Goal: Task Accomplishment & Management: Use online tool/utility

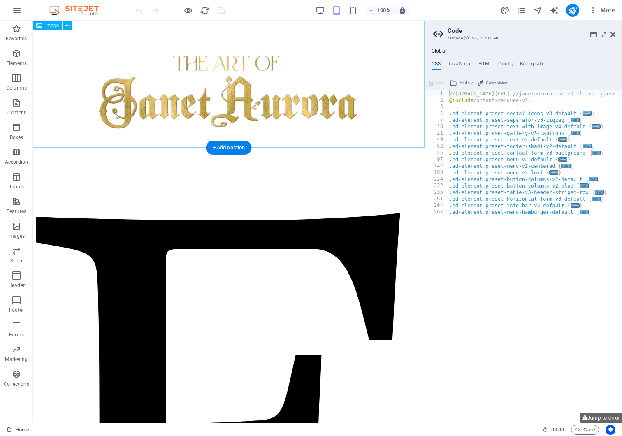
scroll to position [76, 0]
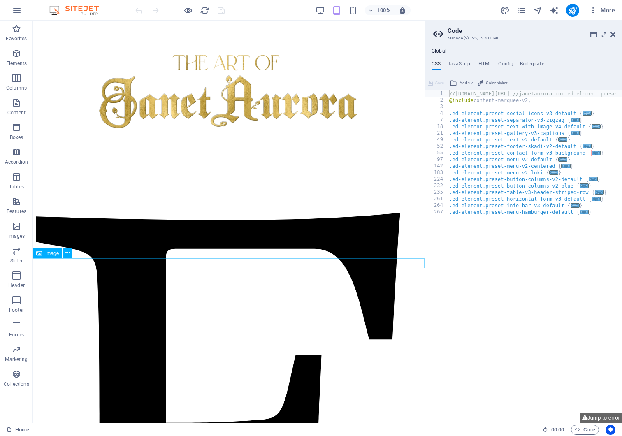
select select "px"
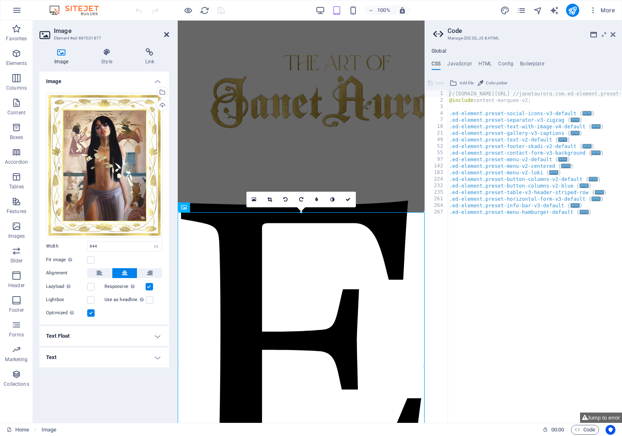
click at [165, 32] on icon at bounding box center [166, 34] width 5 height 7
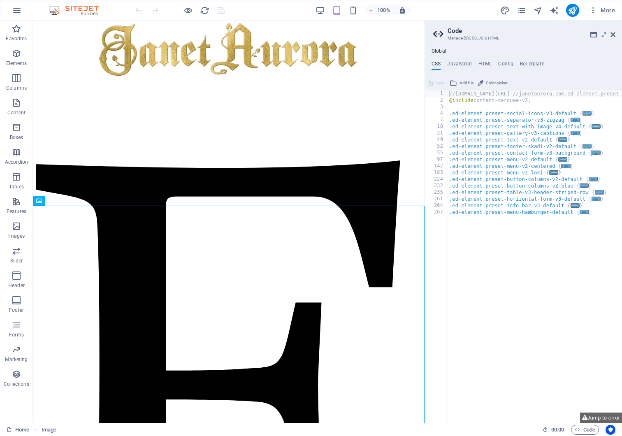
scroll to position [129, 0]
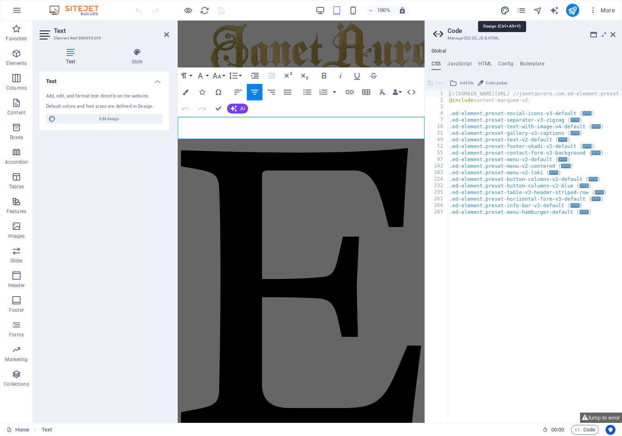
click at [505, 10] on icon "design" at bounding box center [504, 10] width 9 height 9
select select "px"
select select "400"
select select "px"
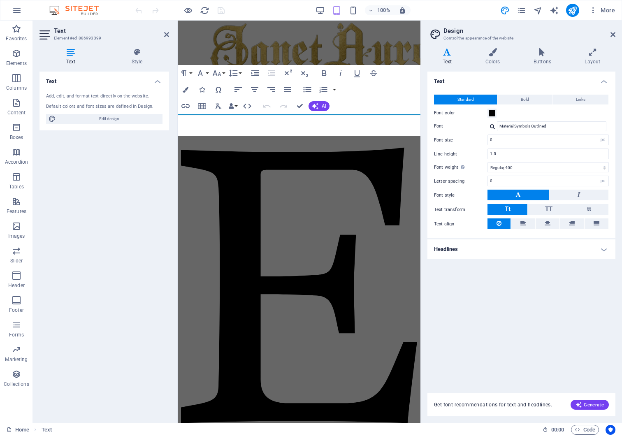
click at [467, 123] on label "Font" at bounding box center [460, 126] width 53 height 10
click at [497, 123] on input "Material Symbols Outlined" at bounding box center [551, 126] width 109 height 10
click at [575, 125] on input "Material Symbols Outlined" at bounding box center [551, 126] width 109 height 10
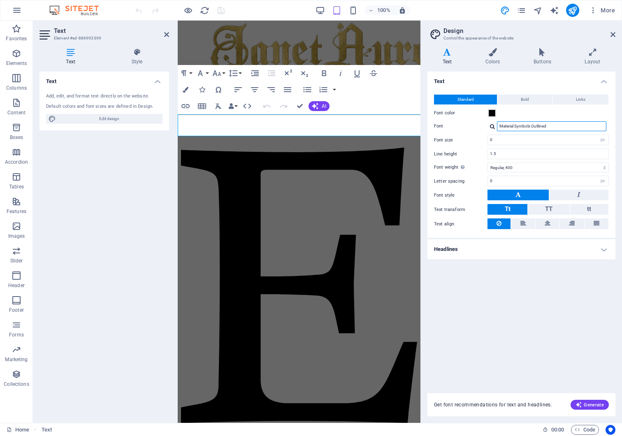
click at [574, 127] on input "Material Symbols Outlined" at bounding box center [551, 126] width 109 height 10
click at [492, 125] on div at bounding box center [492, 126] width 5 height 5
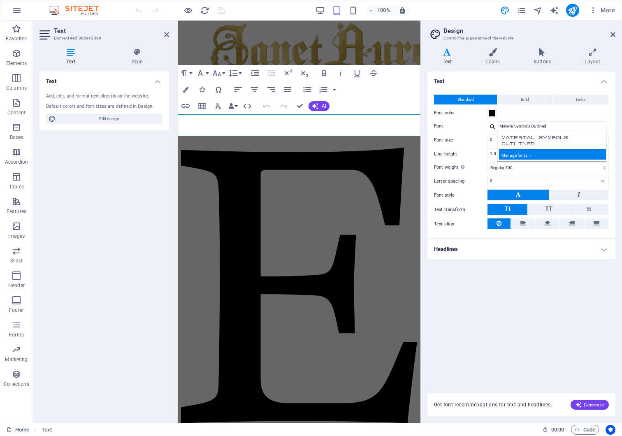
click at [524, 157] on div "Manage fonts →" at bounding box center [553, 154] width 109 height 10
select select "popularity"
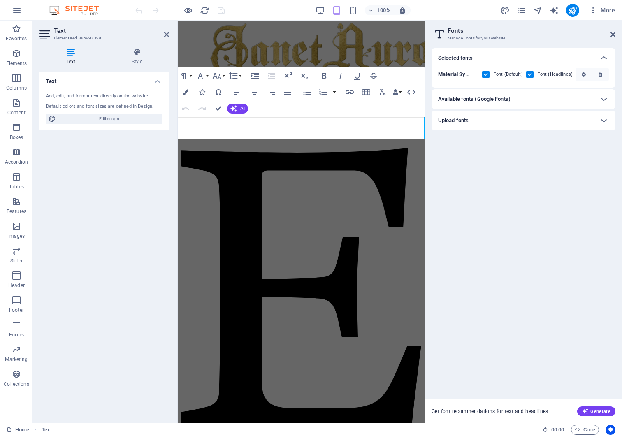
click at [507, 119] on div "Upload fonts" at bounding box center [516, 121] width 156 height 10
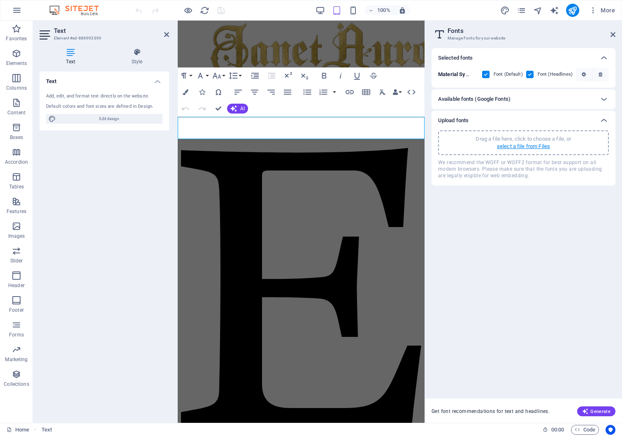
click at [523, 143] on p "select a file from Files" at bounding box center [523, 146] width 53 height 7
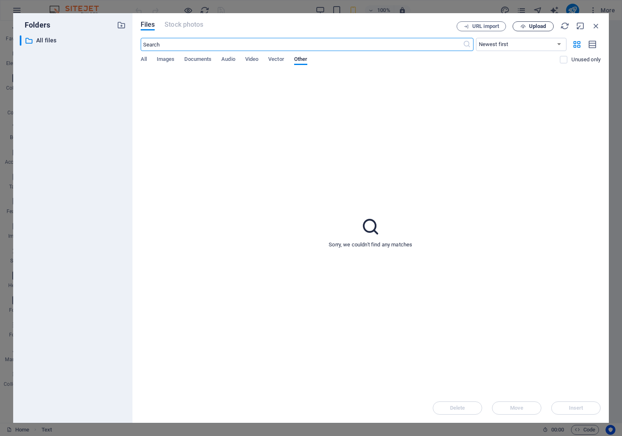
click at [538, 25] on span "Upload" at bounding box center [537, 26] width 17 height 5
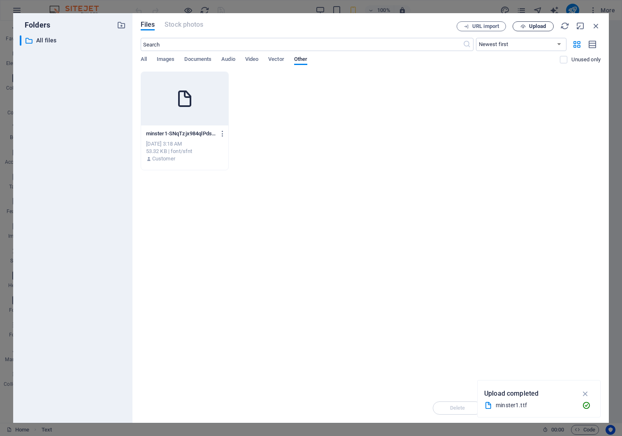
click at [198, 106] on div at bounding box center [184, 98] width 87 height 53
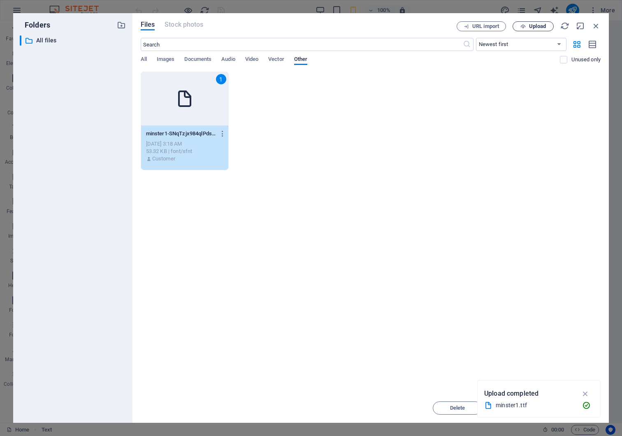
click at [198, 106] on div "1" at bounding box center [184, 98] width 87 height 53
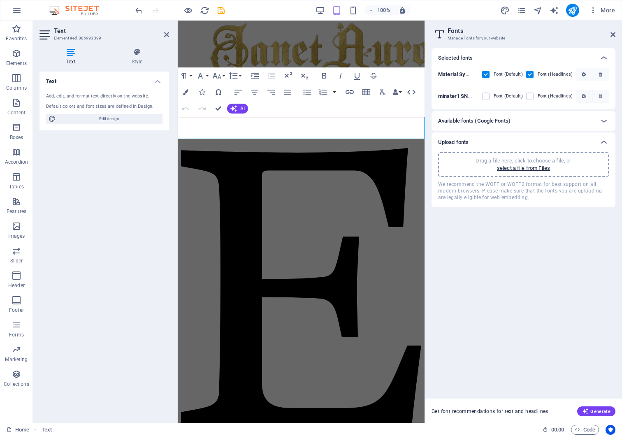
click at [198, 106] on icon "button" at bounding box center [202, 109] width 10 height 10
click at [530, 166] on p "select a file from Files" at bounding box center [523, 167] width 53 height 7
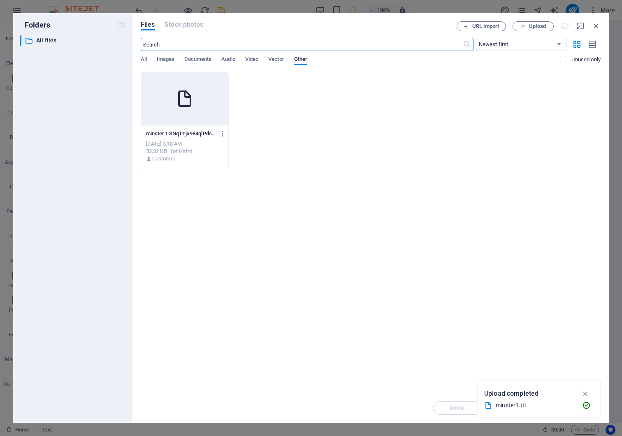
click at [530, 166] on body "janetaurora Home Favorites Elements Columns Content Boxes Accordion Tables Feat…" at bounding box center [311, 218] width 622 height 436
click at [187, 97] on icon at bounding box center [185, 99] width 20 height 20
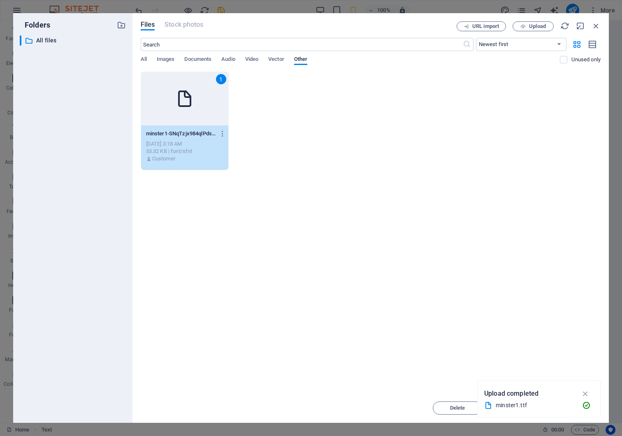
click at [187, 97] on icon at bounding box center [185, 99] width 20 height 20
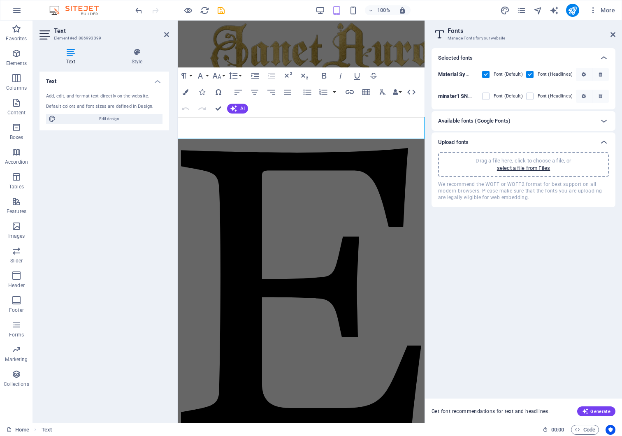
click at [612, 33] on icon at bounding box center [612, 34] width 5 height 7
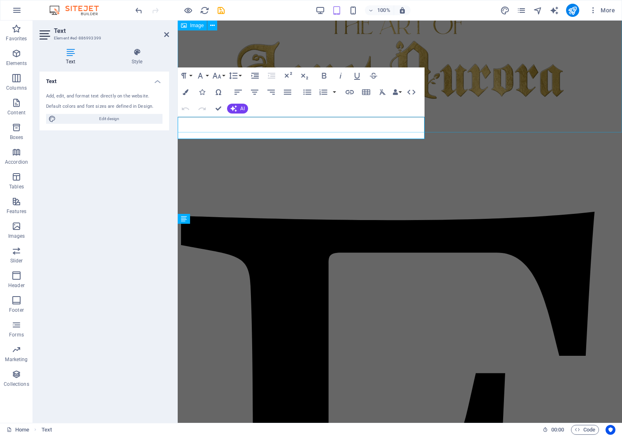
click at [612, 33] on figure at bounding box center [399, 67] width 437 height 216
select select "px"
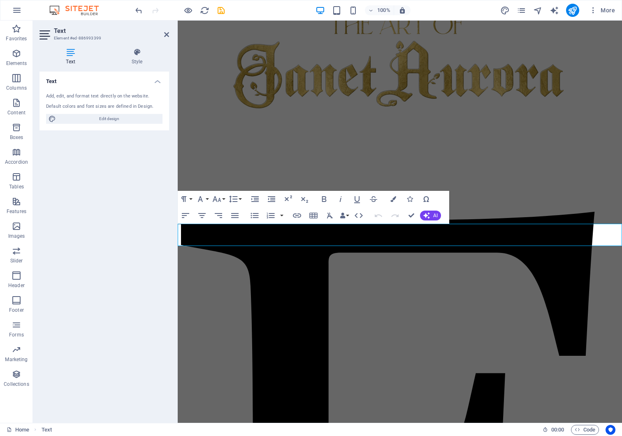
drag, startPoint x: 716, startPoint y: 46, endPoint x: 228, endPoint y: 234, distance: 523.0
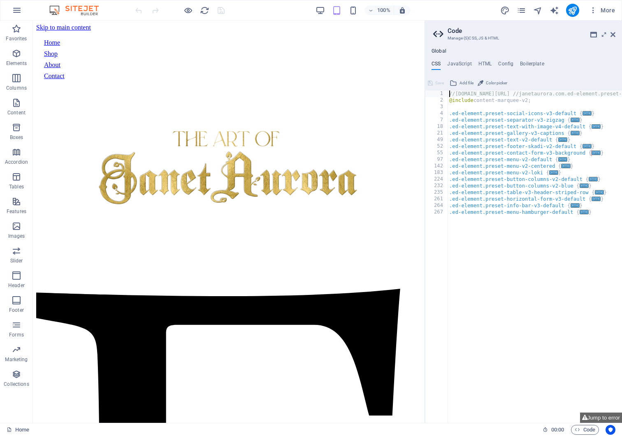
click at [612, 33] on icon at bounding box center [612, 34] width 5 height 7
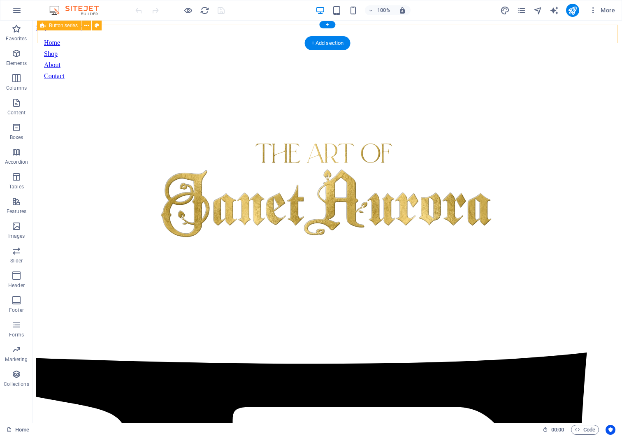
click at [612, 35] on div "Home Shop About Contact" at bounding box center [327, 59] width 574 height 48
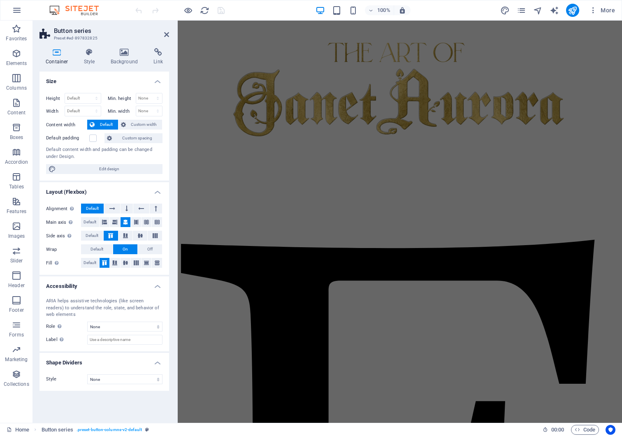
scroll to position [153, 0]
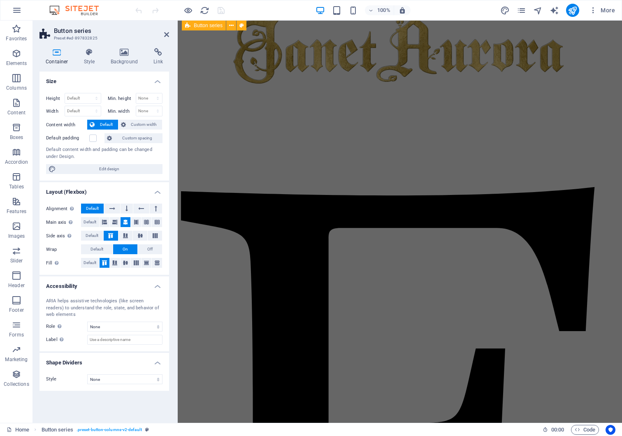
click at [165, 32] on icon at bounding box center [166, 34] width 5 height 7
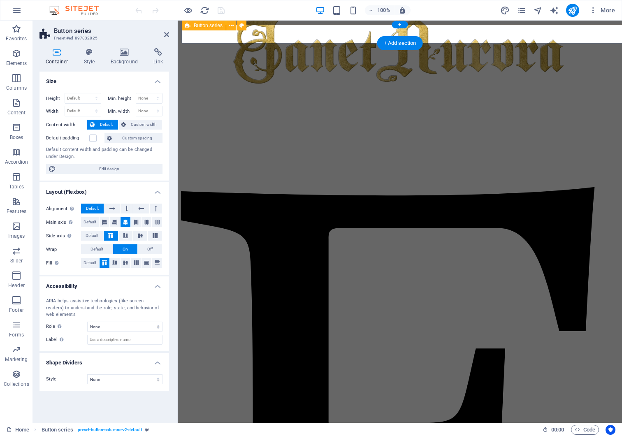
scroll to position [0, 0]
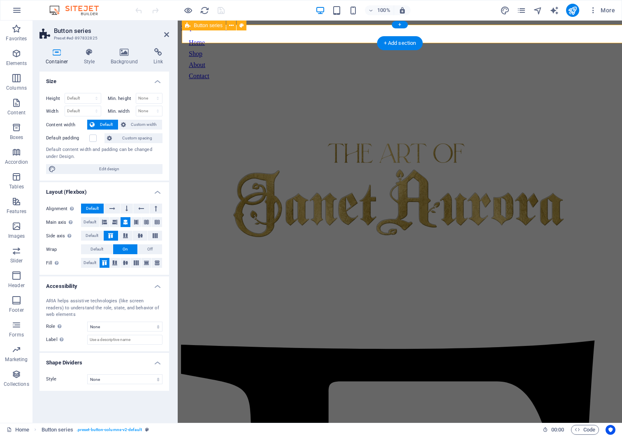
click at [165, 32] on icon at bounding box center [166, 34] width 5 height 7
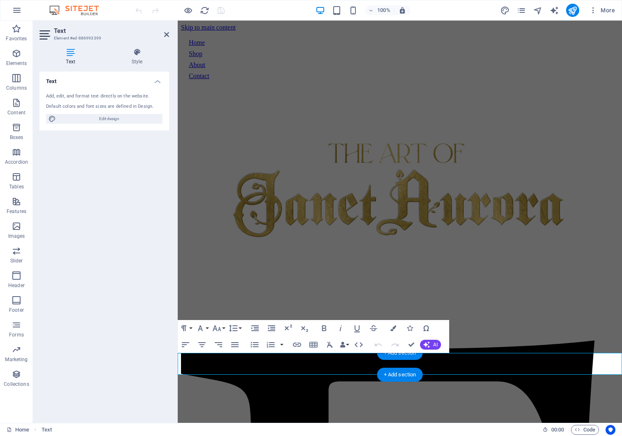
click at [504, 11] on icon "design" at bounding box center [504, 10] width 9 height 9
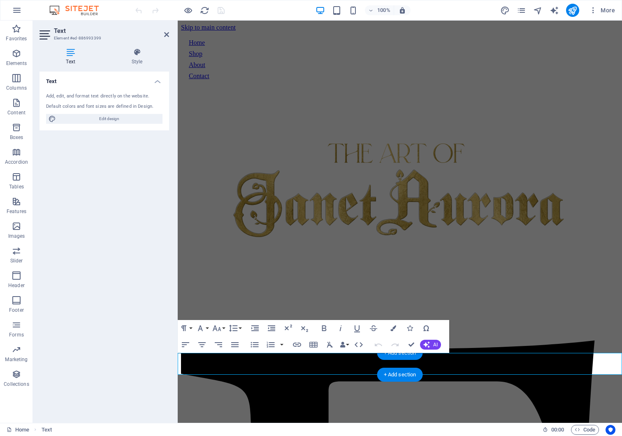
select select "px"
select select "400"
select select "px"
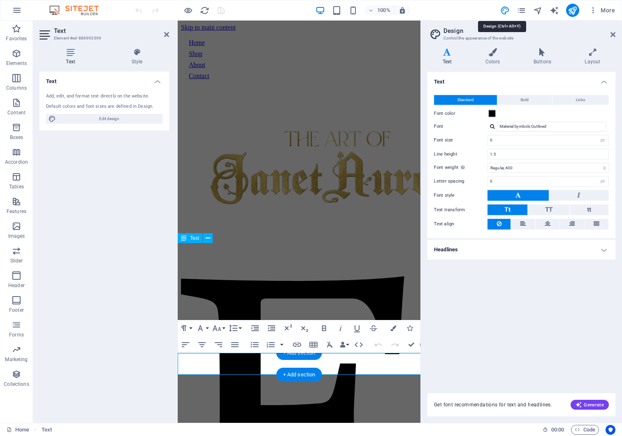
click at [504, 11] on icon "design" at bounding box center [504, 10] width 9 height 9
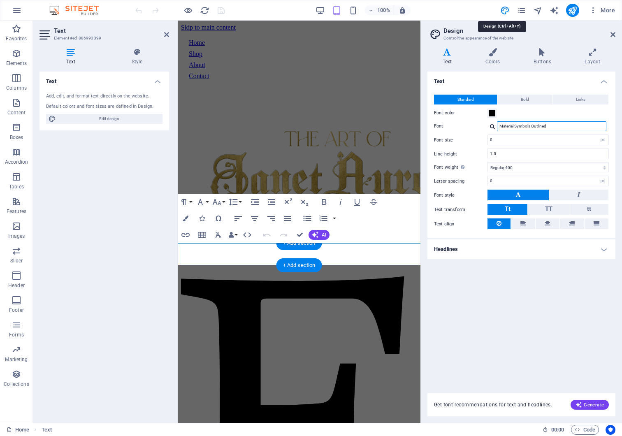
click at [566, 124] on input "Material Symbols Outlined" at bounding box center [551, 126] width 109 height 10
click at [491, 125] on div at bounding box center [492, 126] width 5 height 5
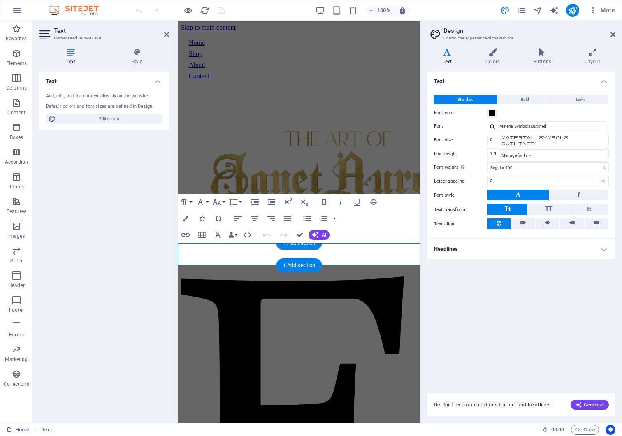
click at [491, 125] on div at bounding box center [492, 126] width 5 height 5
click at [558, 125] on input "Material Symbols Outlined" at bounding box center [551, 126] width 109 height 10
type input "m"
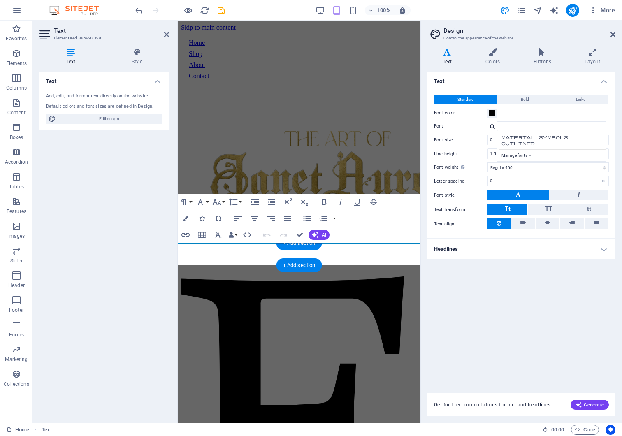
click at [529, 157] on div "Manage fonts →" at bounding box center [553, 154] width 109 height 10
select select "popularity"
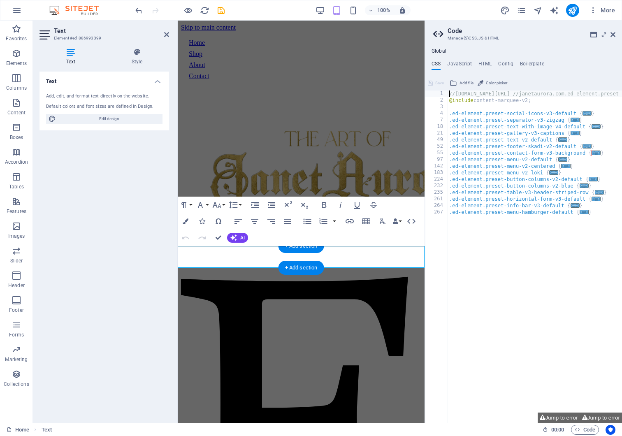
click at [612, 34] on icon at bounding box center [612, 34] width 5 height 7
click at [417, 35] on div "Home Shop About Contact" at bounding box center [301, 59] width 232 height 48
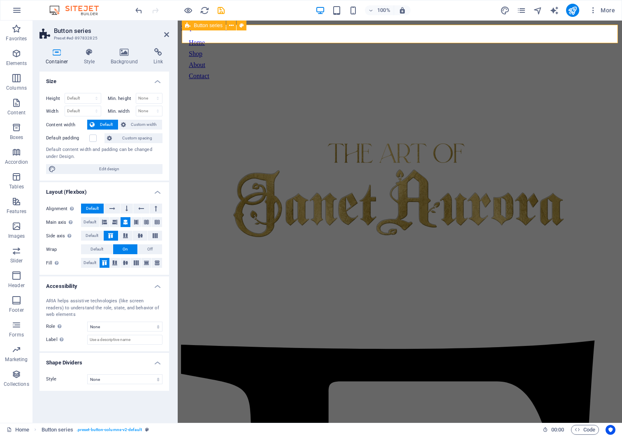
click at [612, 35] on div "Home Shop About Contact" at bounding box center [399, 59] width 429 height 48
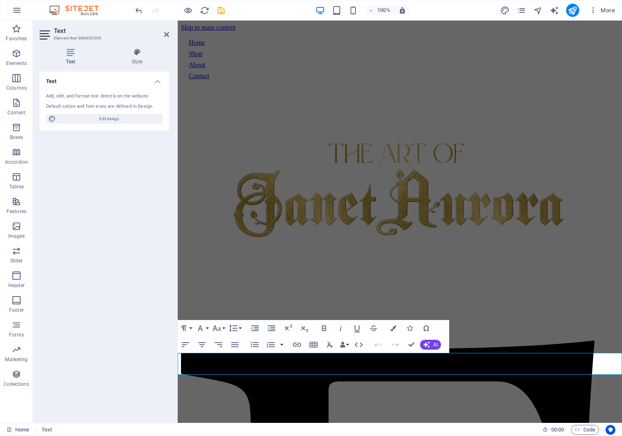
click at [206, 326] on button "Font Family" at bounding box center [202, 328] width 16 height 16
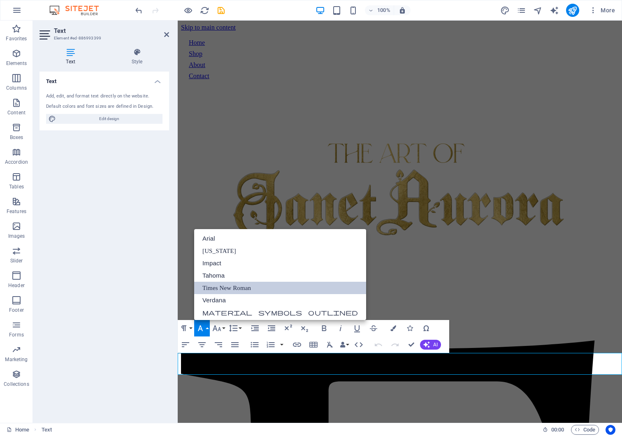
scroll to position [30, 0]
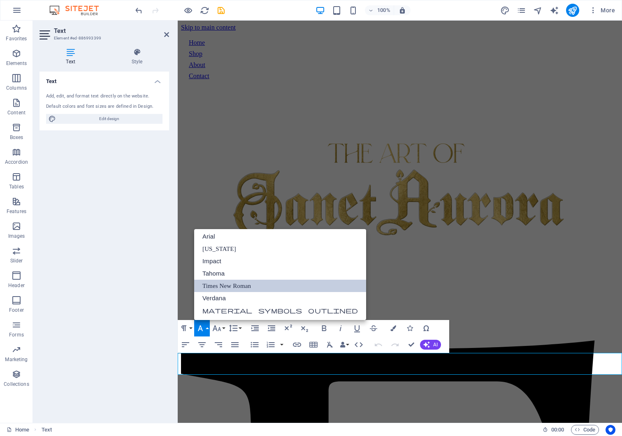
click at [206, 326] on button "Font Family" at bounding box center [202, 328] width 16 height 16
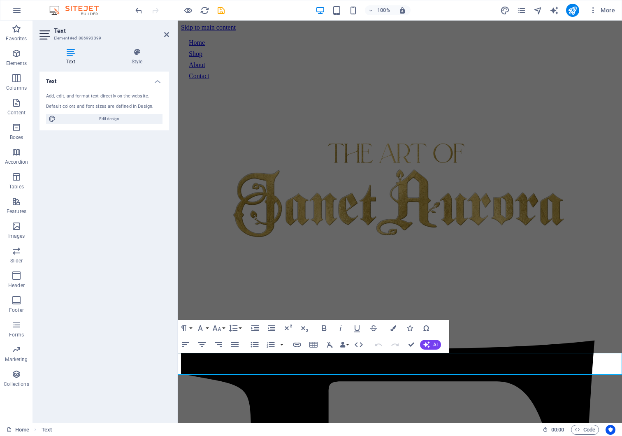
click at [201, 328] on icon "button" at bounding box center [200, 328] width 5 height 6
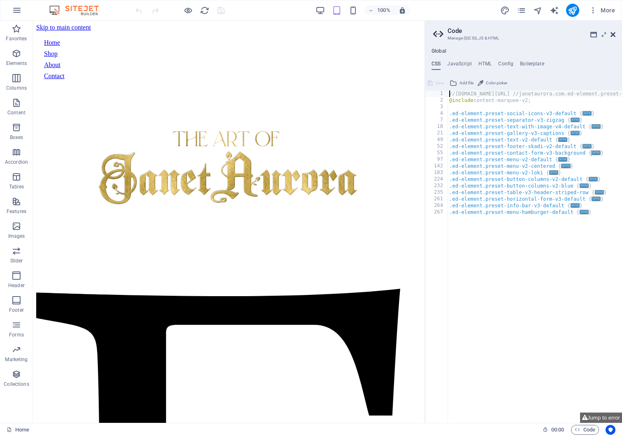
click at [614, 32] on icon at bounding box center [612, 34] width 5 height 7
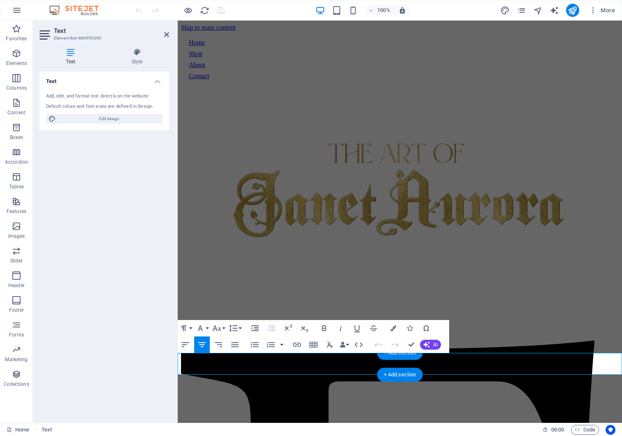
click at [201, 328] on icon "button" at bounding box center [200, 328] width 10 height 10
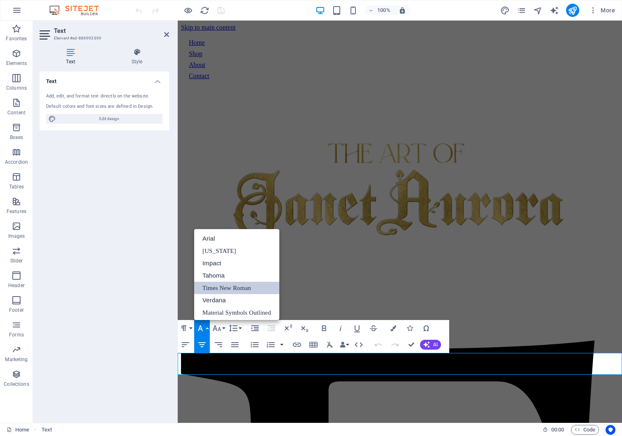
click at [505, 10] on icon "design" at bounding box center [504, 10] width 9 height 9
select select "px"
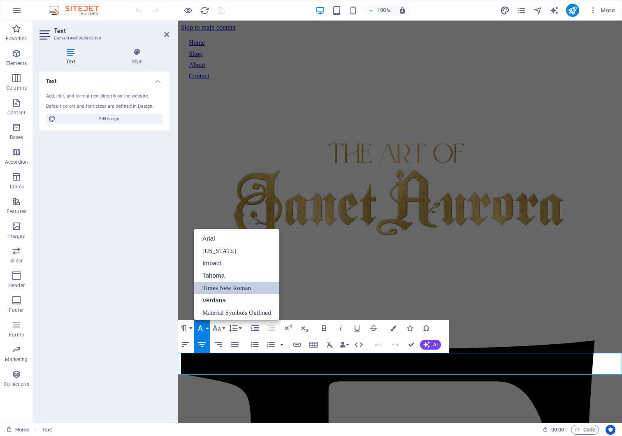
select select "400"
select select "px"
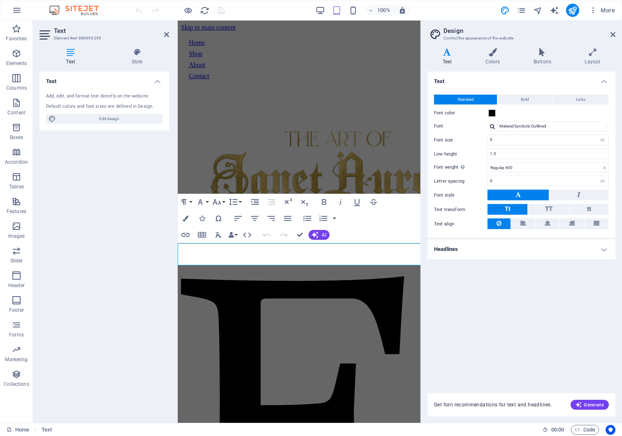
click at [491, 127] on div at bounding box center [492, 126] width 5 height 5
click at [509, 155] on div "Manage fonts →" at bounding box center [553, 154] width 109 height 10
select select "popularity"
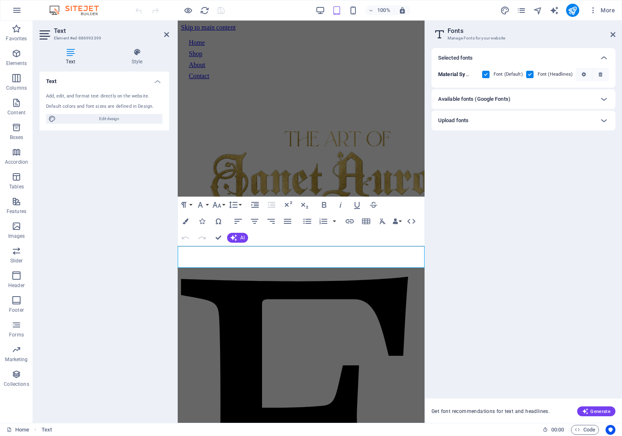
click at [499, 120] on div "Upload fonts" at bounding box center [516, 121] width 156 height 10
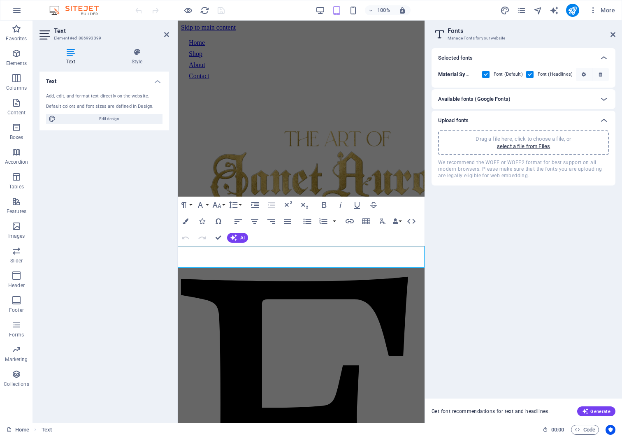
click at [492, 96] on h6 "Available fonts (Google Fonts)" at bounding box center [474, 99] width 72 height 10
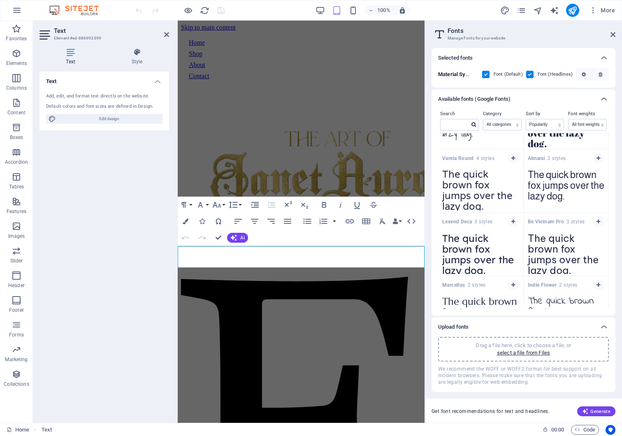
scroll to position [4037, 0]
click at [456, 121] on input "text" at bounding box center [454, 124] width 29 height 11
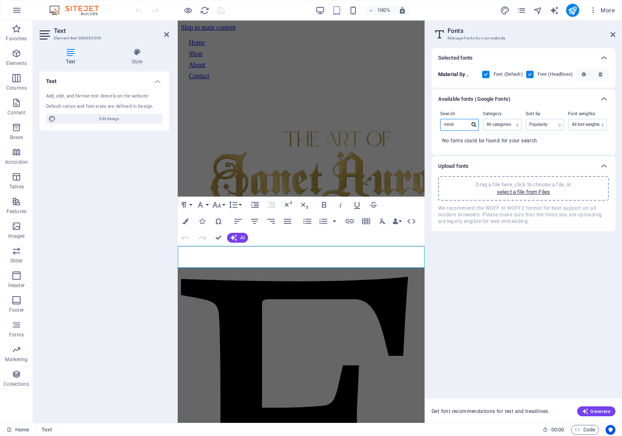
scroll to position [0, 0]
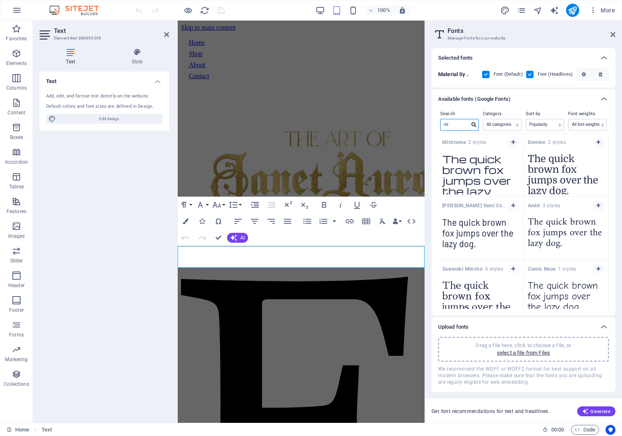
type input "m"
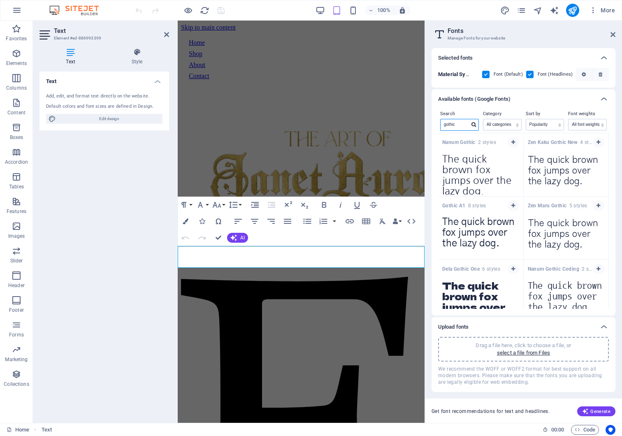
type input "gothic"
click at [470, 119] on div "gothic" at bounding box center [459, 125] width 39 height 12
click at [473, 124] on icon at bounding box center [473, 124] width 5 height 5
click at [465, 125] on input "gothic" at bounding box center [454, 124] width 29 height 11
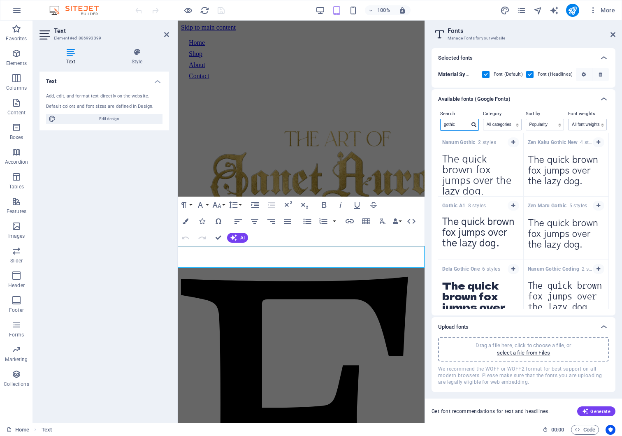
click at [465, 125] on input "gothic" at bounding box center [454, 124] width 29 height 11
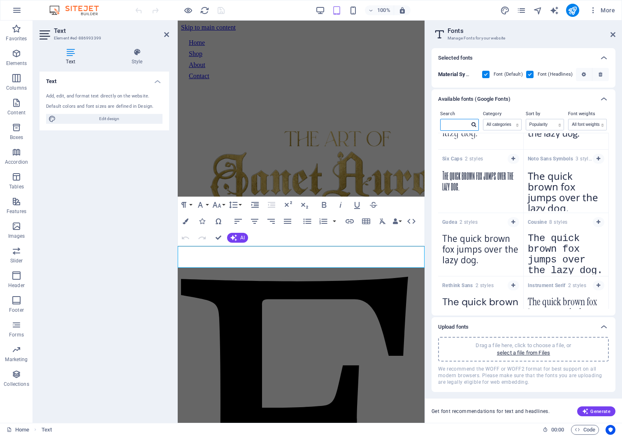
scroll to position [12513, 0]
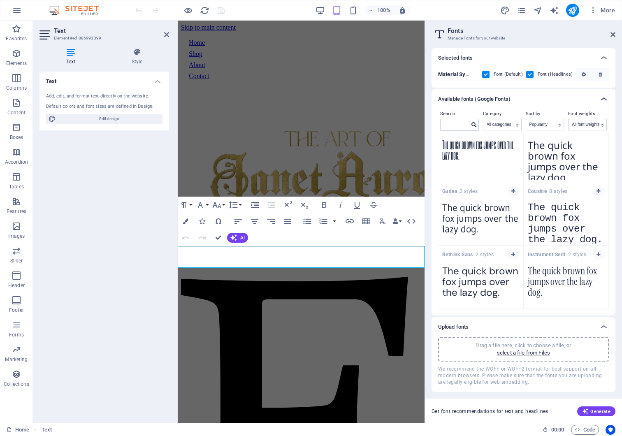
click at [601, 97] on icon at bounding box center [604, 99] width 10 height 10
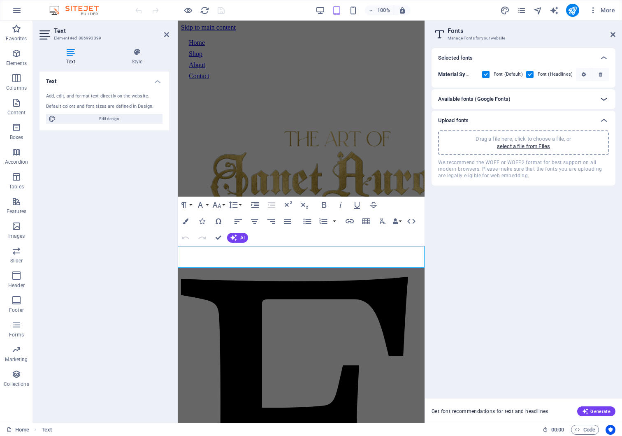
scroll to position [0, 0]
click at [604, 101] on icon at bounding box center [604, 99] width 10 height 10
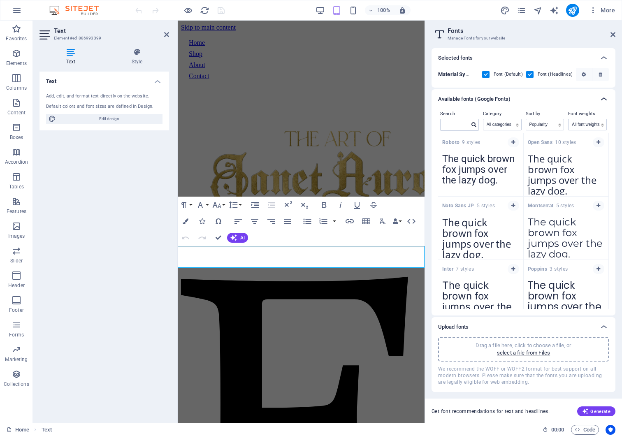
click at [604, 97] on icon at bounding box center [604, 99] width 10 height 10
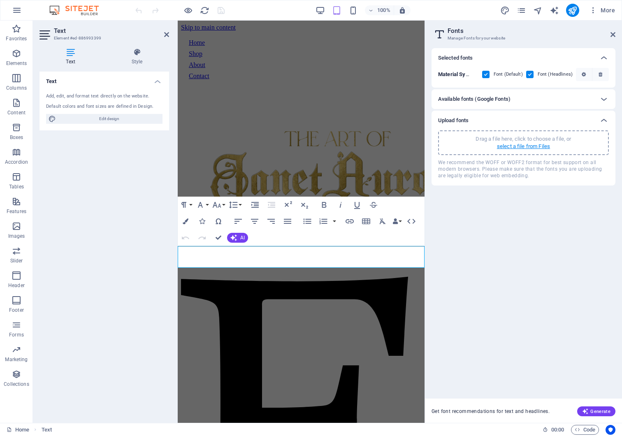
click at [525, 150] on p "select a file from Files" at bounding box center [523, 146] width 53 height 7
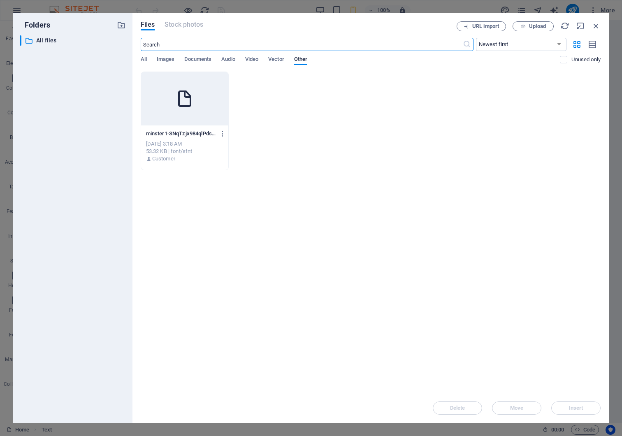
click at [198, 155] on div "Customer" at bounding box center [184, 158] width 77 height 7
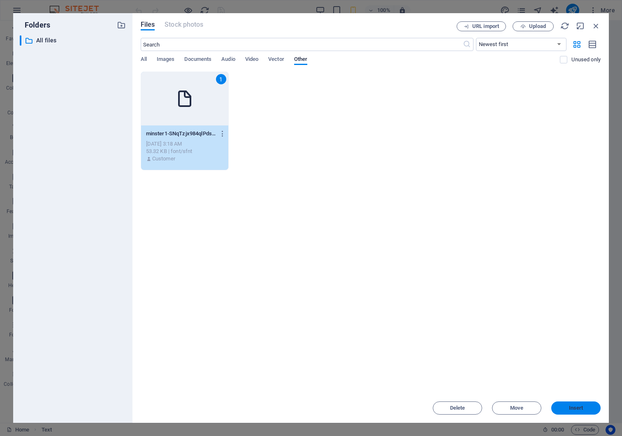
click at [571, 411] on button "Insert" at bounding box center [575, 407] width 49 height 13
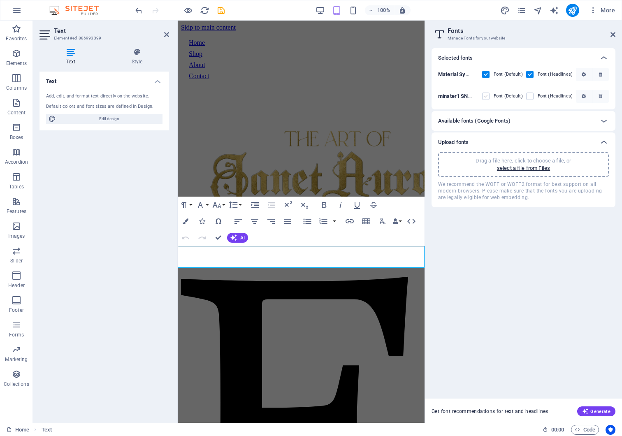
click at [486, 95] on label at bounding box center [485, 96] width 7 height 7
click at [0, 0] on SNqTzjx984qlPdsafPCFGw "checkbox" at bounding box center [0, 0] width 0 height 0
click at [532, 96] on label at bounding box center [529, 96] width 7 height 7
click at [0, 0] on SNqTzjx984qlPdsafPCFGw "checkbox" at bounding box center [0, 0] width 0 height 0
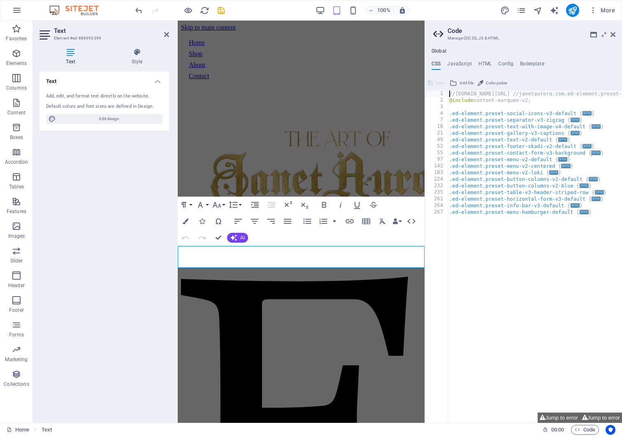
click at [609, 33] on h2 "Code" at bounding box center [531, 30] width 168 height 7
click at [613, 34] on icon at bounding box center [612, 34] width 5 height 7
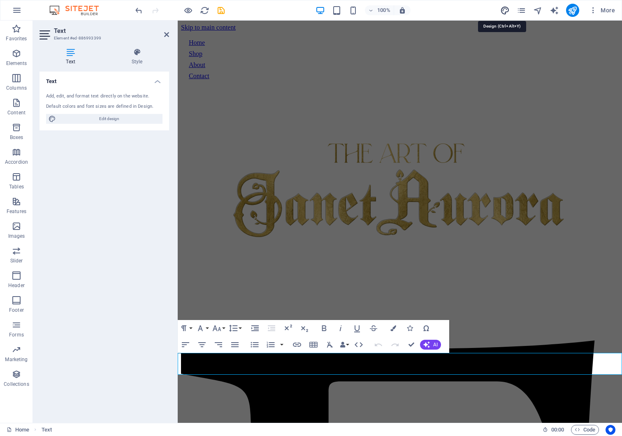
click at [505, 6] on icon "design" at bounding box center [504, 10] width 9 height 9
select select "px"
select select "400"
select select "px"
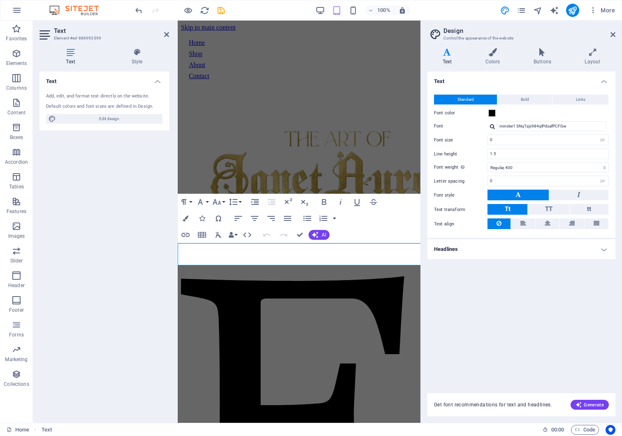
click at [450, 57] on h4 "Text" at bounding box center [448, 56] width 43 height 17
click at [206, 203] on button "Font Family" at bounding box center [202, 202] width 16 height 16
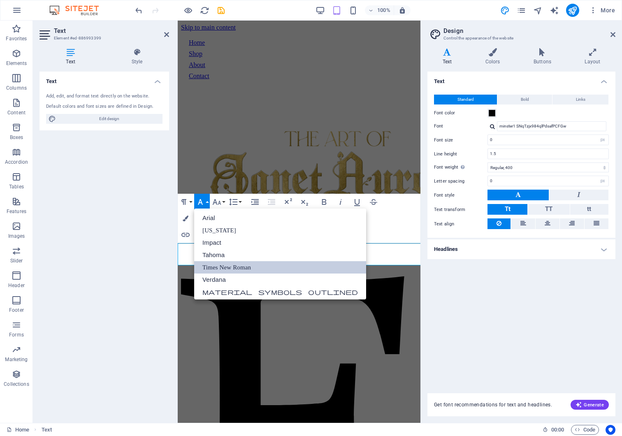
click at [476, 303] on div "Text Standard Bold Links Font color Font minster1 SNqTzjx984qlPdsafPCFGw Font s…" at bounding box center [521, 228] width 188 height 312
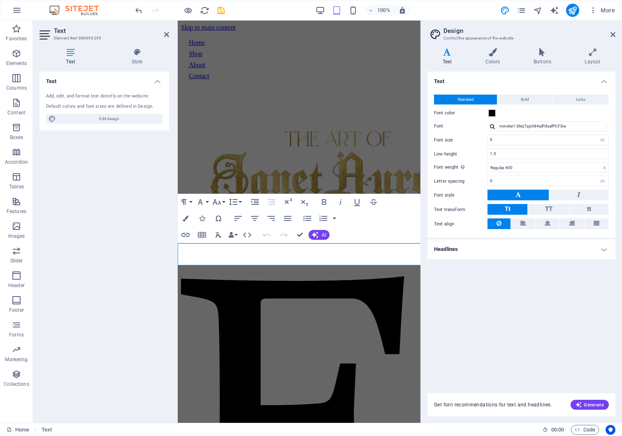
click at [476, 303] on div "Text Standard Bold Links Font color Font minster1 SNqTzjx984qlPdsafPCFGw Font s…" at bounding box center [521, 228] width 188 height 312
click at [561, 128] on input "minster1 SNqTzjx984qlPdsafPCFGw" at bounding box center [551, 126] width 109 height 10
click at [588, 125] on input "minster1 SNqTzjx984qlPdsafPCFGw" at bounding box center [551, 126] width 109 height 10
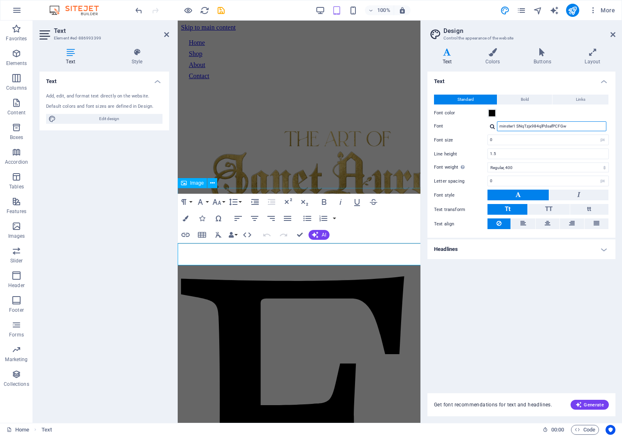
click at [588, 125] on input "minster1 SNqTzjx984qlPdsafPCFGw" at bounding box center [551, 126] width 109 height 10
click at [545, 329] on div "Text Standard Bold Links Font color Font minster1 SNqTzjx984qlPdsafPCFGw Font s…" at bounding box center [521, 228] width 188 height 312
click at [584, 404] on span "Generate" at bounding box center [589, 404] width 28 height 7
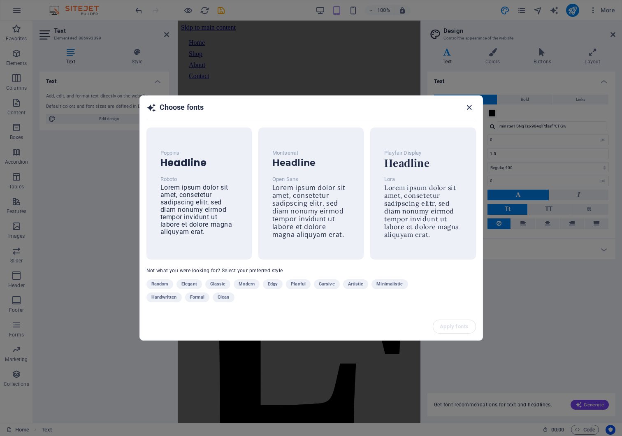
click at [470, 108] on icon "button" at bounding box center [468, 107] width 9 height 9
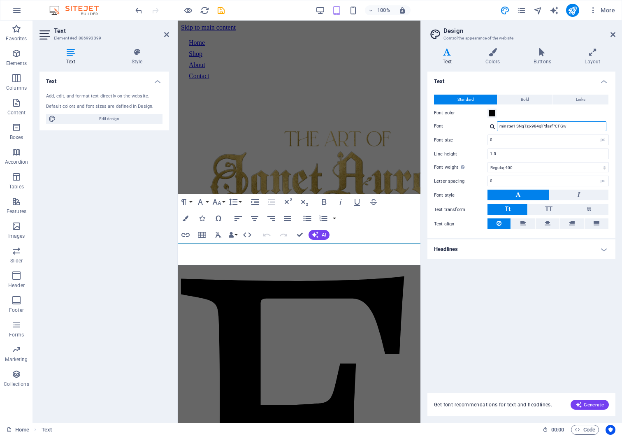
click at [530, 127] on input "minster1 SNqTzjx984qlPdsafPCFGw" at bounding box center [551, 126] width 109 height 10
click at [491, 127] on div at bounding box center [492, 126] width 5 height 5
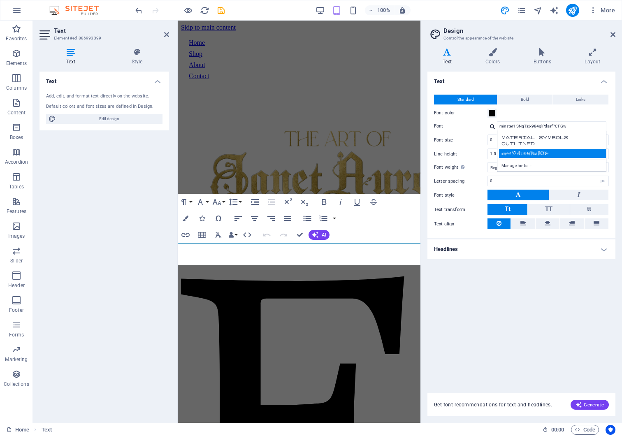
click at [532, 155] on div "minster1 SNqTzjx984qlPdsafPCFGw" at bounding box center [553, 153] width 109 height 9
click at [451, 55] on icon at bounding box center [446, 52] width 39 height 8
click at [460, 254] on h4 "Headlines" at bounding box center [521, 249] width 188 height 20
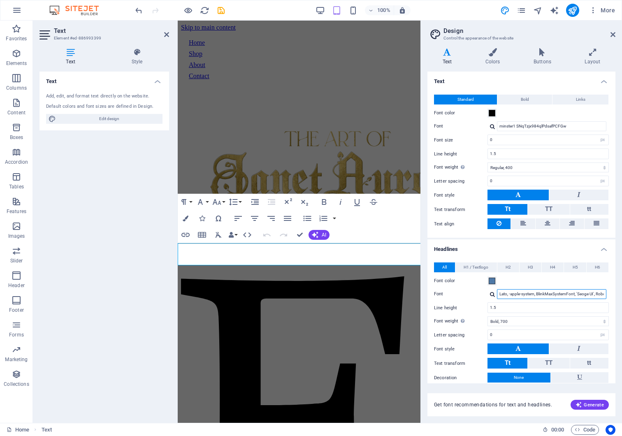
click at [539, 295] on input "Lato, -apple-system, BlinkMaxSystemFont, 'Seoge UI', Roboto, 'Helvetica Neue', …" at bounding box center [551, 294] width 109 height 10
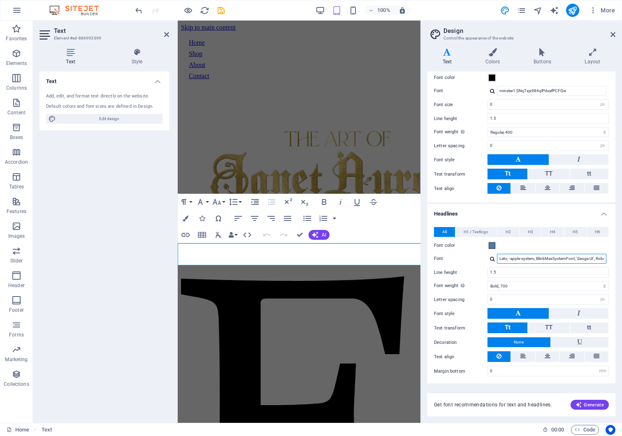
scroll to position [35, 0]
click at [490, 259] on div at bounding box center [492, 259] width 5 height 5
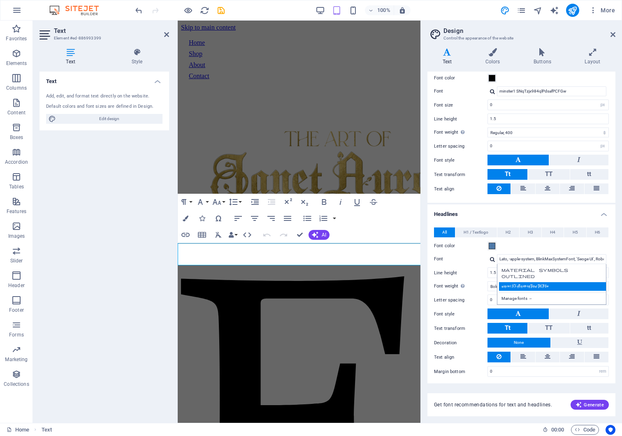
click at [518, 289] on div "minster1 SNqTzjx984qlPdsafPCFGw" at bounding box center [553, 286] width 109 height 9
type input "minster1 SNqTzjx984qlPdsafPCFGw"
click at [472, 259] on label "Font" at bounding box center [460, 259] width 53 height 10
click at [497, 259] on input "minster1 SNqTzjx984qlPdsafPCFGw" at bounding box center [551, 259] width 109 height 10
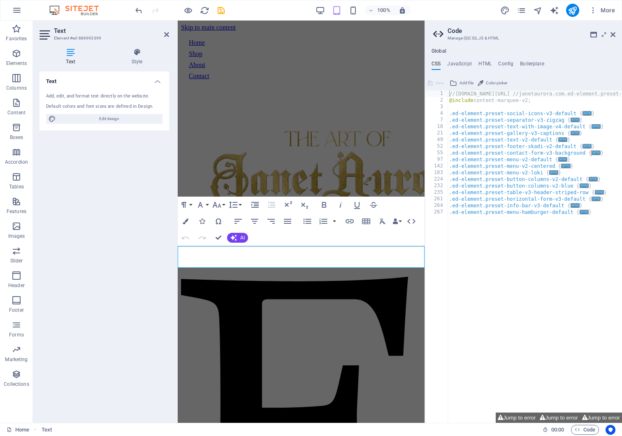
click at [206, 204] on button "Font Family" at bounding box center [202, 205] width 16 height 16
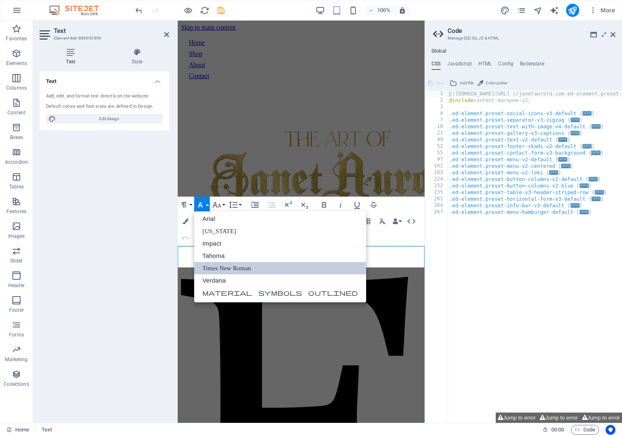
scroll to position [0, 0]
click at [467, 59] on div "Global CSS JavaScript HTML Config Boilerplate //[DOMAIN_NAME][URL] //janetauror…" at bounding box center [523, 235] width 197 height 375
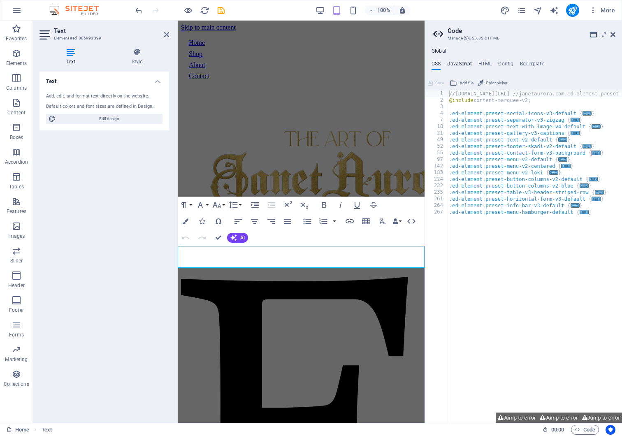
click at [467, 62] on h4 "JavaScript" at bounding box center [459, 65] width 24 height 9
type textarea "/* JS for preset "Menu V2" */"
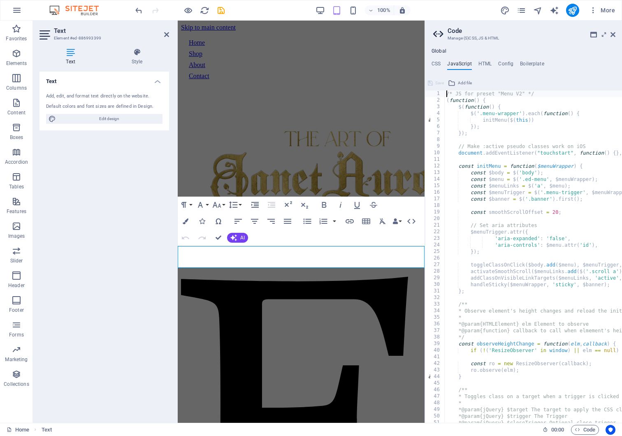
click at [492, 65] on ul "CSS JavaScript HTML Config Boilerplate" at bounding box center [523, 65] width 197 height 9
click at [505, 65] on h4 "Config" at bounding box center [505, 65] width 15 height 9
type textarea "$color-background: #ffffff;"
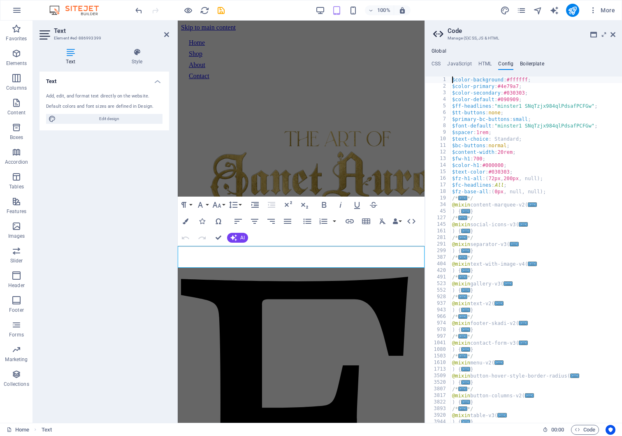
click at [525, 64] on h4 "Boilerplate" at bounding box center [532, 65] width 24 height 9
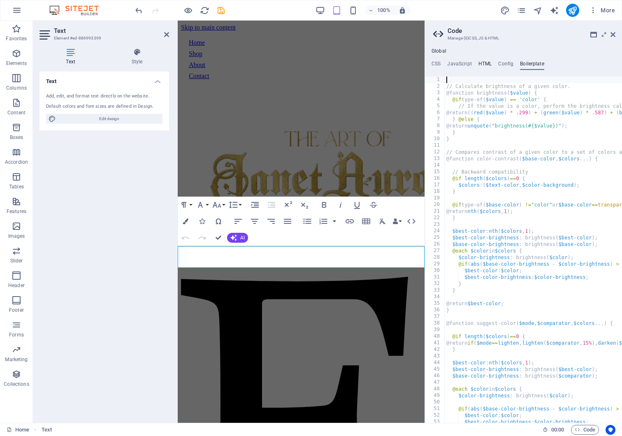
click at [484, 63] on h4 "HTML" at bounding box center [485, 65] width 14 height 9
type textarea "<a href="#main-content" class="wv-link-content button">Skip to main content</a>"
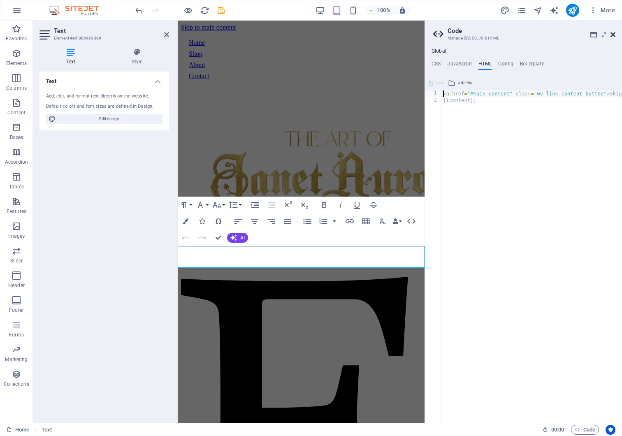
click at [611, 35] on icon at bounding box center [612, 34] width 5 height 7
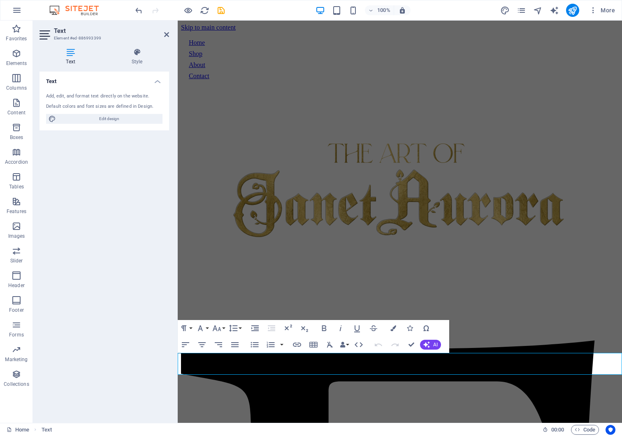
click at [203, 328] on icon "button" at bounding box center [200, 328] width 10 height 10
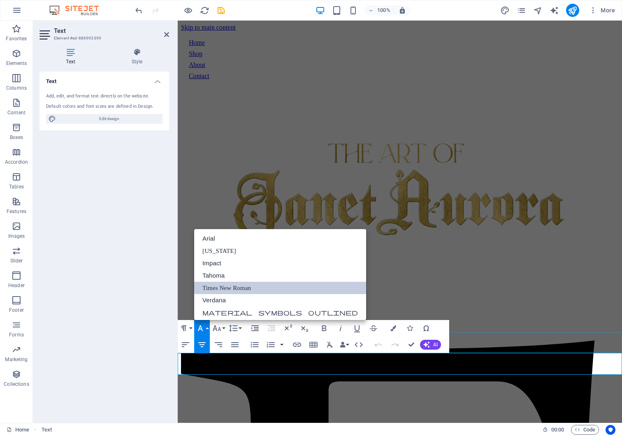
click at [198, 328] on icon "button" at bounding box center [200, 328] width 10 height 10
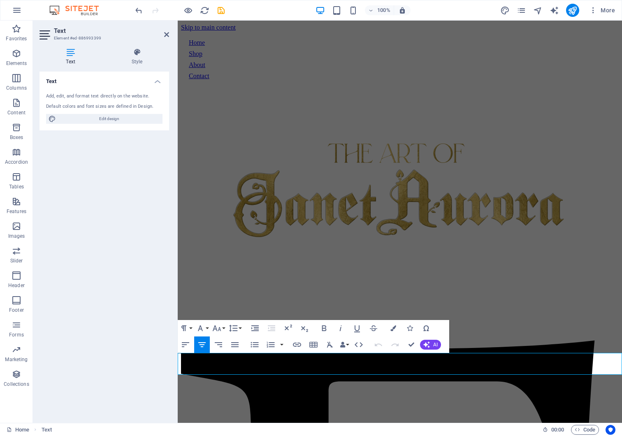
click at [206, 326] on button "Font Family" at bounding box center [202, 328] width 16 height 16
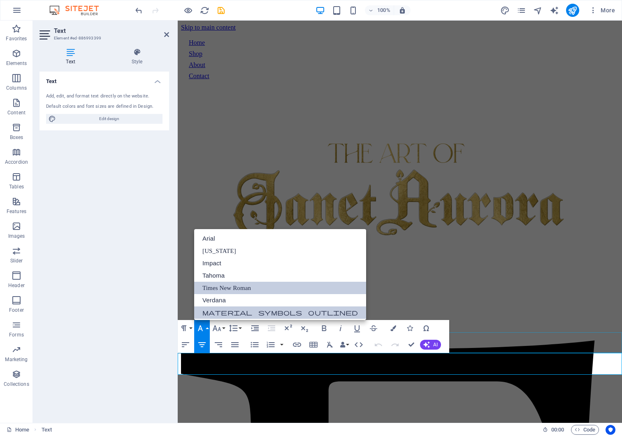
click at [220, 307] on link "Material Symbols Outlined" at bounding box center [280, 312] width 172 height 12
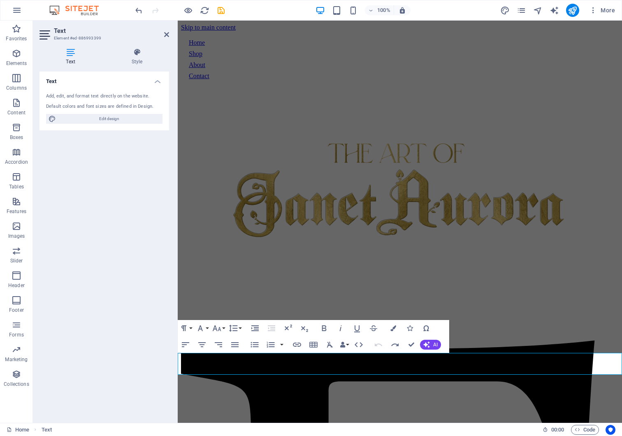
click at [588, 208] on figure at bounding box center [399, 196] width 437 height 216
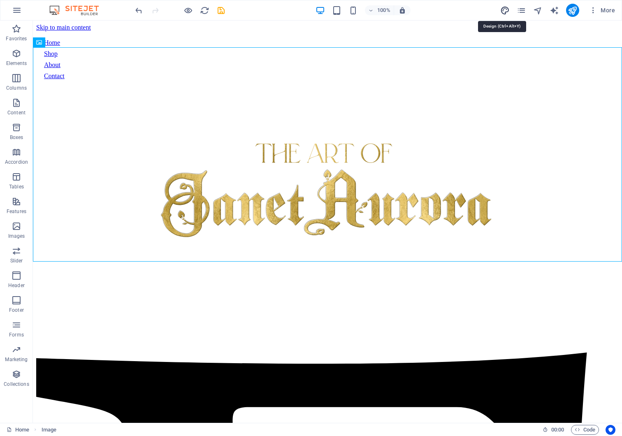
click at [507, 9] on icon "design" at bounding box center [504, 10] width 9 height 9
select select "px"
select select "400"
select select "px"
select select "700"
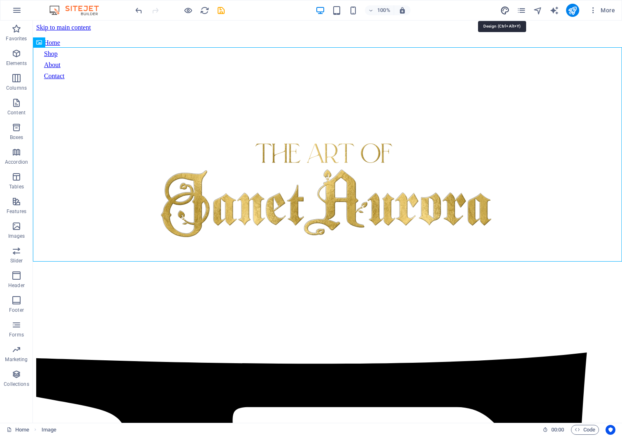
select select "px"
select select "rem"
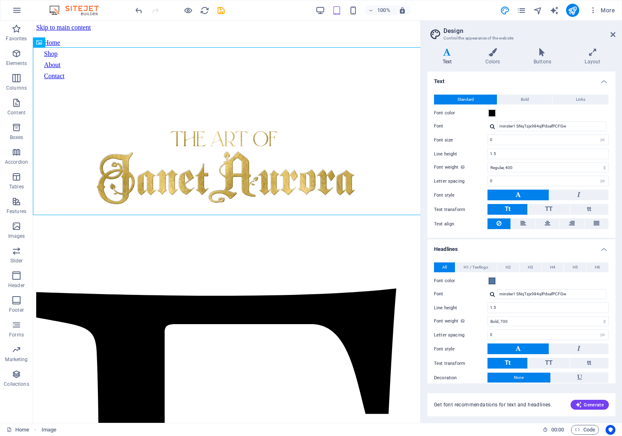
click at [474, 127] on label "Font" at bounding box center [460, 126] width 53 height 10
click at [497, 127] on input "minster1 SNqTzjx984qlPdsafPCFGw" at bounding box center [551, 126] width 109 height 10
click at [489, 125] on div "minster1 SNqTzjx984qlPdsafPCFGw Manage fonts →" at bounding box center [547, 126] width 121 height 10
click at [492, 126] on div at bounding box center [492, 126] width 5 height 5
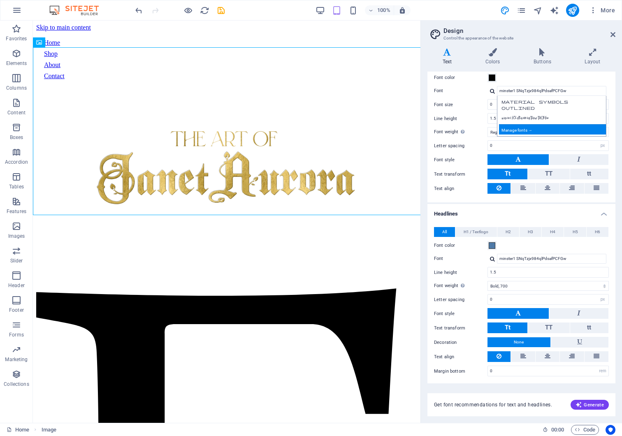
scroll to position [35, 0]
click at [537, 135] on div "Manage fonts →" at bounding box center [553, 130] width 109 height 10
select select "popularity"
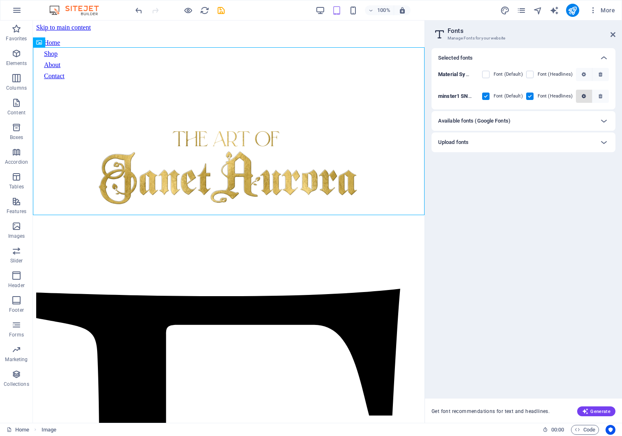
click at [588, 97] on span "button" at bounding box center [583, 96] width 9 height 5
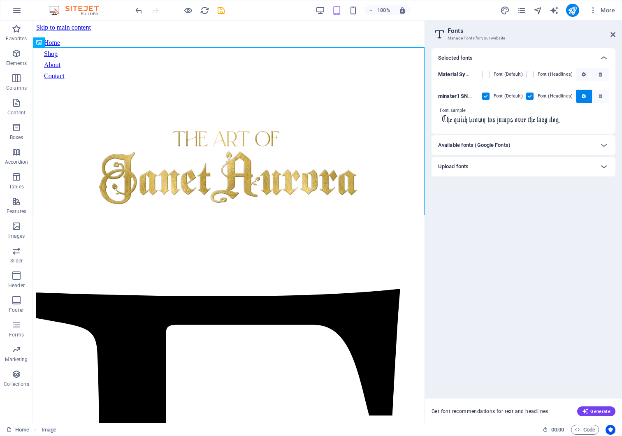
click at [559, 120] on input "The quick brown fox jumps over the lazy dog." at bounding box center [523, 119] width 171 height 11
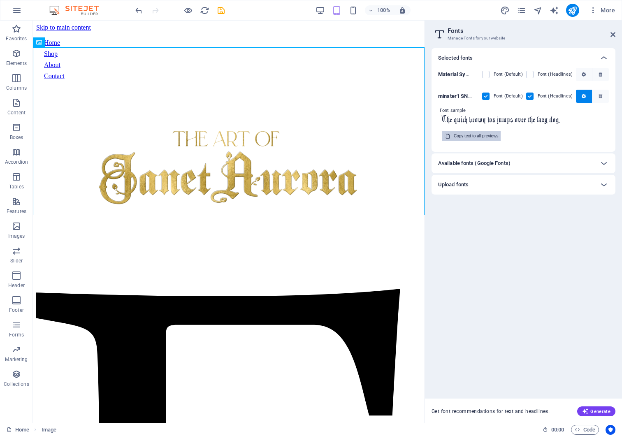
click at [491, 137] on div "Copy text to all previews" at bounding box center [476, 136] width 44 height 10
click at [527, 118] on input "The quick brown fox jumps over the lazy dog." at bounding box center [523, 119] width 171 height 11
click at [560, 119] on input "The quick brown fox jumps over the lazy dog." at bounding box center [523, 119] width 171 height 11
click at [580, 123] on input "The quick brown fox jumps over the lazy dog." at bounding box center [523, 119] width 171 height 11
click at [537, 120] on input "The quick brown fox jumps over the lazy dog." at bounding box center [523, 119] width 171 height 11
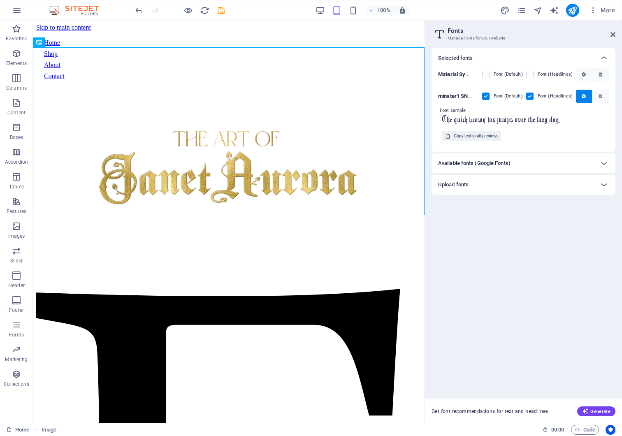
click at [537, 120] on input "The quick brown fox jumps over the lazy dog." at bounding box center [523, 119] width 171 height 11
click at [533, 157] on div "Available fonts (Google Fonts)" at bounding box center [523, 163] width 184 height 20
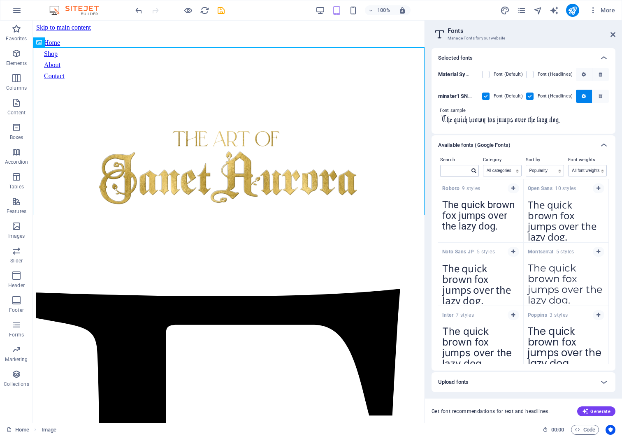
click at [553, 122] on input "The quick brown fox jumps over the lazy dog." at bounding box center [523, 119] width 171 height 11
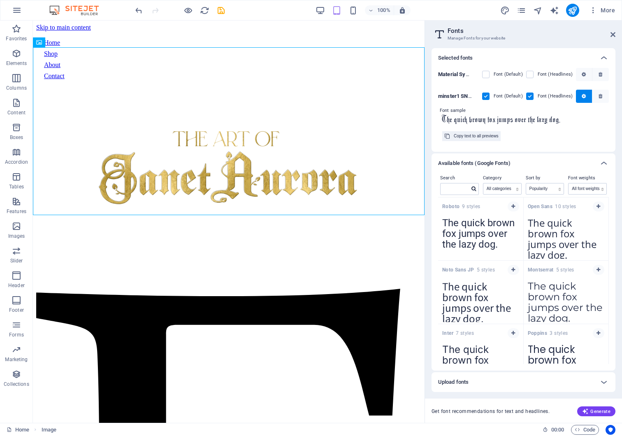
click at [553, 122] on input "The quick brown fox jumps over the lazy dog." at bounding box center [523, 119] width 171 height 11
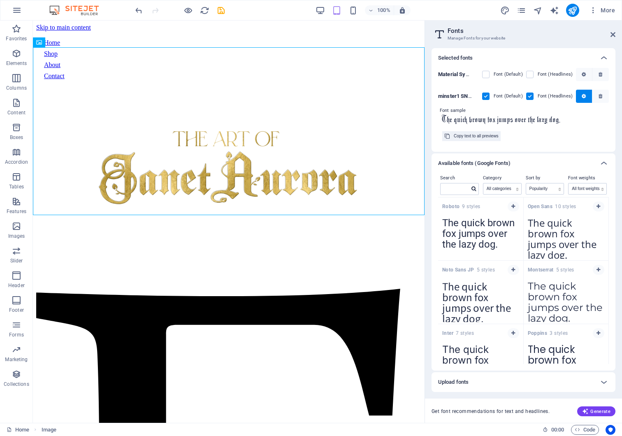
click at [563, 124] on input "The quick brown fox jumps over the lazy dog." at bounding box center [523, 119] width 171 height 11
click at [583, 98] on span "button" at bounding box center [583, 96] width 9 height 5
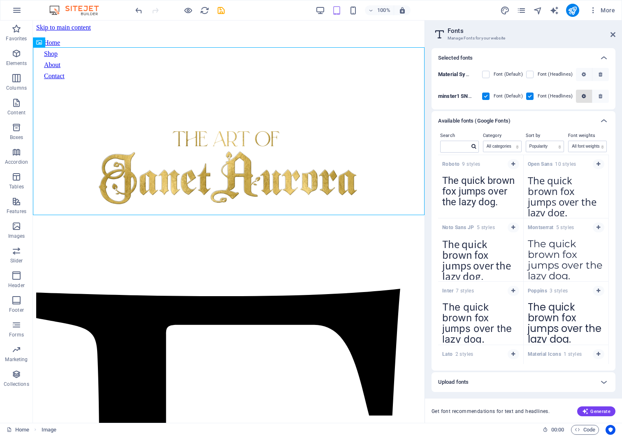
click at [583, 98] on span "button" at bounding box center [583, 96] width 9 height 5
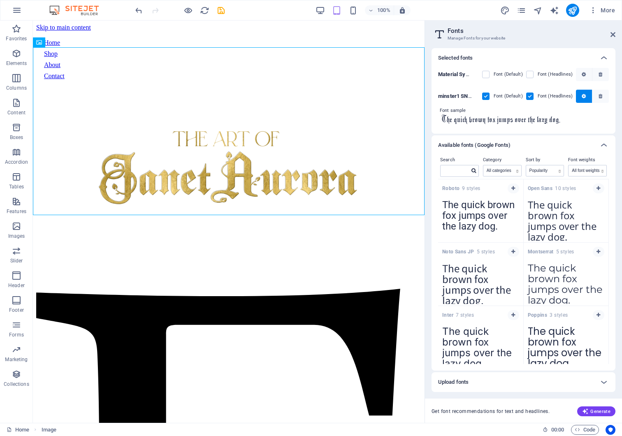
click at [577, 122] on input "The quick brown fox jumps over the lazy dog." at bounding box center [523, 119] width 171 height 11
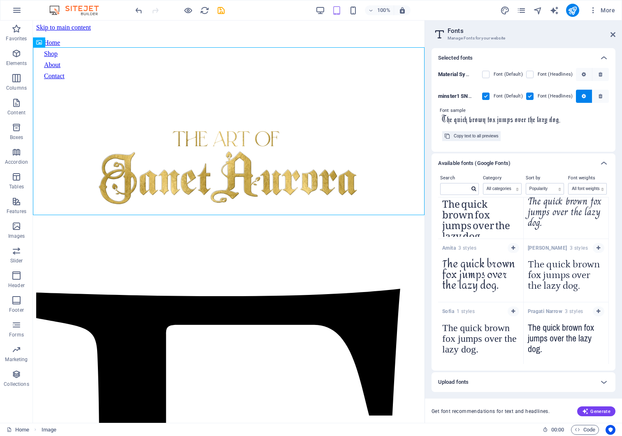
scroll to position [12936, 0]
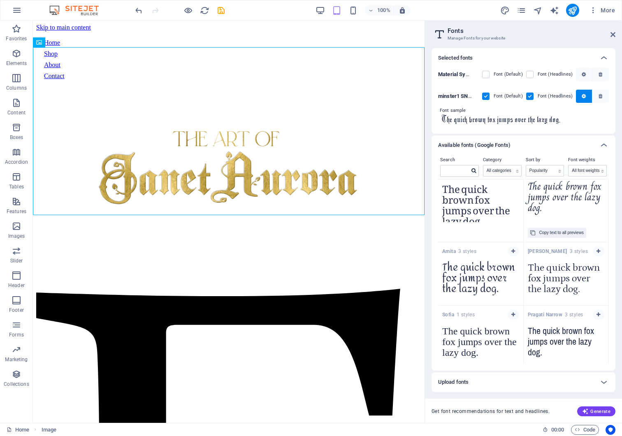
click at [562, 222] on textarea "The quick brown fox jumps over the lazy dog." at bounding box center [565, 199] width 85 height 45
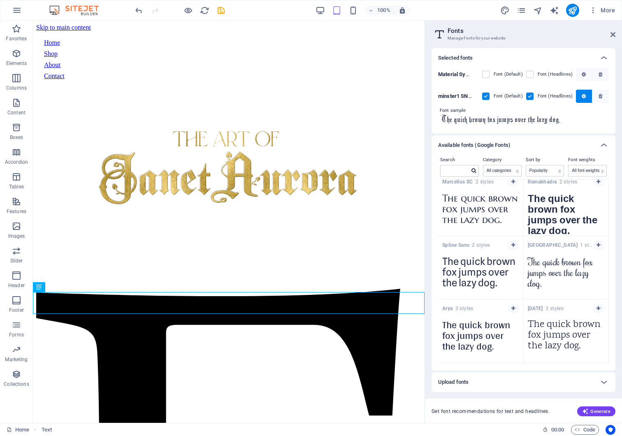
scroll to position [16343, 0]
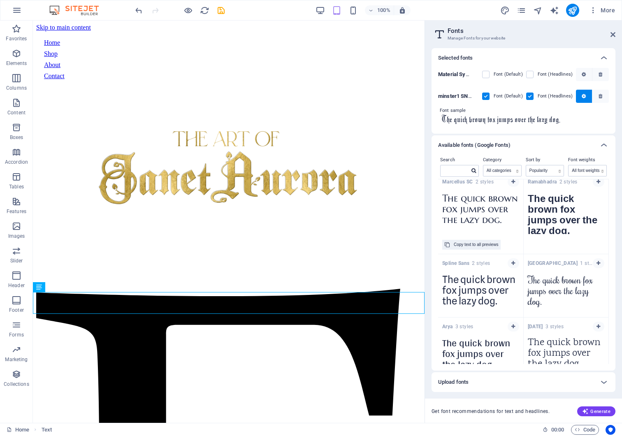
click at [484, 234] on textarea "The quick brown fox jumps over the lazy dog." at bounding box center [480, 211] width 85 height 45
click at [481, 250] on div "Copy text to all previews" at bounding box center [476, 245] width 44 height 10
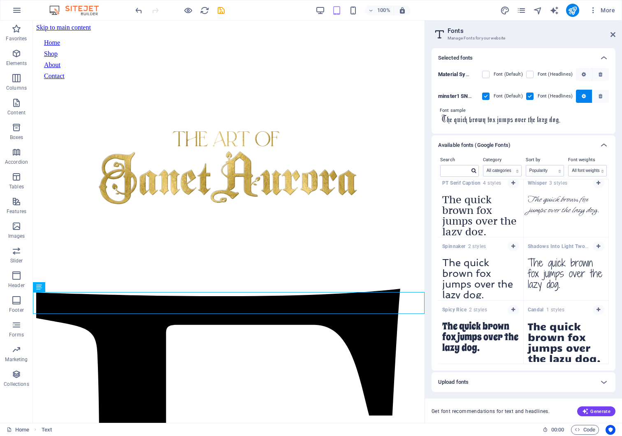
scroll to position [17562, 0]
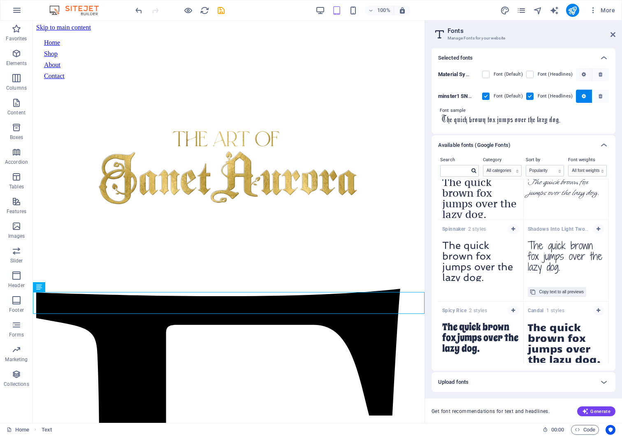
drag, startPoint x: 531, startPoint y: 274, endPoint x: 532, endPoint y: 249, distance: 25.1
click at [532, 249] on div "Roboto 9 styles The quick brown fox jumps over the lazy dog. Copy text to all p…" at bounding box center [523, 271] width 171 height 185
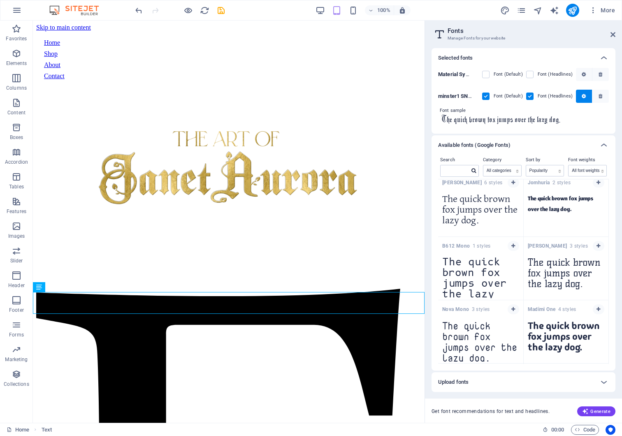
scroll to position [22581, 0]
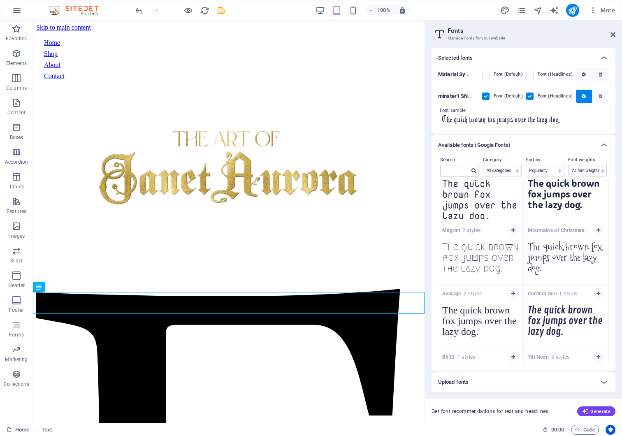
click at [500, 120] on input "The quick brown fox jumps over the lazy dog." at bounding box center [523, 119] width 171 height 11
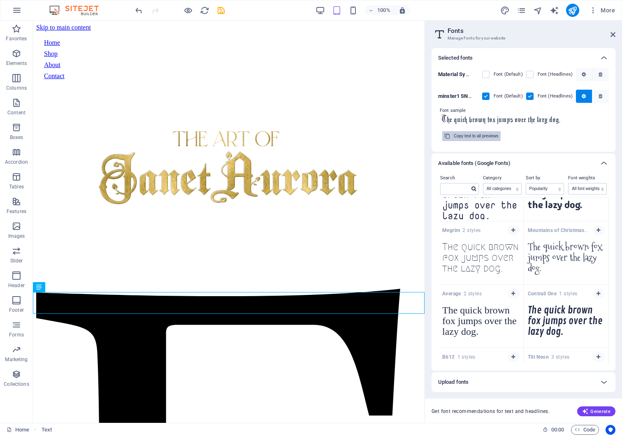
click at [488, 139] on div "Copy text to all previews" at bounding box center [476, 136] width 44 height 10
click at [497, 119] on input "The quick brown fox jumps over the lazy dog." at bounding box center [523, 119] width 171 height 11
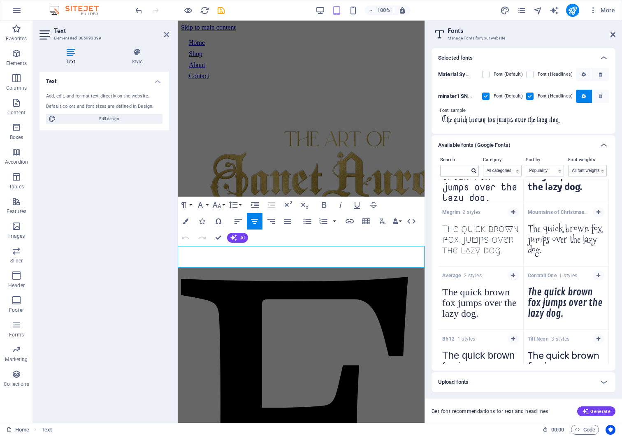
click at [205, 204] on icon "button" at bounding box center [200, 205] width 10 height 10
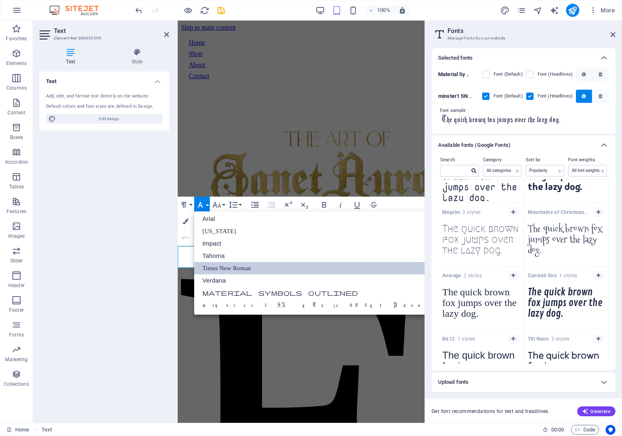
scroll to position [0, 0]
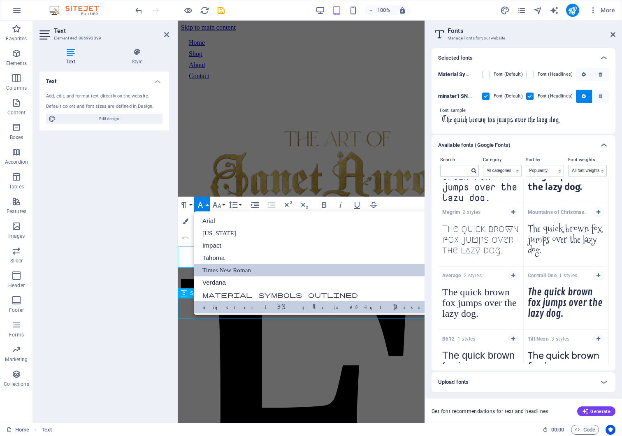
click at [213, 307] on link "minster1 SNqTzjx984qlPdsafPCFGw" at bounding box center [338, 307] width 288 height 12
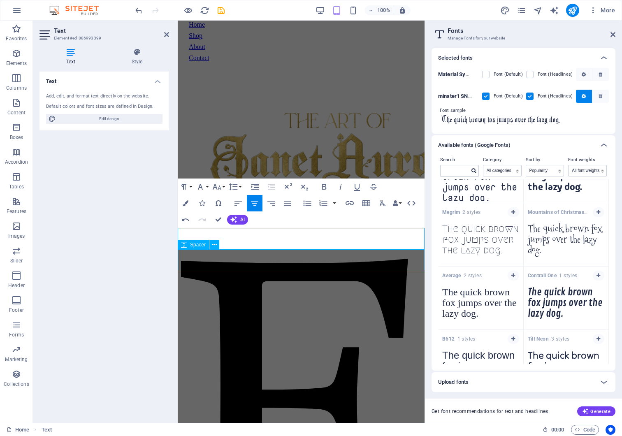
scroll to position [19, 0]
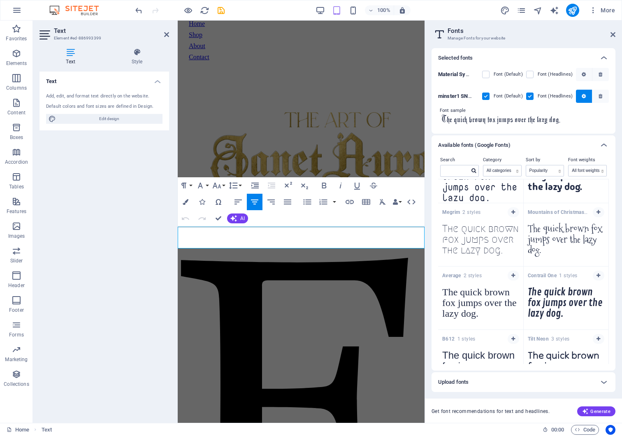
drag, startPoint x: 322, startPoint y: 237, endPoint x: 291, endPoint y: 236, distance: 30.5
click at [205, 184] on icon "button" at bounding box center [200, 186] width 10 height 10
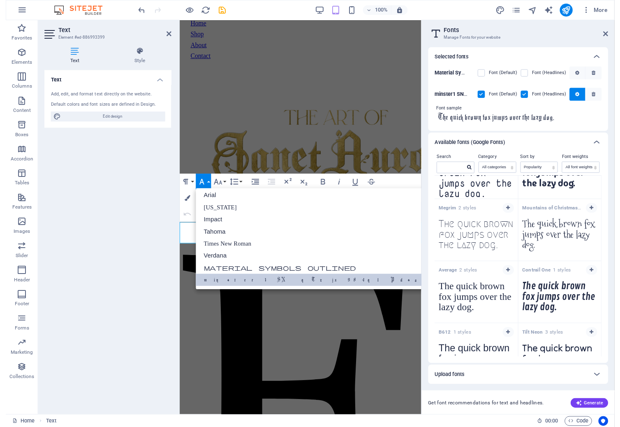
scroll to position [0, 0]
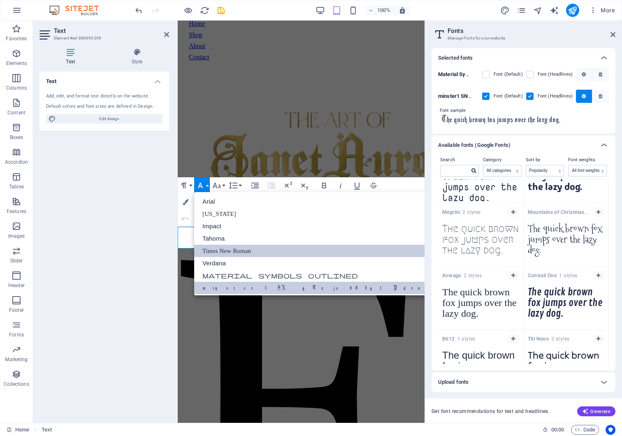
click at [229, 252] on link "Times New Roman" at bounding box center [338, 251] width 288 height 12
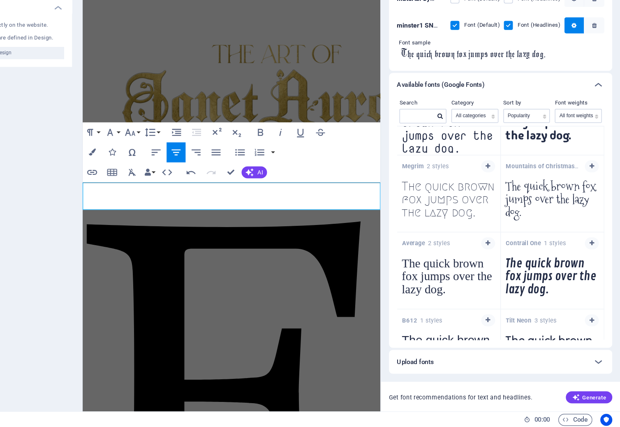
click at [457, 368] on div "Upload fonts" at bounding box center [514, 373] width 156 height 10
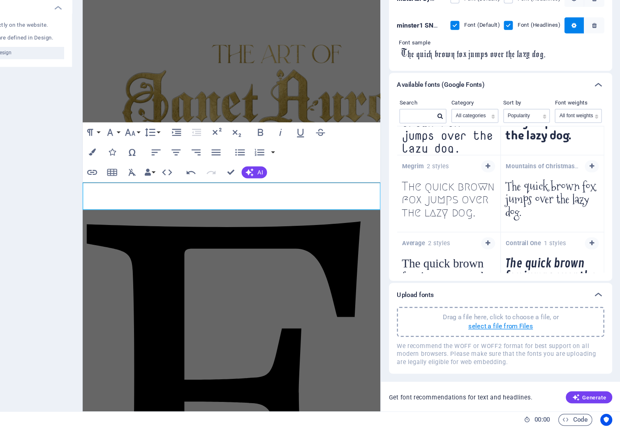
click at [495, 340] on p "select a file from Files" at bounding box center [521, 343] width 53 height 7
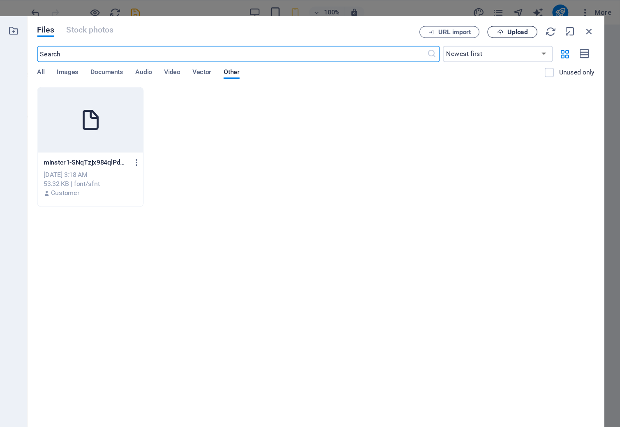
click at [514, 24] on span "Upload" at bounding box center [531, 26] width 34 height 5
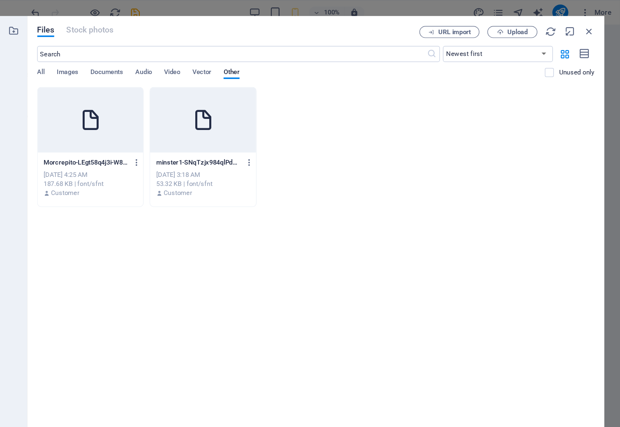
click at [146, 130] on p "Morcrepito-LEgt58q4j3i-W8n0nzGwJA.ttf" at bounding box center [180, 133] width 69 height 7
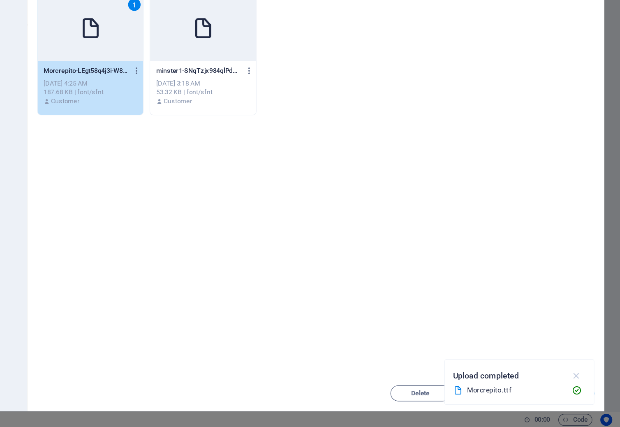
click at [579, 380] on icon "button" at bounding box center [583, 384] width 9 height 9
click at [567, 396] on span "Insert" at bounding box center [574, 398] width 14 height 5
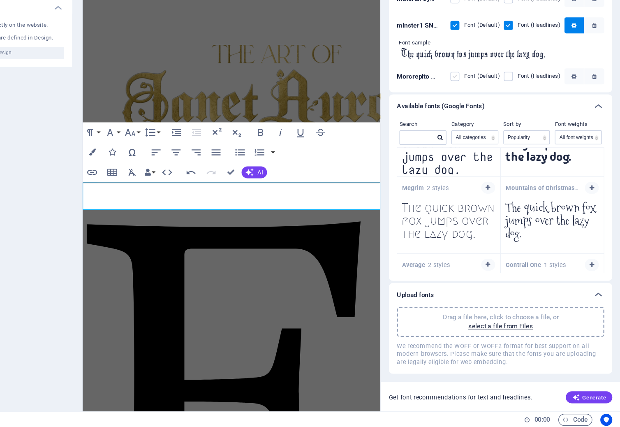
click at [480, 134] on label at bounding box center [483, 137] width 7 height 7
click at [0, 0] on W8n0nzGwJA "checkbox" at bounding box center [0, 0] width 0 height 0
click at [524, 134] on label at bounding box center [527, 137] width 7 height 7
click at [0, 0] on W8n0nzGwJA "checkbox" at bounding box center [0, 0] width 0 height 0
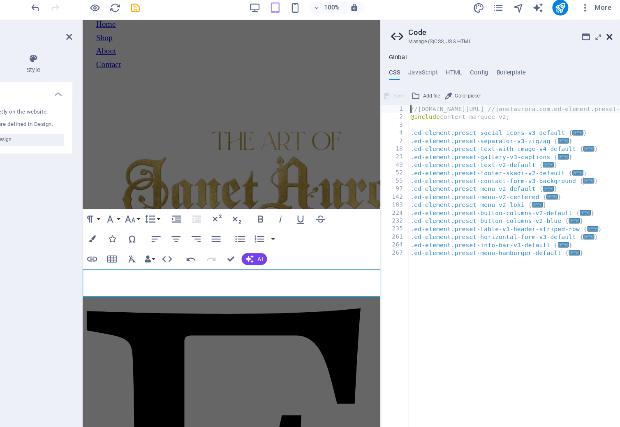
click at [609, 31] on icon at bounding box center [611, 34] width 5 height 7
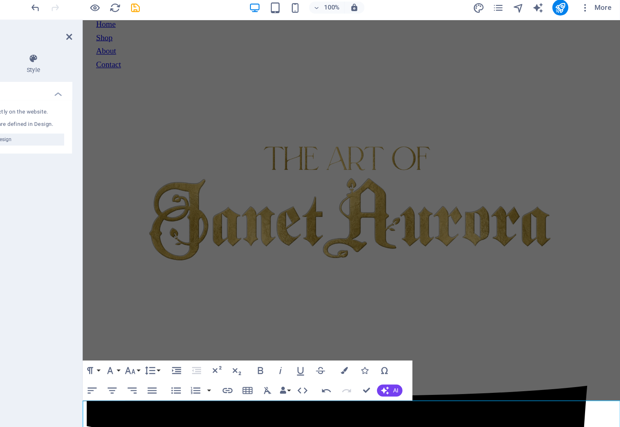
drag, startPoint x: 288, startPoint y: 345, endPoint x: 275, endPoint y: 345, distance: 12.8
click at [195, 304] on icon "button" at bounding box center [200, 309] width 10 height 10
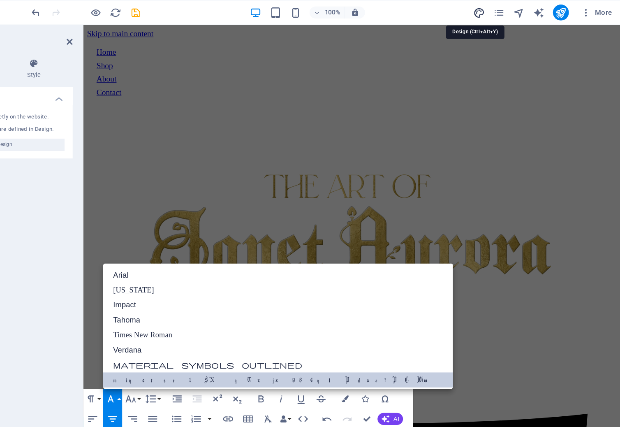
click at [498, 10] on icon "design" at bounding box center [502, 10] width 9 height 9
select select "px"
select select "400"
select select "px"
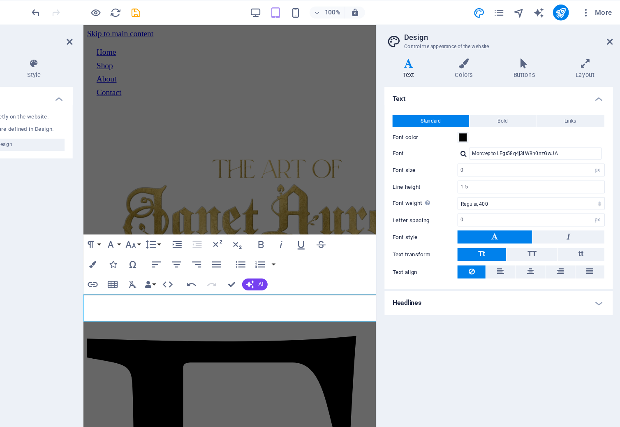
click at [488, 126] on div at bounding box center [490, 126] width 5 height 5
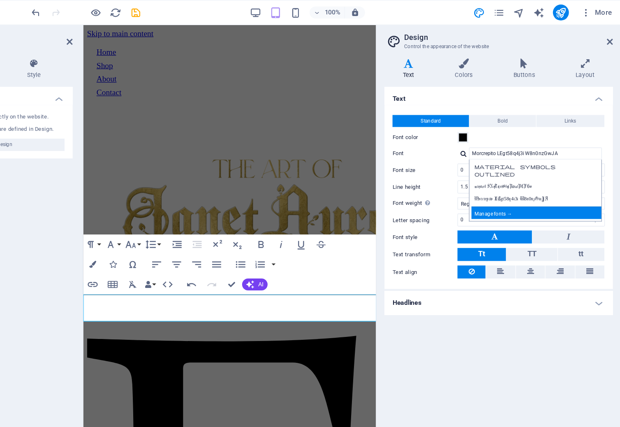
click at [497, 178] on div "Manage fonts →" at bounding box center [551, 175] width 109 height 10
select select "popularity"
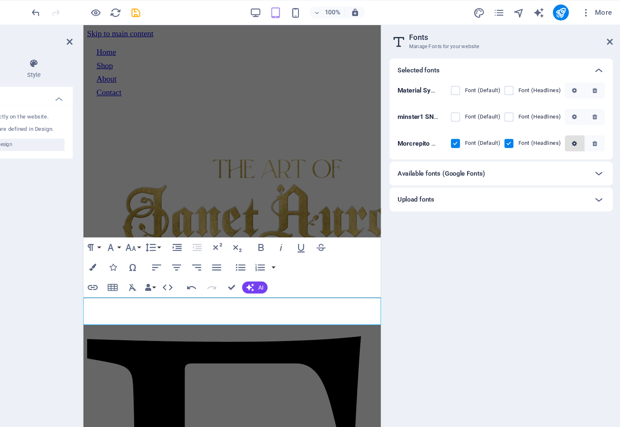
click at [580, 118] on icon "button" at bounding box center [582, 118] width 4 height 5
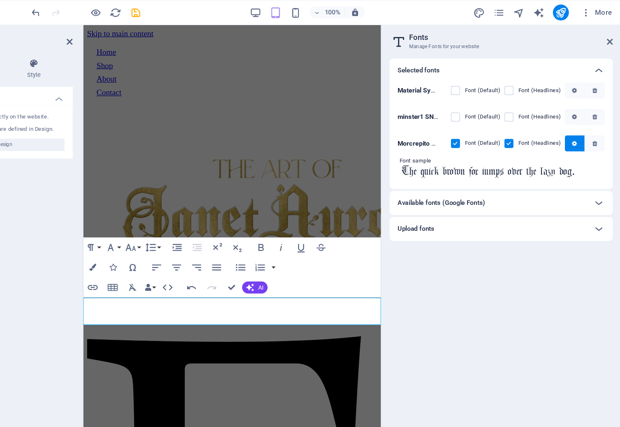
click at [436, 141] on input "The quick brown fox jumps over the lazy dog." at bounding box center [521, 141] width 171 height 11
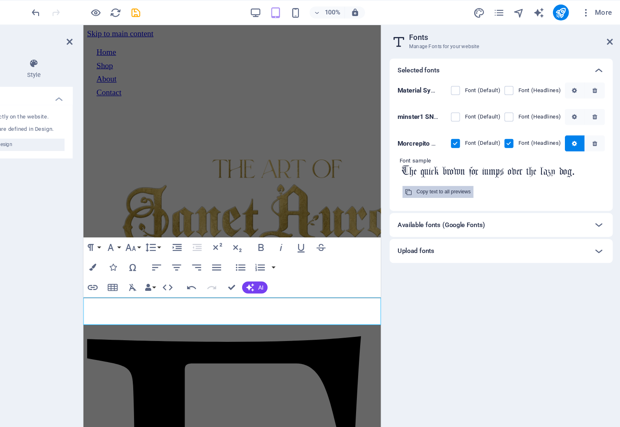
click at [452, 160] on div "Copy text to all previews" at bounding box center [474, 158] width 44 height 10
click at [436, 138] on input "The quick brown fox jumps over the lazy dog." at bounding box center [521, 141] width 171 height 11
click at [440, 157] on div "Copy text to all previews" at bounding box center [521, 158] width 162 height 10
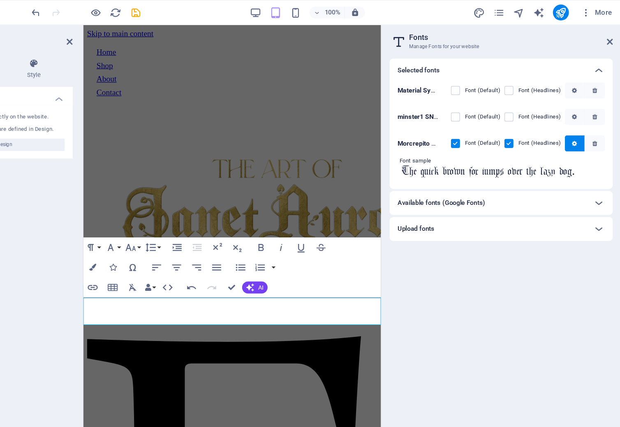
click at [195, 207] on icon "button" at bounding box center [200, 204] width 10 height 10
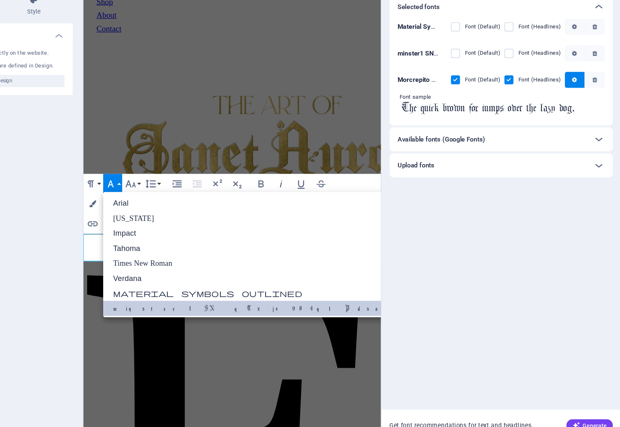
click at [198, 201] on icon "button" at bounding box center [200, 204] width 5 height 6
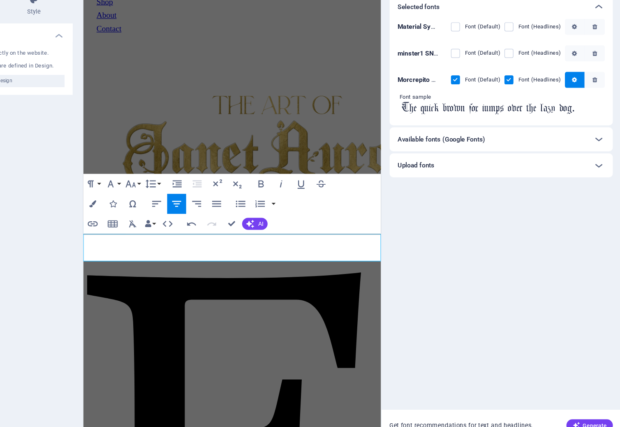
click at [195, 199] on icon "button" at bounding box center [200, 204] width 10 height 10
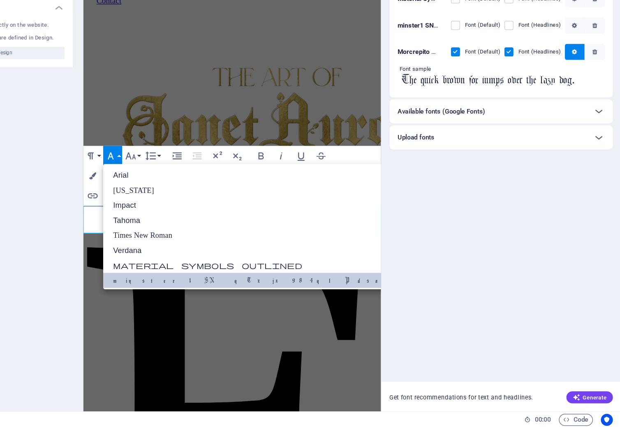
click at [195, 199] on icon "button" at bounding box center [200, 204] width 10 height 10
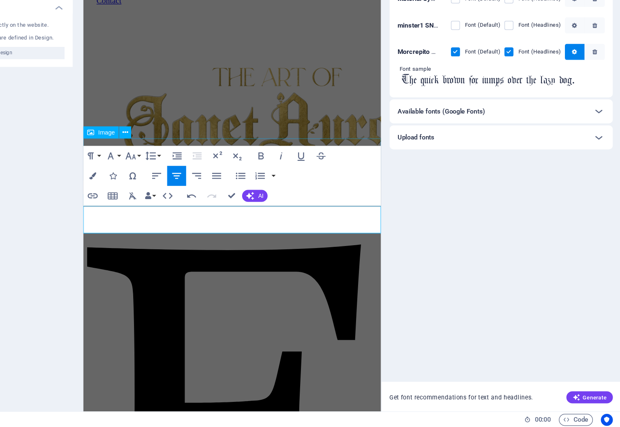
click at [430, 172] on div "Selected fonts Material Symbols Outlined Font (Default) Font (Headlines) minste…" at bounding box center [522, 215] width 184 height 335
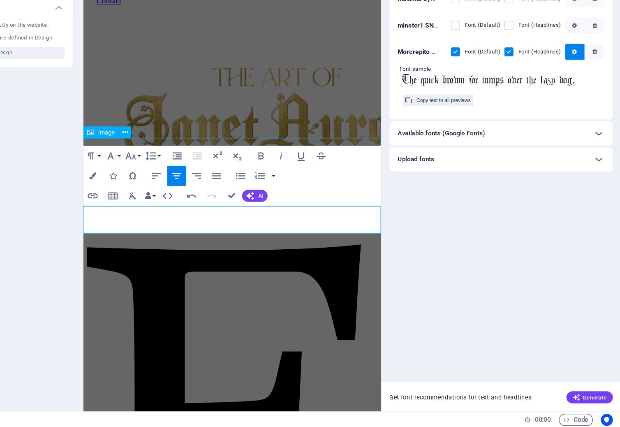
click at [436, 136] on input "The quick brown fox jumps over the lazy dog." at bounding box center [521, 141] width 171 height 11
click at [452, 153] on div "Copy text to all previews" at bounding box center [474, 158] width 44 height 10
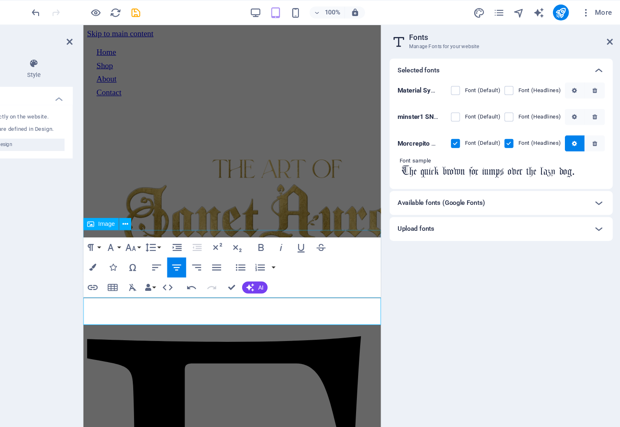
click at [498, 33] on h2 "Fonts" at bounding box center [530, 30] width 168 height 7
click at [609, 31] on icon at bounding box center [611, 34] width 5 height 7
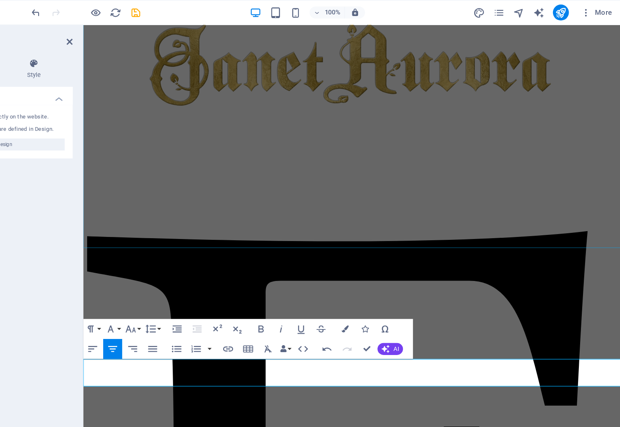
scroll to position [182, 0]
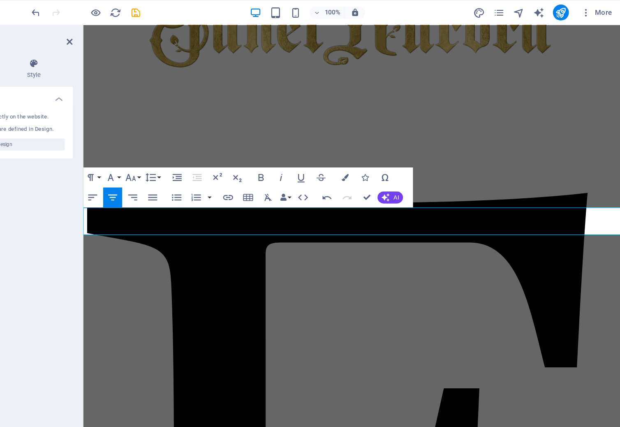
click at [198, 147] on icon "button" at bounding box center [200, 146] width 5 height 6
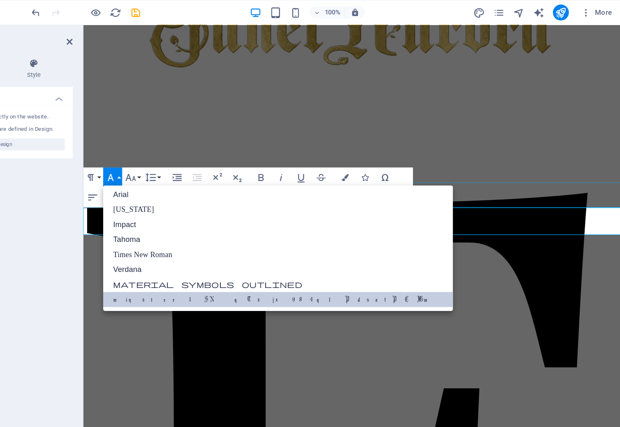
scroll to position [0, 0]
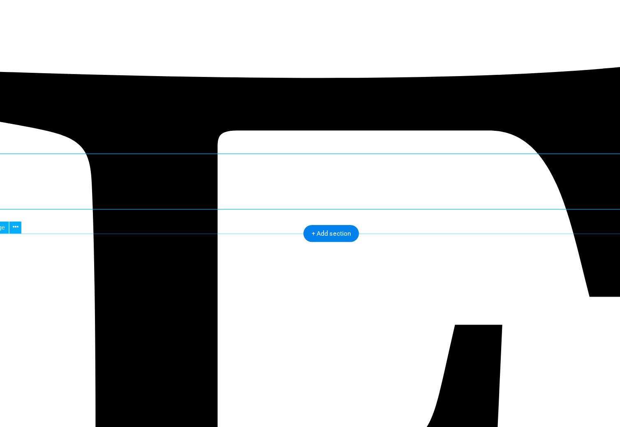
scroll to position [267, 3]
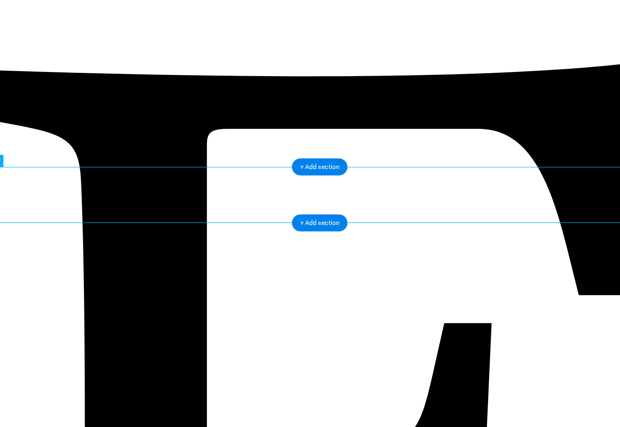
scroll to position [239, 3]
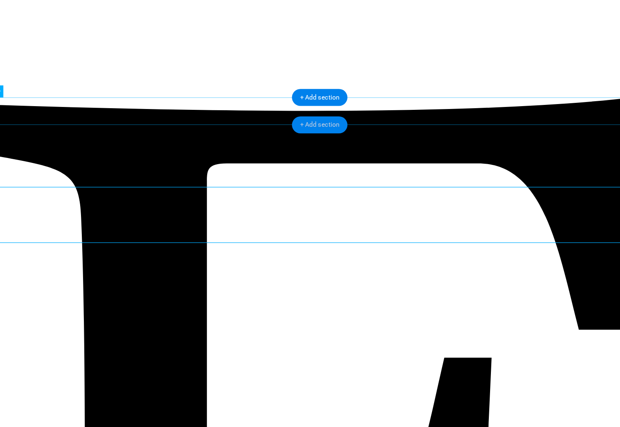
click at [302, 129] on div "+ Add section" at bounding box center [325, 136] width 46 height 14
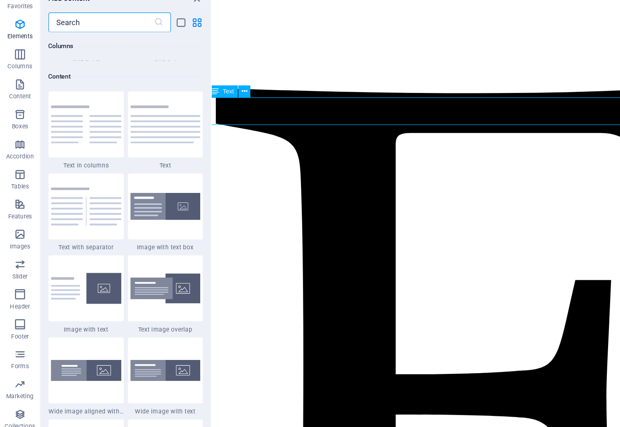
scroll to position [1438, 0]
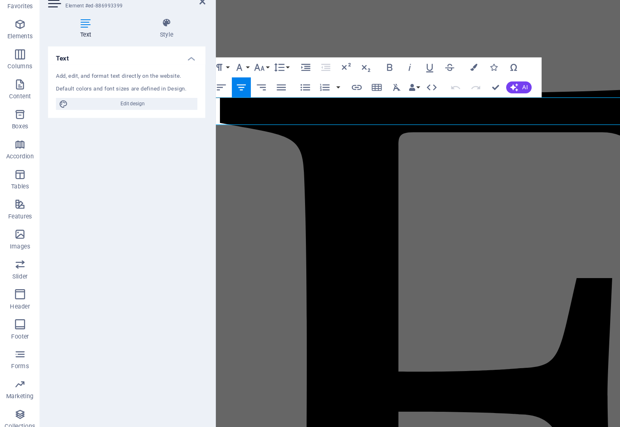
drag, startPoint x: 456, startPoint y: 89, endPoint x: 399, endPoint y: 89, distance: 57.2
click at [197, 86] on icon "button" at bounding box center [196, 89] width 5 height 6
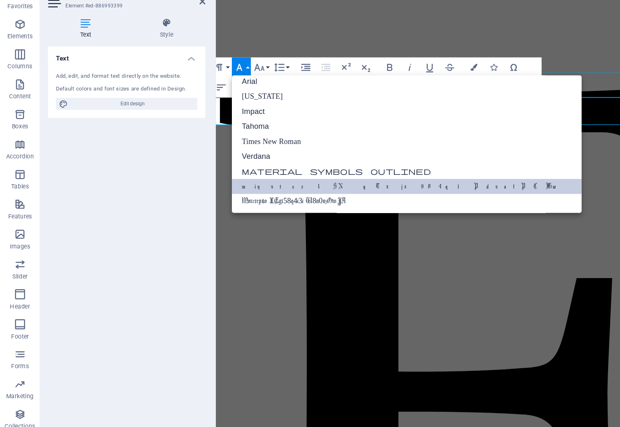
scroll to position [2, 0]
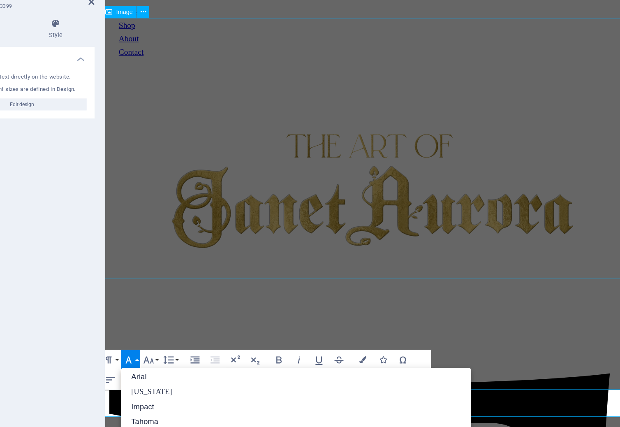
scroll to position [0, 3]
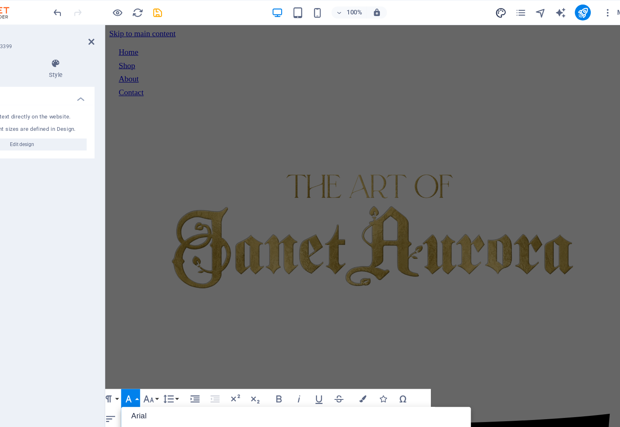
scroll to position [0, 0]
click at [498, 12] on icon "design" at bounding box center [502, 10] width 9 height 9
select select "px"
select select "400"
select select "px"
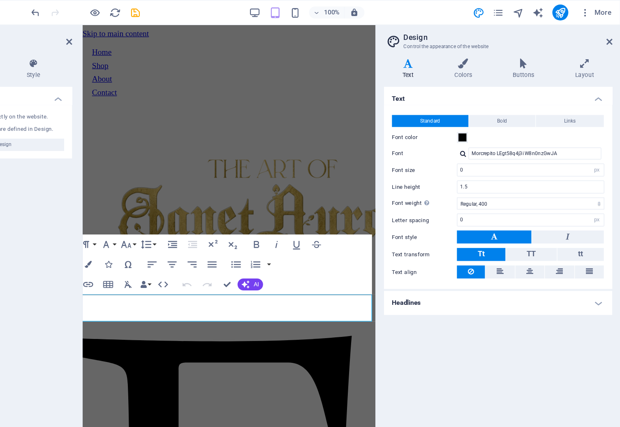
click at [488, 127] on div at bounding box center [490, 126] width 5 height 5
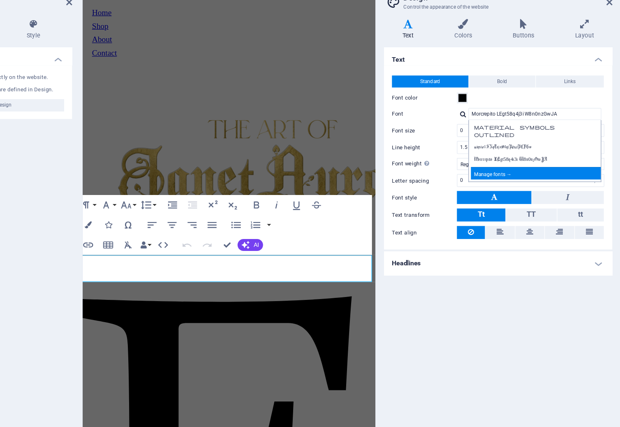
click at [497, 170] on div "Manage fonts →" at bounding box center [551, 175] width 109 height 10
select select "popularity"
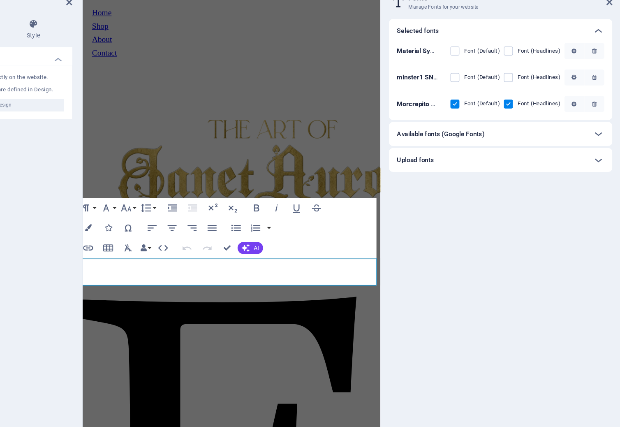
click at [443, 138] on div "Available fonts (Google Fonts)" at bounding box center [514, 143] width 156 height 10
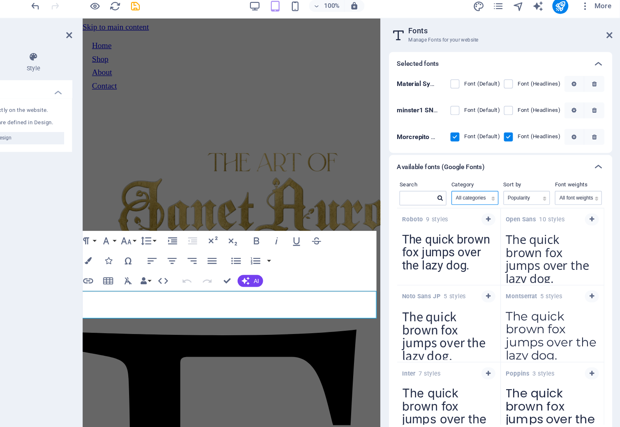
select select "display"
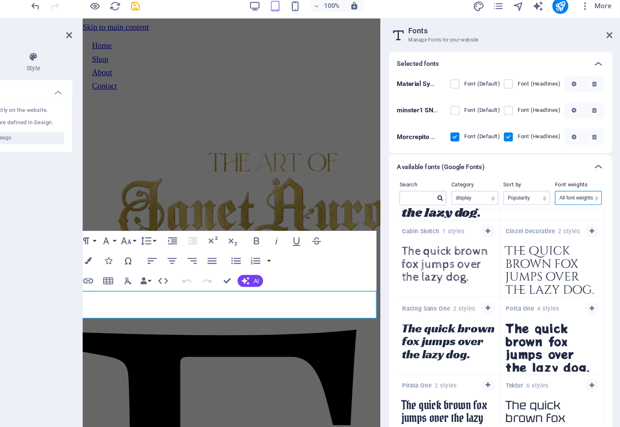
scroll to position [1706, 0]
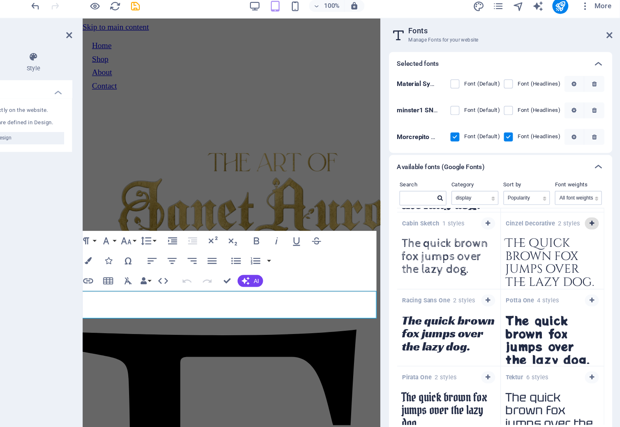
click at [595, 190] on icon "button" at bounding box center [597, 189] width 4 height 5
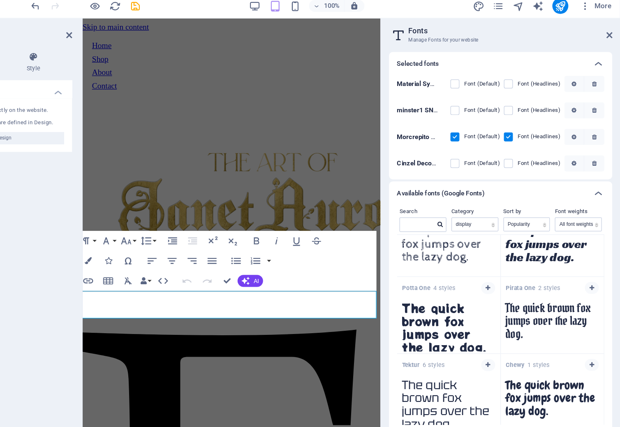
scroll to position [1741, 0]
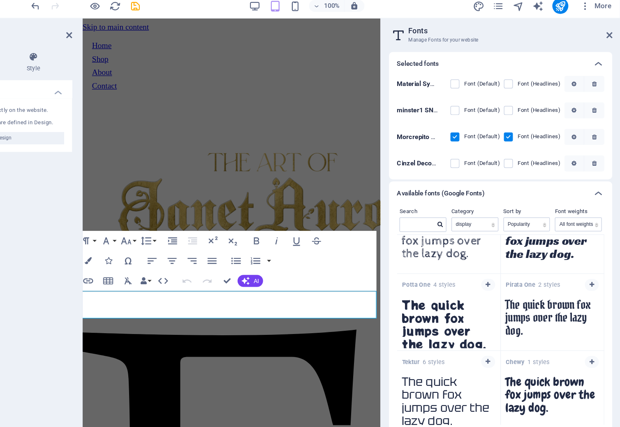
click at [436, 137] on b "Cinzel Decorative" at bounding box center [457, 140] width 42 height 6
click at [488, 138] on span at bounding box center [490, 140] width 4 height 4
click at [480, 136] on label at bounding box center [483, 139] width 7 height 7
click at [0, 0] on Decorative "checkbox" at bounding box center [0, 0] width 0 height 0
click at [524, 136] on label at bounding box center [527, 139] width 7 height 7
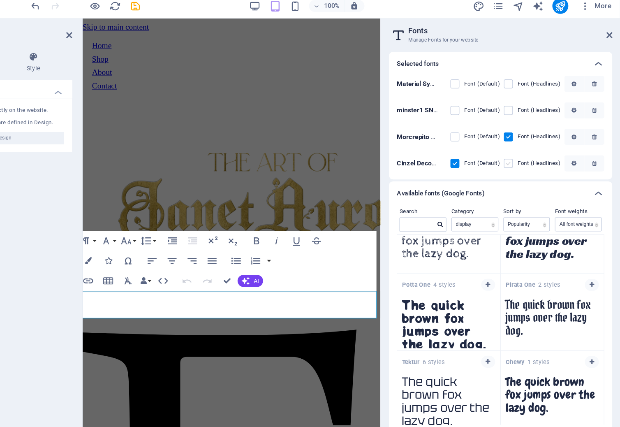
click at [0, 0] on Decorative "checkbox" at bounding box center [0, 0] width 0 height 0
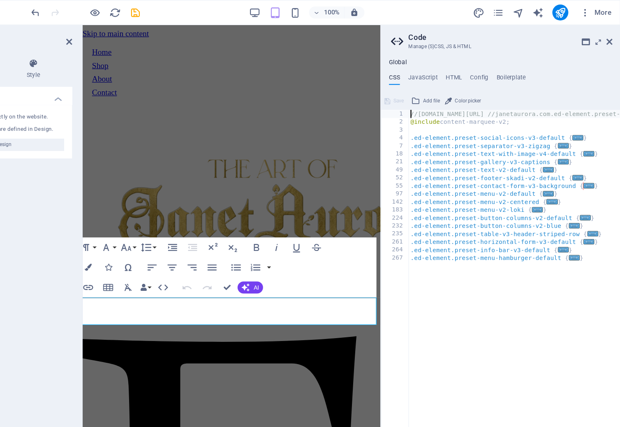
scroll to position [0, 0]
click at [609, 32] on icon at bounding box center [611, 34] width 5 height 7
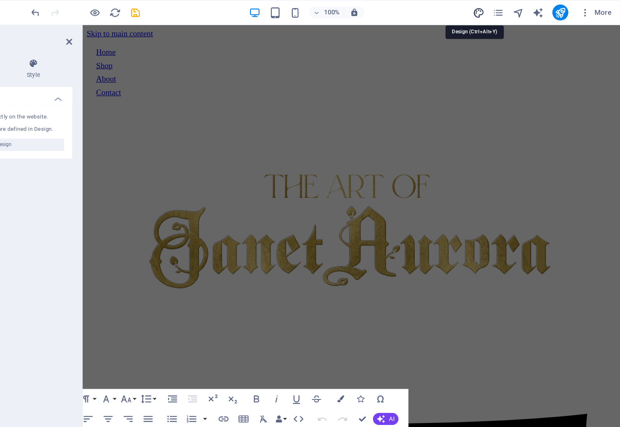
click at [498, 7] on icon "design" at bounding box center [502, 10] width 9 height 9
select select "px"
select select "400"
select select "px"
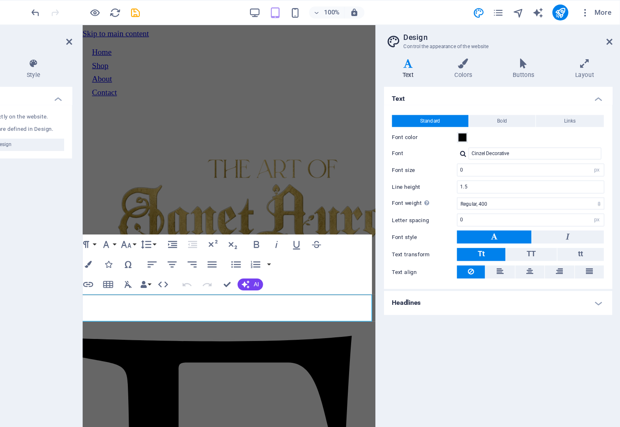
click at [486, 124] on div "Cinzel Decorative" at bounding box center [546, 126] width 121 height 10
click at [488, 125] on div at bounding box center [490, 126] width 5 height 5
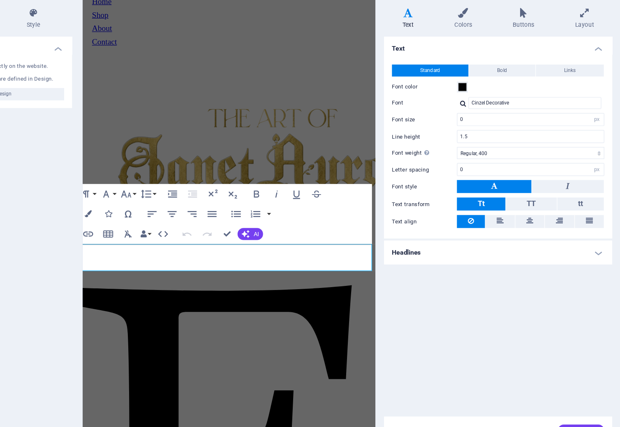
click at [432, 72] on h4 "Text" at bounding box center [520, 79] width 188 height 15
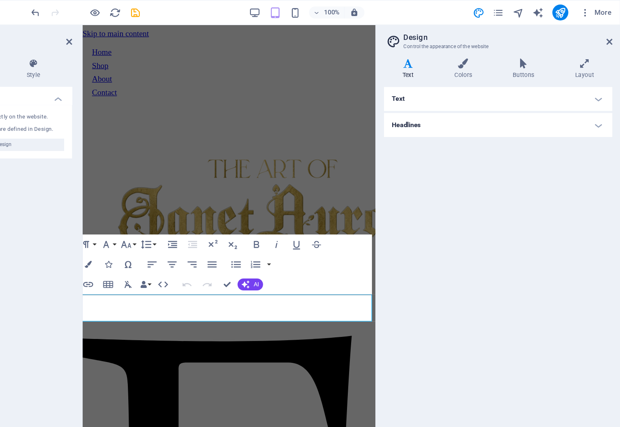
click at [386, 13] on div "100% More" at bounding box center [375, 10] width 483 height 13
click at [426, 81] on h4 "Text" at bounding box center [520, 82] width 188 height 20
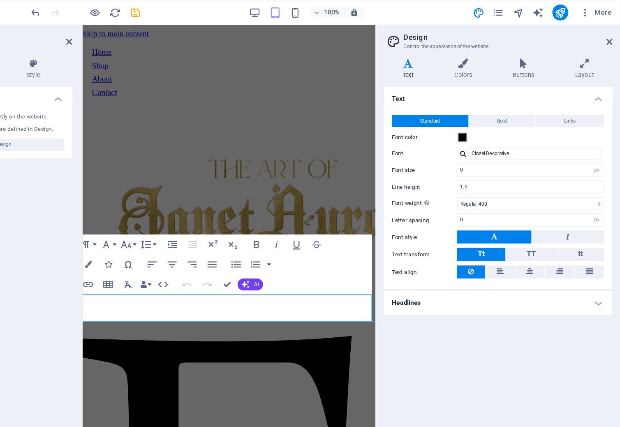
click at [488, 125] on div at bounding box center [490, 126] width 5 height 5
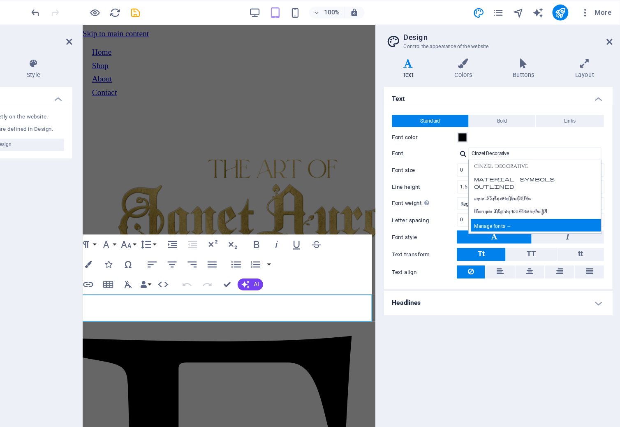
click at [497, 186] on div "Manage fonts →" at bounding box center [551, 185] width 109 height 10
select select "popularity"
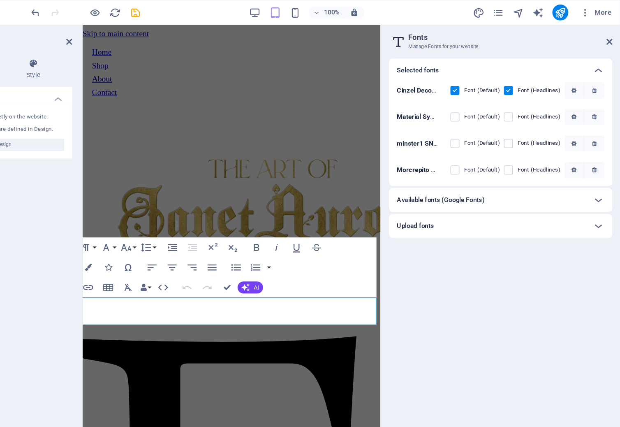
click at [437, 163] on div "Available fonts (Google Fonts)" at bounding box center [514, 165] width 156 height 10
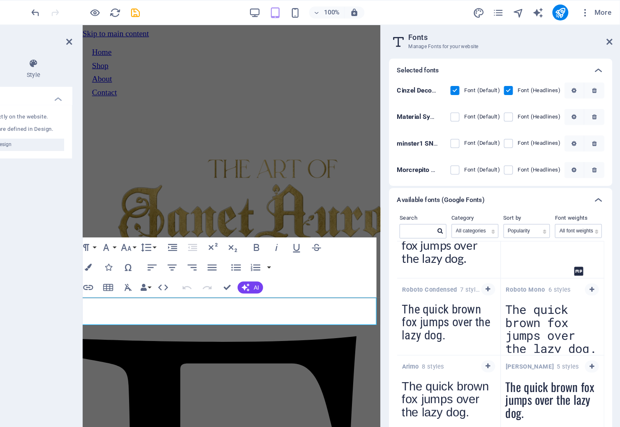
scroll to position [225, 0]
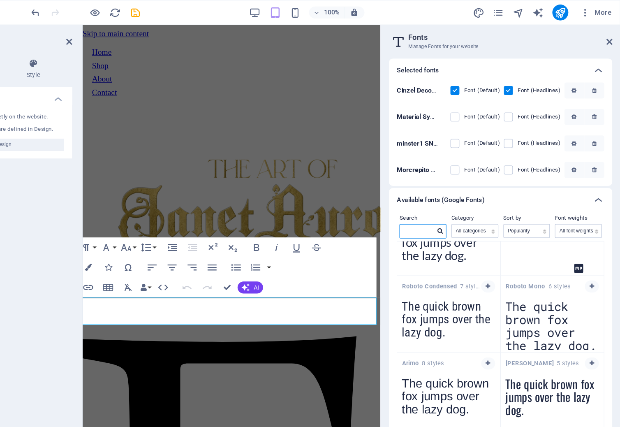
click at [439, 190] on input "text" at bounding box center [453, 190] width 29 height 11
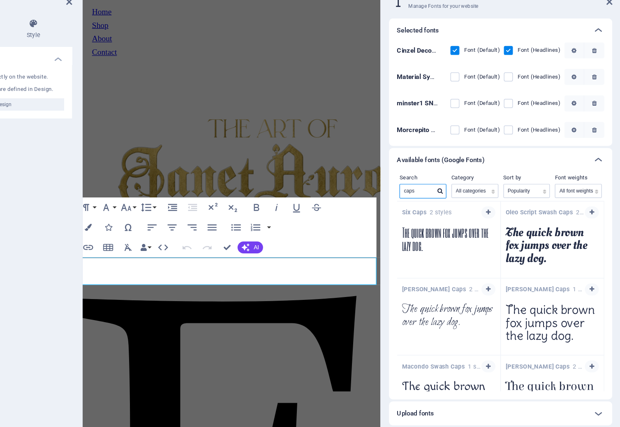
scroll to position [0, 0]
type input "caps"
click at [470, 187] on icon at bounding box center [472, 189] width 5 height 5
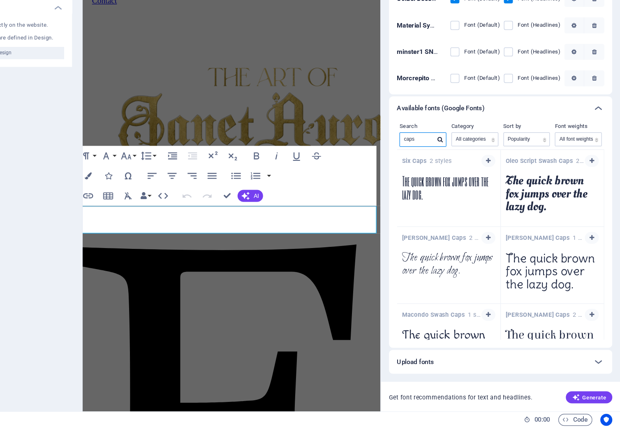
click at [439, 185] on input "caps" at bounding box center [453, 190] width 29 height 11
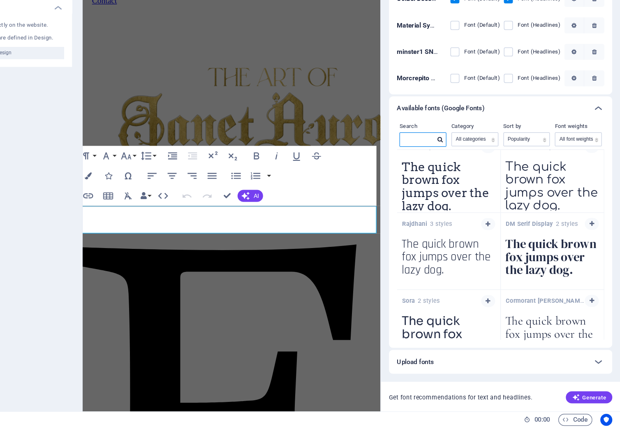
scroll to position [3051, 0]
drag, startPoint x: 187, startPoint y: 169, endPoint x: 174, endPoint y: 168, distance: 13.3
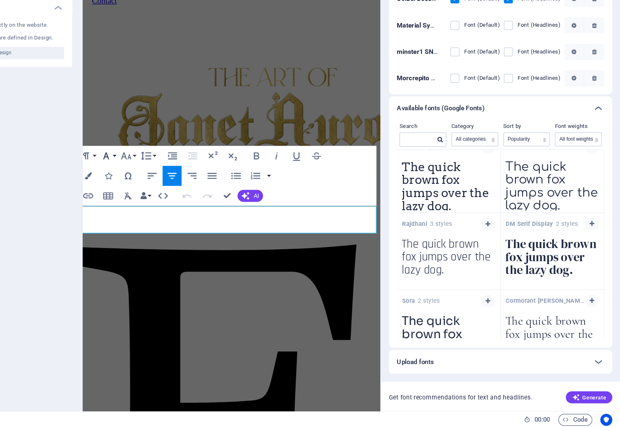
click at [192, 199] on icon "button" at bounding box center [197, 204] width 10 height 10
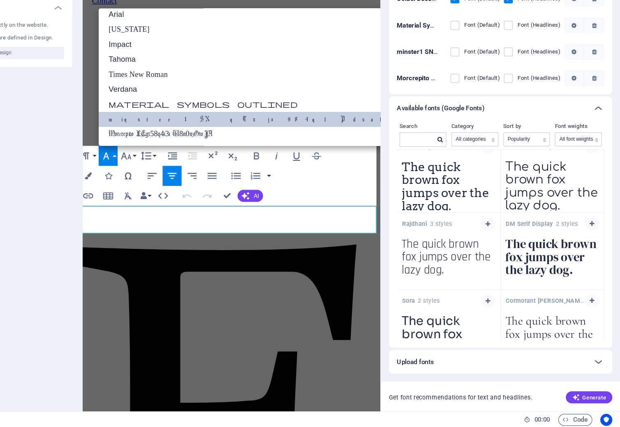
scroll to position [2, 0]
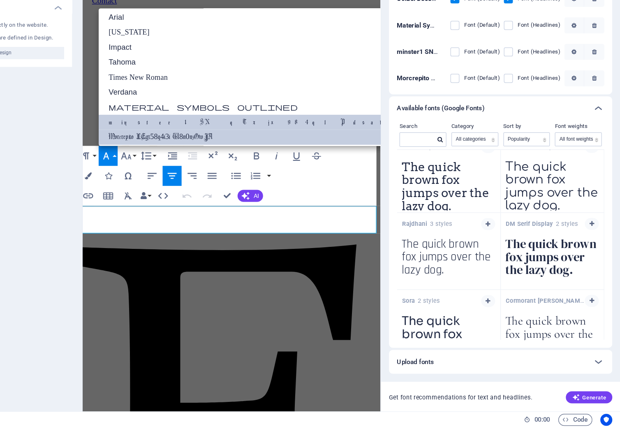
click at [191, 182] on link "Morcrepito LEgt58q4j3i W8n0nzGwJA" at bounding box center [335, 188] width 288 height 12
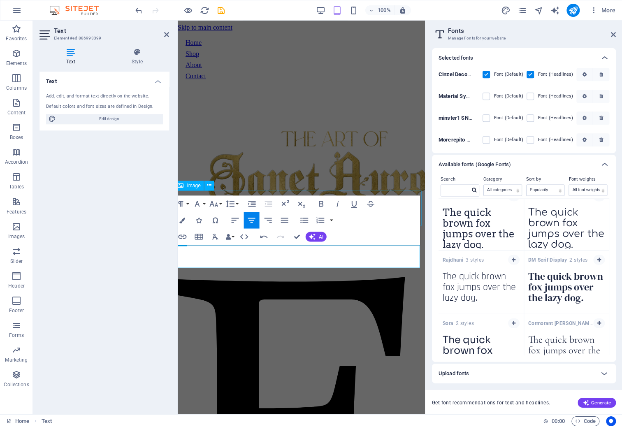
scroll to position [0, 2]
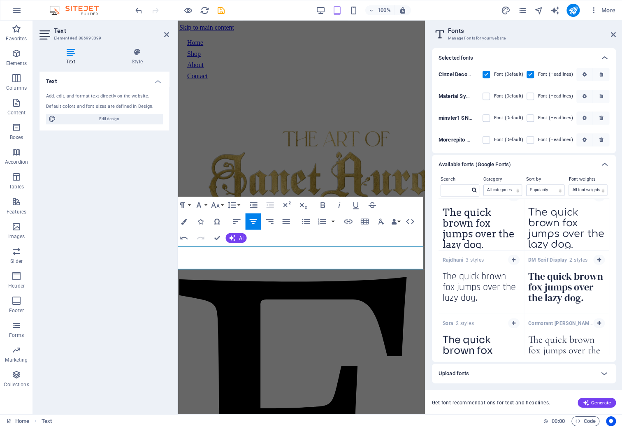
drag, startPoint x: 333, startPoint y: 256, endPoint x: 285, endPoint y: 251, distance: 47.5
click at [199, 204] on icon "button" at bounding box center [198, 205] width 5 height 6
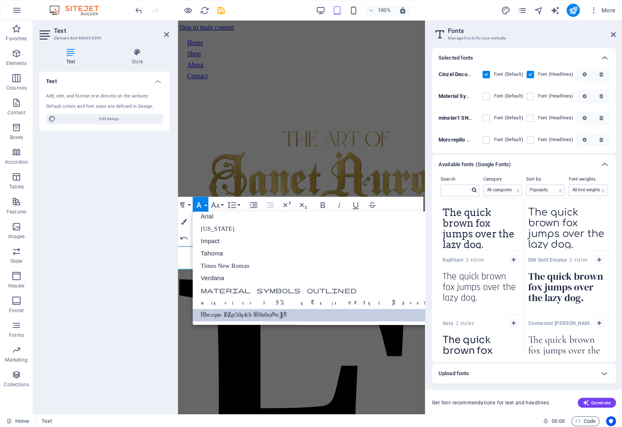
scroll to position [2, 0]
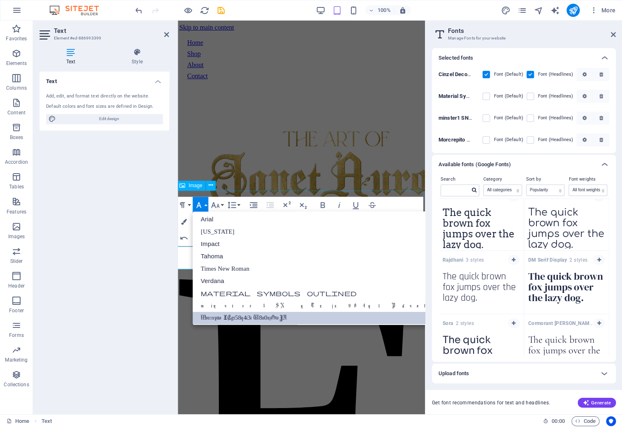
click at [201, 202] on icon "button" at bounding box center [199, 205] width 10 height 10
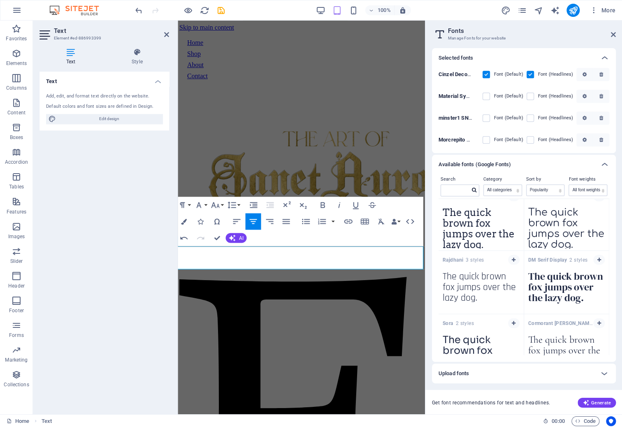
click at [586, 75] on icon "button" at bounding box center [583, 74] width 4 height 5
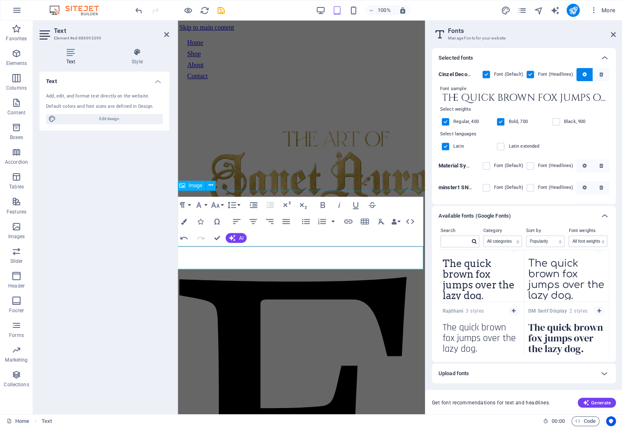
click at [522, 100] on input "The quick brown fox jumps over the lazy dog." at bounding box center [523, 98] width 171 height 11
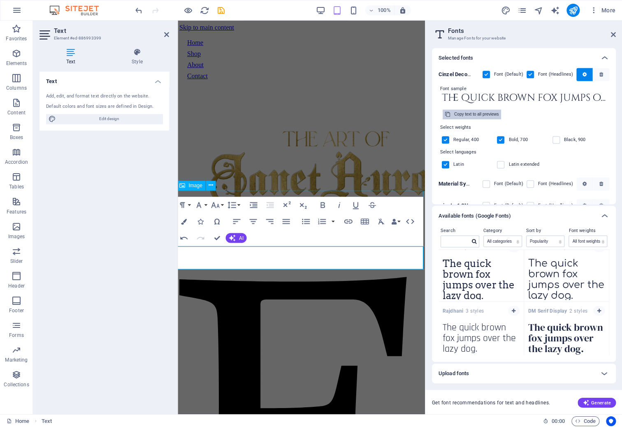
click at [498, 112] on div "Copy text to all previews" at bounding box center [476, 114] width 44 height 10
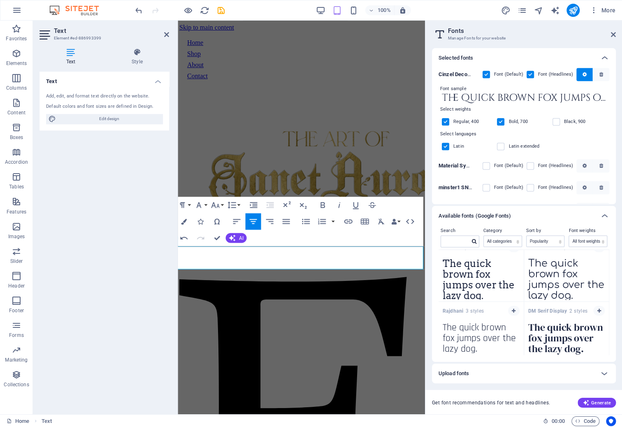
drag, startPoint x: 343, startPoint y: 256, endPoint x: 286, endPoint y: 252, distance: 56.9
click at [197, 204] on icon "button" at bounding box center [199, 205] width 10 height 10
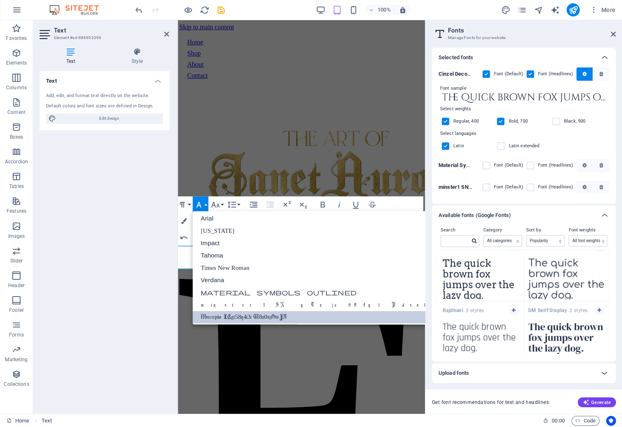
scroll to position [0, 0]
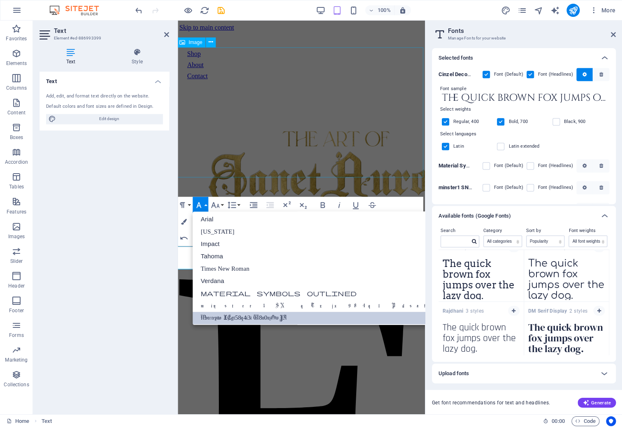
click at [379, 157] on figure at bounding box center [299, 172] width 240 height 169
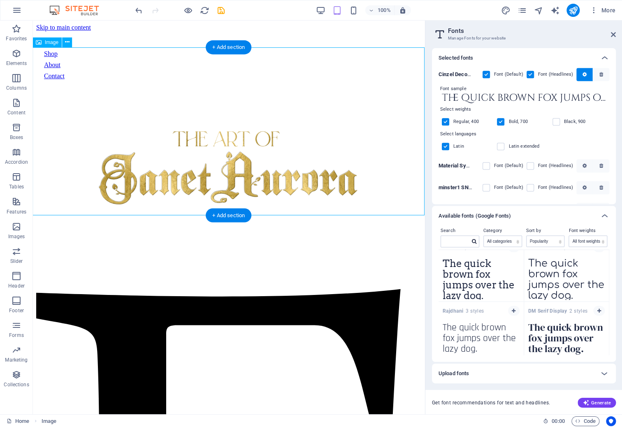
scroll to position [0, 0]
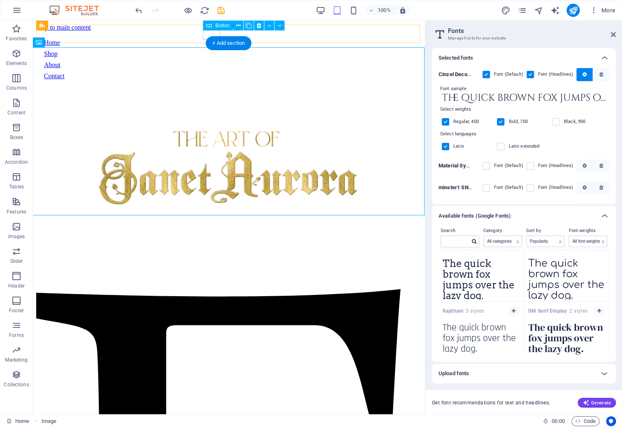
click at [210, 50] on div "Shop" at bounding box center [228, 53] width 369 height 7
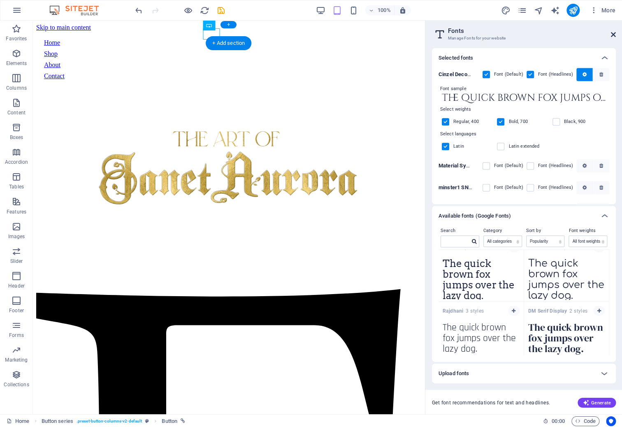
click at [613, 32] on icon at bounding box center [612, 34] width 5 height 7
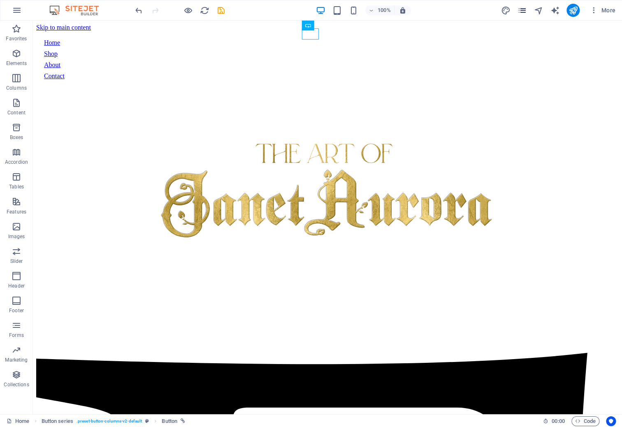
click at [523, 9] on icon "pages" at bounding box center [520, 10] width 9 height 9
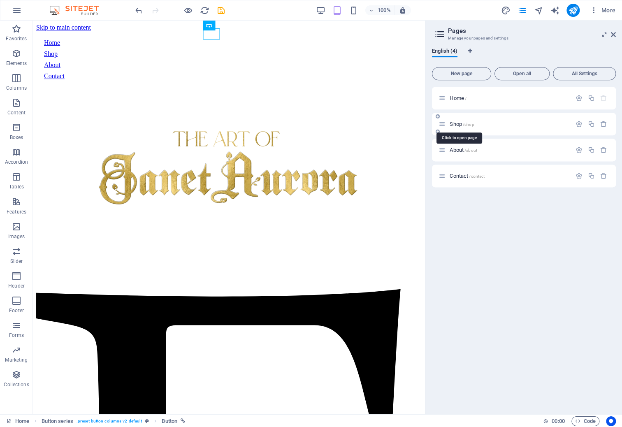
click at [461, 126] on span "Shop /shop" at bounding box center [461, 124] width 24 height 6
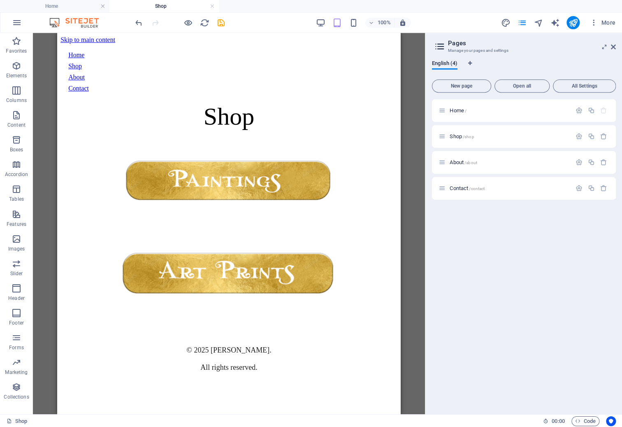
scroll to position [0, 0]
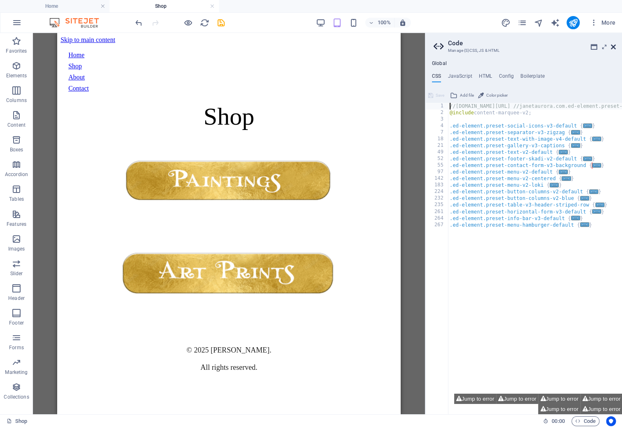
click at [611, 44] on icon at bounding box center [612, 47] width 5 height 7
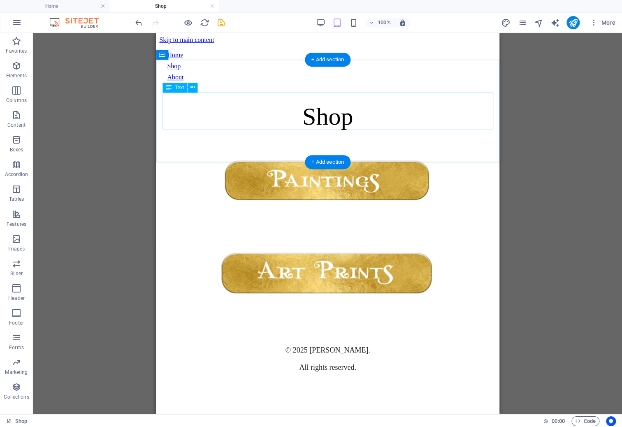
click at [326, 109] on div "Shop" at bounding box center [327, 116] width 336 height 28
click at [311, 113] on div "Shop" at bounding box center [327, 116] width 336 height 28
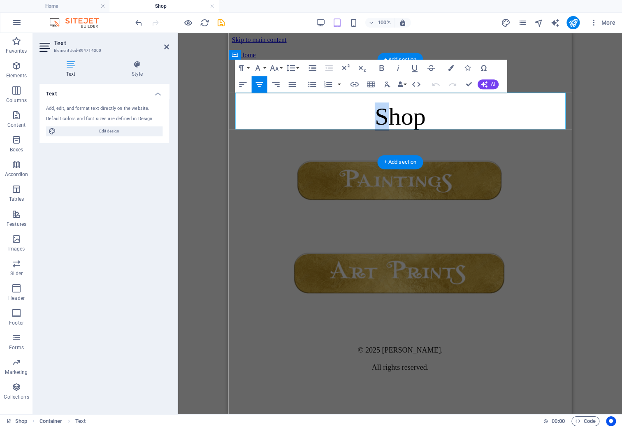
drag, startPoint x: 385, startPoint y: 114, endPoint x: 366, endPoint y: 109, distance: 19.8
click at [366, 109] on p "Shop" at bounding box center [399, 116] width 336 height 28
click at [256, 70] on icon "button" at bounding box center [257, 68] width 10 height 10
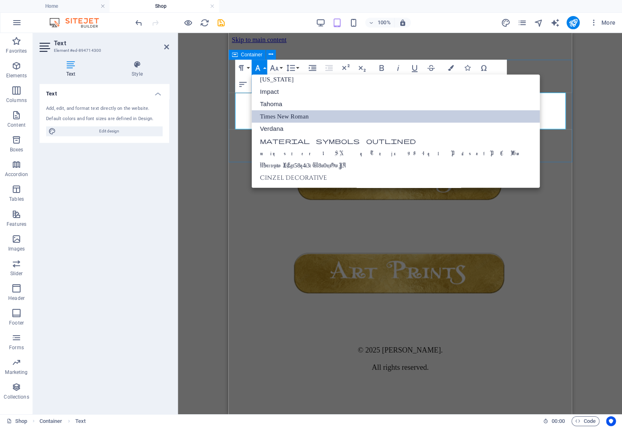
scroll to position [14, 0]
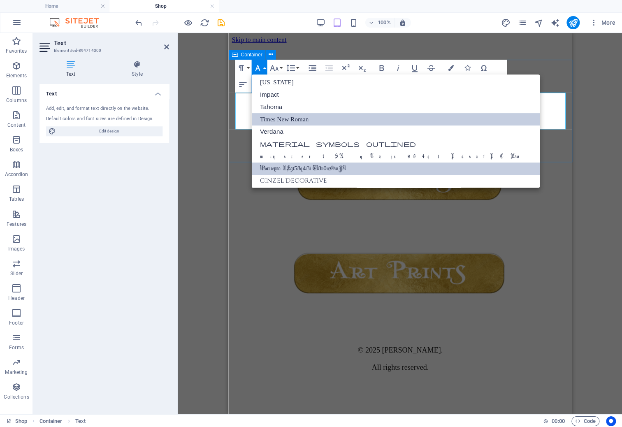
click at [286, 162] on link "Morcrepito LEgt58q4j3i W8n0nzGwJA" at bounding box center [395, 168] width 288 height 12
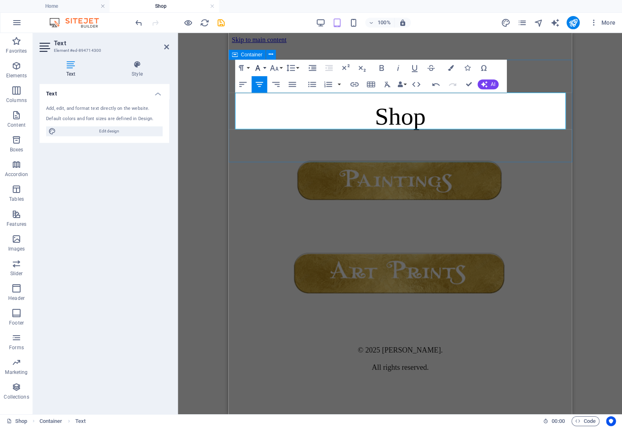
click at [260, 65] on icon "button" at bounding box center [257, 68] width 10 height 10
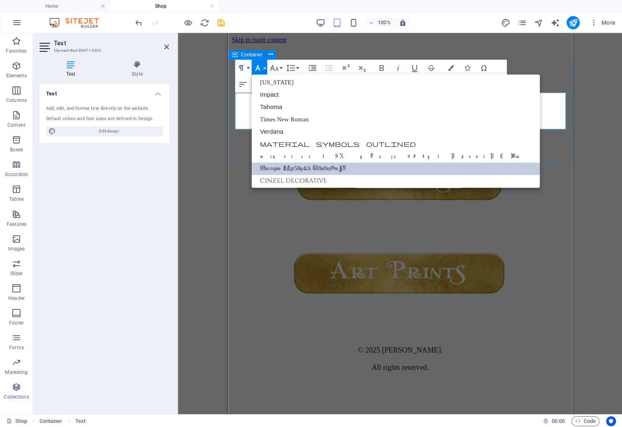
click at [287, 163] on link "Morcrepito LEgt58q4j3i W8n0nzGwJA" at bounding box center [395, 168] width 288 height 12
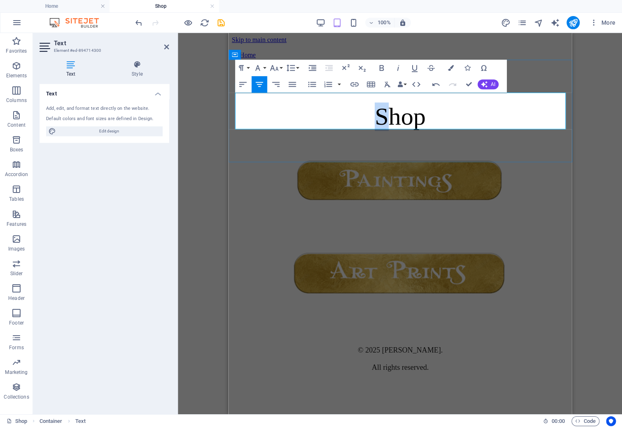
click at [383, 112] on span "S" at bounding box center [381, 116] width 14 height 27
drag, startPoint x: 390, startPoint y: 112, endPoint x: 446, endPoint y: 107, distance: 56.1
click at [446, 107] on p "S hop" at bounding box center [399, 116] width 336 height 28
click at [296, 119] on p "S hop" at bounding box center [399, 116] width 336 height 28
click at [430, 112] on p "S hop" at bounding box center [399, 116] width 336 height 28
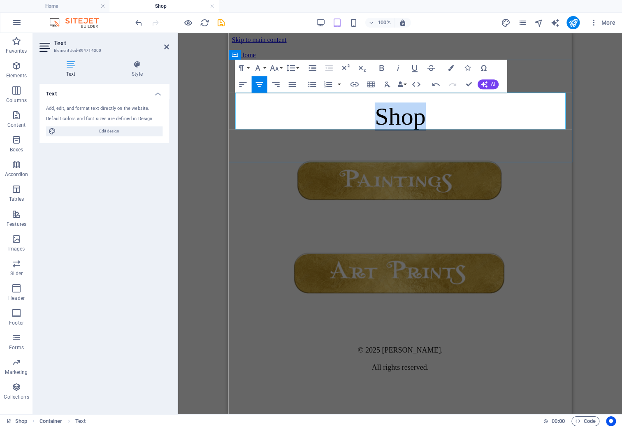
drag, startPoint x: 425, startPoint y: 113, endPoint x: 369, endPoint y: 111, distance: 55.9
click at [369, 111] on p "S hop" at bounding box center [399, 116] width 336 height 28
click at [262, 69] on icon "button" at bounding box center [257, 68] width 10 height 10
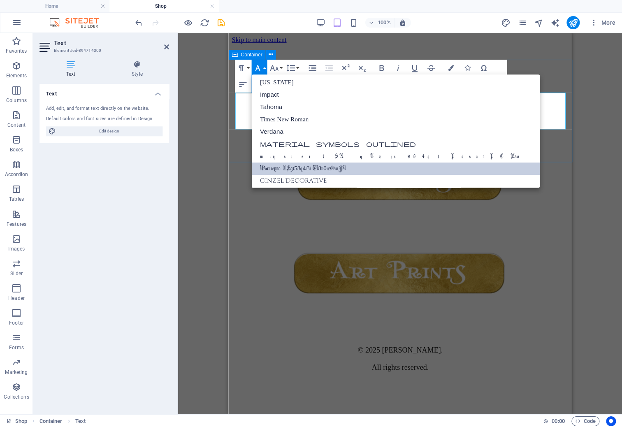
click at [289, 164] on link "Morcrepito LEgt58q4j3i W8n0nzGwJA" at bounding box center [395, 168] width 288 height 12
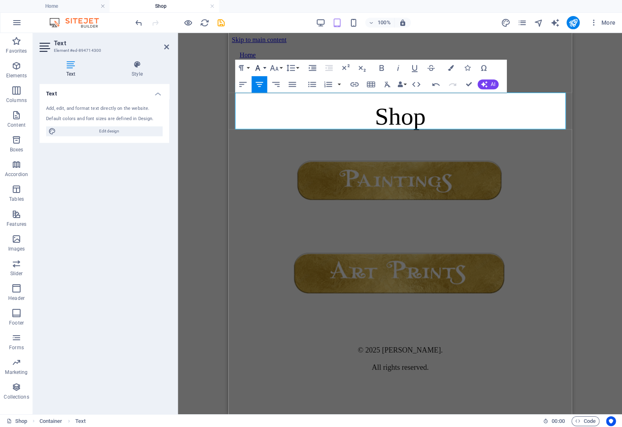
click at [260, 70] on icon "button" at bounding box center [257, 68] width 10 height 10
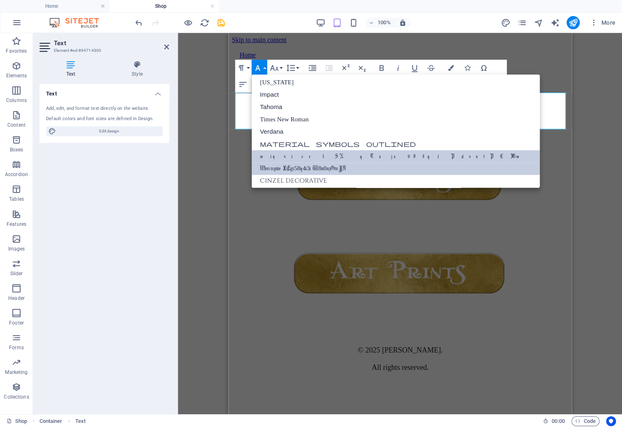
click at [282, 151] on link "minster1 SNqTzjx984qlPdsafPCFGw" at bounding box center [395, 156] width 288 height 12
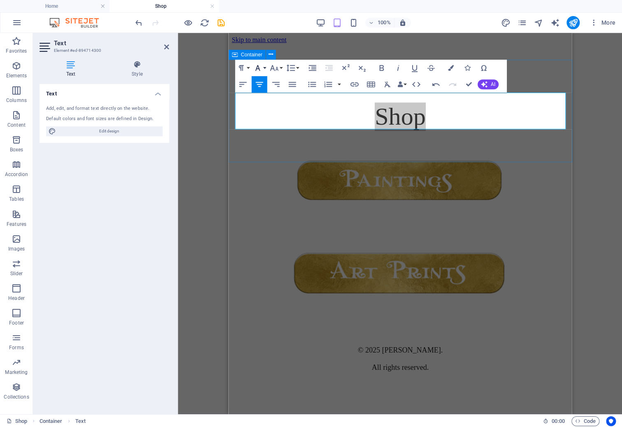
click at [262, 69] on icon "button" at bounding box center [257, 68] width 10 height 10
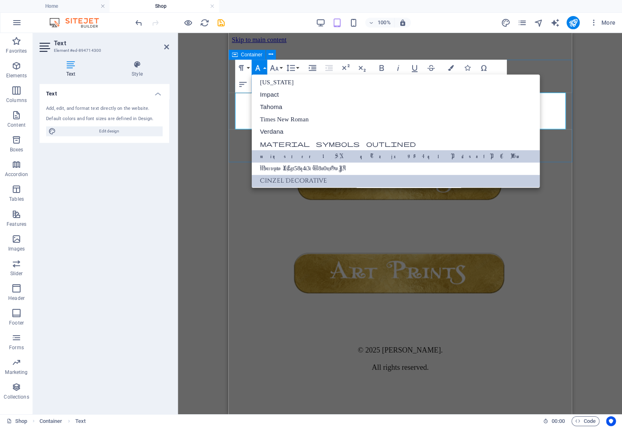
click at [280, 175] on link "Cinzel Decorative" at bounding box center [395, 181] width 288 height 12
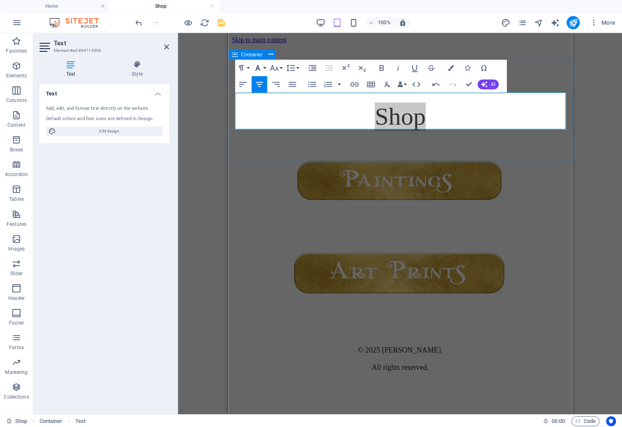
click at [262, 64] on icon "button" at bounding box center [257, 68] width 10 height 10
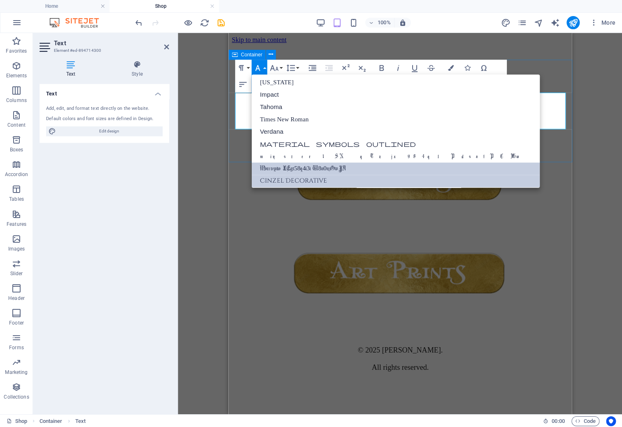
click at [280, 163] on link "Morcrepito LEgt58q4j3i W8n0nzGwJA" at bounding box center [395, 168] width 288 height 12
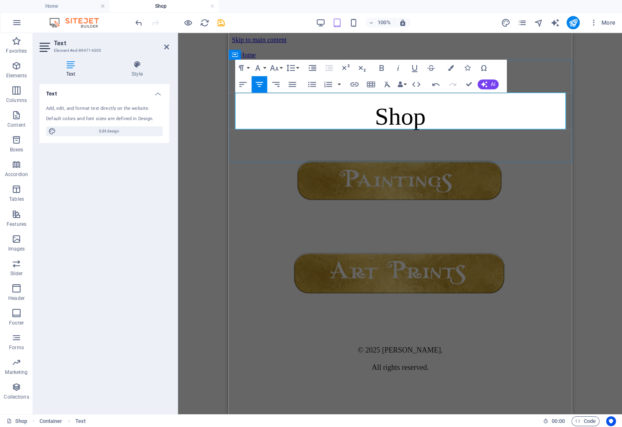
click at [456, 105] on p "Shop" at bounding box center [399, 116] width 336 height 28
click at [502, 104] on p "Shop" at bounding box center [399, 116] width 336 height 28
click at [513, 343] on div "© 2025 [PERSON_NAME]. All rights reserved." at bounding box center [399, 358] width 336 height 30
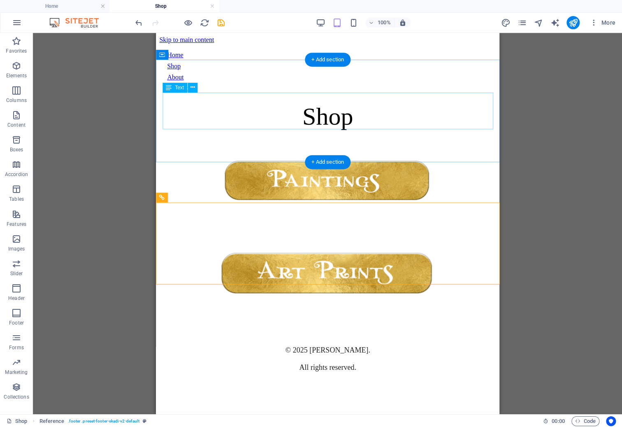
click at [428, 109] on div "Shop" at bounding box center [327, 116] width 336 height 28
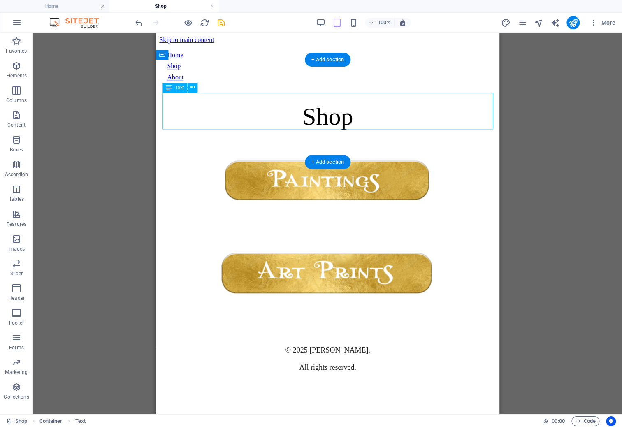
click at [396, 114] on div "Shop" at bounding box center [327, 116] width 336 height 28
click at [400, 114] on div "Shop" at bounding box center [327, 116] width 336 height 28
click at [355, 119] on div "Shop" at bounding box center [327, 116] width 336 height 28
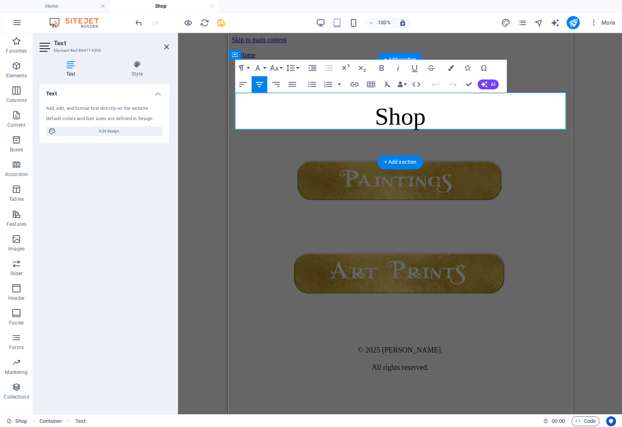
click at [424, 111] on span "Shop" at bounding box center [399, 116] width 51 height 27
click at [264, 67] on button "Font Family" at bounding box center [259, 68] width 16 height 16
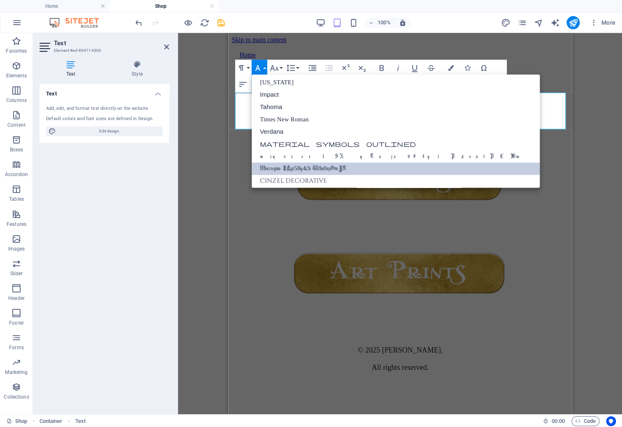
click at [264, 67] on button "Font Family" at bounding box center [259, 68] width 16 height 16
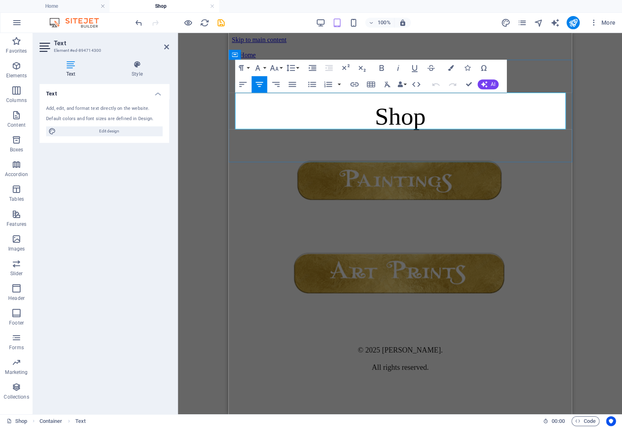
click at [428, 104] on p "Shop" at bounding box center [399, 116] width 336 height 28
click at [502, 25] on icon "design" at bounding box center [504, 22] width 9 height 9
select select "px"
select select "400"
select select "px"
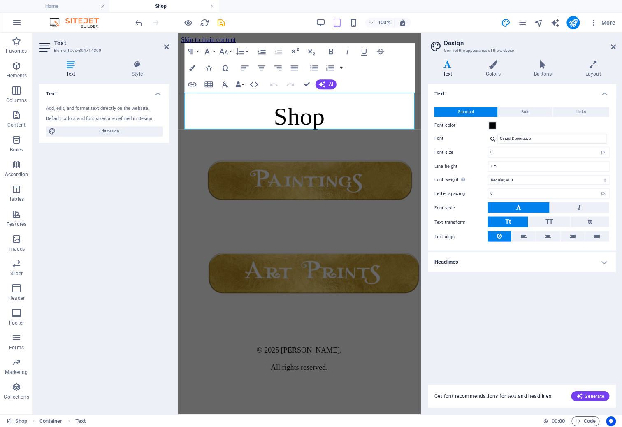
click at [491, 141] on div at bounding box center [492, 138] width 5 height 5
click at [521, 189] on div "Morcrepito LEgt58q4j3i W8n0nzGwJA" at bounding box center [553, 186] width 109 height 9
type input "Morcrepito LEgt58q4j3i W8n0nzGwJA"
click at [322, 109] on span "Shop" at bounding box center [298, 116] width 51 height 27
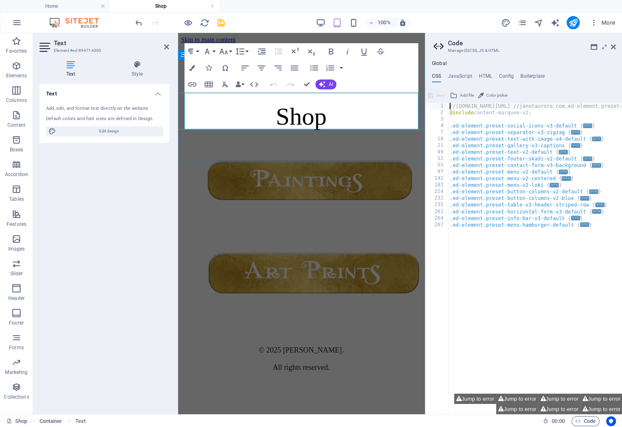
click at [285, 106] on span "Shop" at bounding box center [300, 116] width 51 height 27
click at [212, 50] on icon "button" at bounding box center [207, 51] width 10 height 10
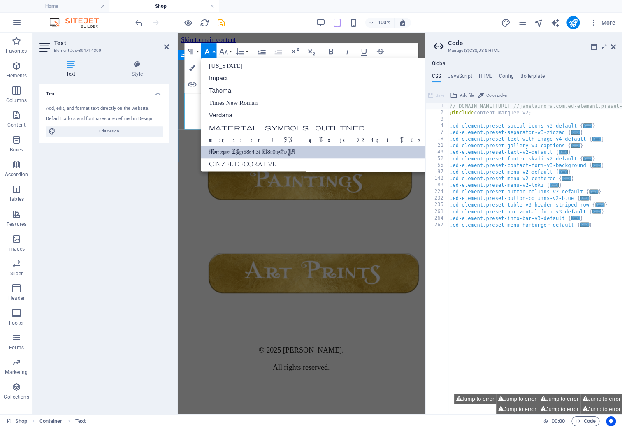
click at [231, 147] on link "Morcrepito LEgt58q4j3i W8n0nzGwJA" at bounding box center [345, 152] width 288 height 12
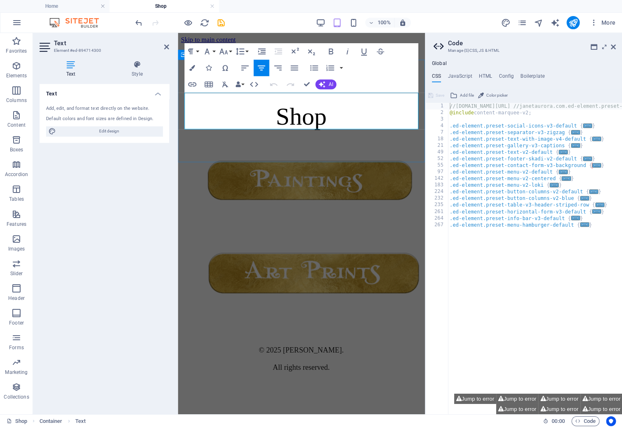
click at [238, 126] on p "Shop" at bounding box center [301, 116] width 240 height 28
click at [279, 110] on span "Shop" at bounding box center [300, 116] width 51 height 27
click at [210, 52] on icon "button" at bounding box center [207, 51] width 10 height 10
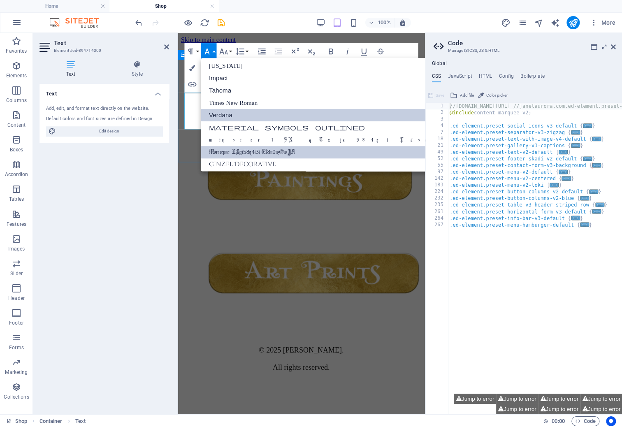
click at [227, 109] on link "Verdana" at bounding box center [345, 115] width 288 height 12
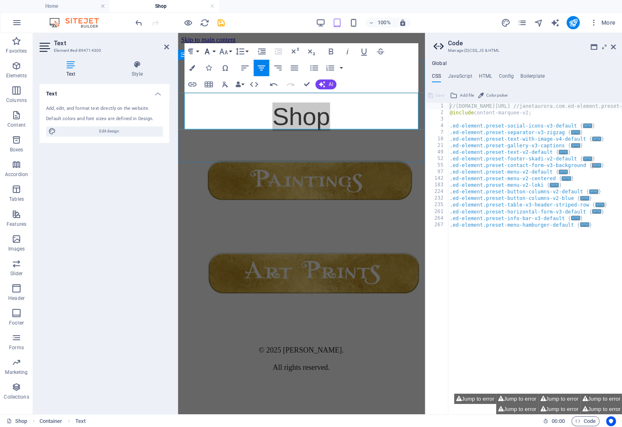
click at [211, 49] on icon "button" at bounding box center [207, 51] width 10 height 10
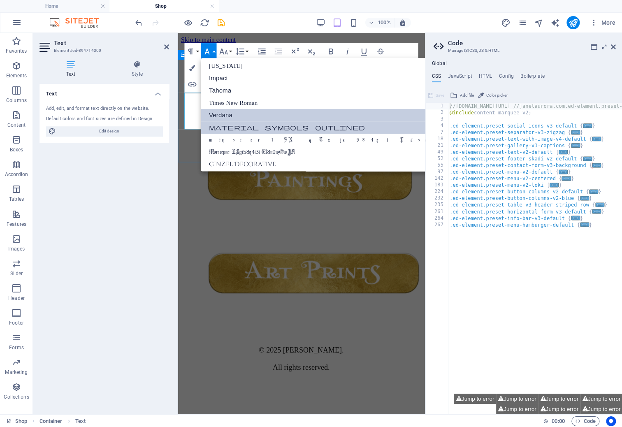
click at [228, 129] on link "Material Symbols Outlined" at bounding box center [345, 127] width 288 height 12
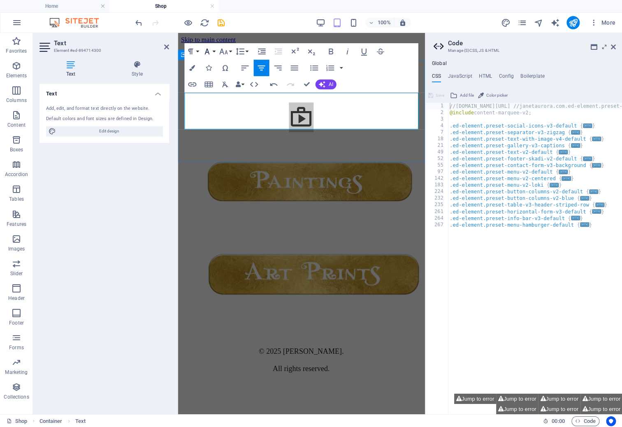
click at [211, 53] on icon "button" at bounding box center [207, 51] width 10 height 10
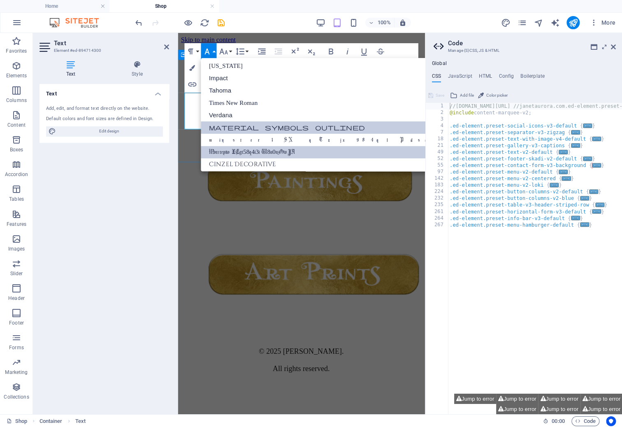
click at [225, 146] on link "Morcrepito LEgt58q4j3i W8n0nzGwJA" at bounding box center [345, 152] width 288 height 12
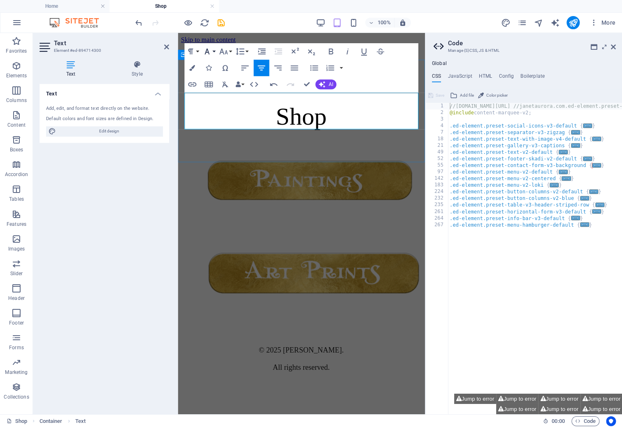
click at [207, 49] on icon "button" at bounding box center [206, 52] width 5 height 6
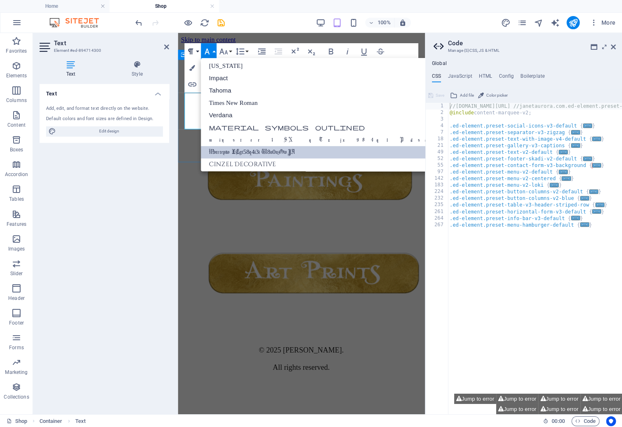
click at [194, 50] on icon "button" at bounding box center [190, 51] width 10 height 10
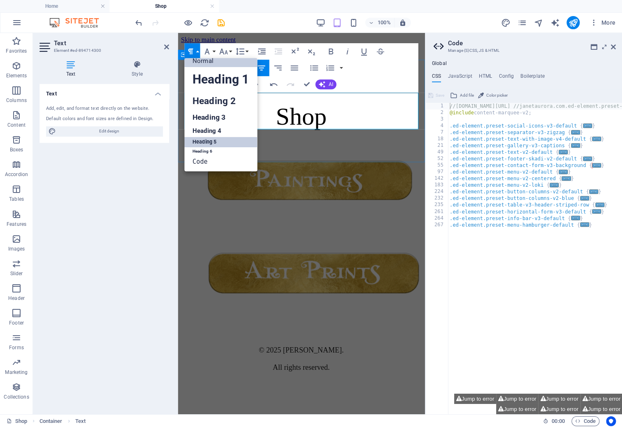
scroll to position [0, 0]
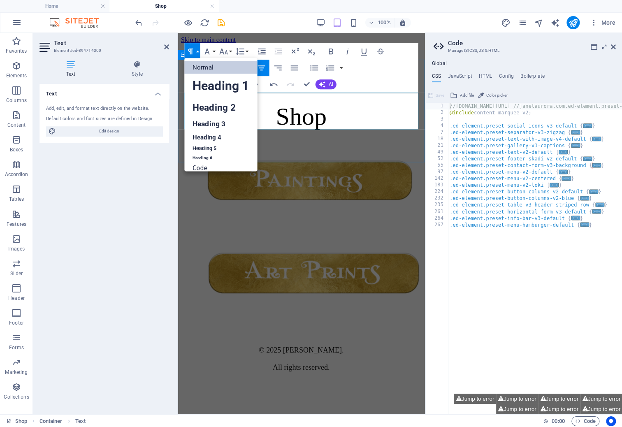
click at [338, 104] on p "Shop" at bounding box center [301, 116] width 240 height 28
click at [343, 109] on p "Shop" at bounding box center [301, 116] width 240 height 28
click at [340, 119] on p "Shop" at bounding box center [301, 116] width 240 height 28
click at [208, 51] on icon "button" at bounding box center [206, 52] width 5 height 6
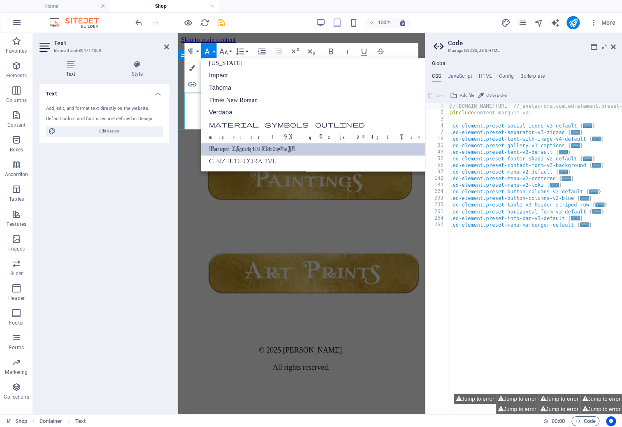
scroll to position [14, 0]
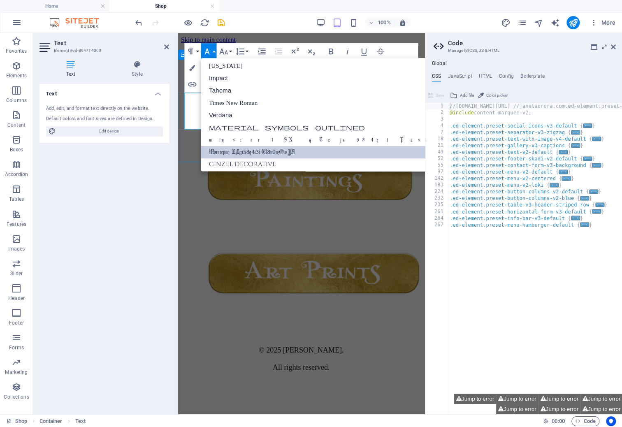
click at [208, 50] on icon "button" at bounding box center [207, 51] width 10 height 10
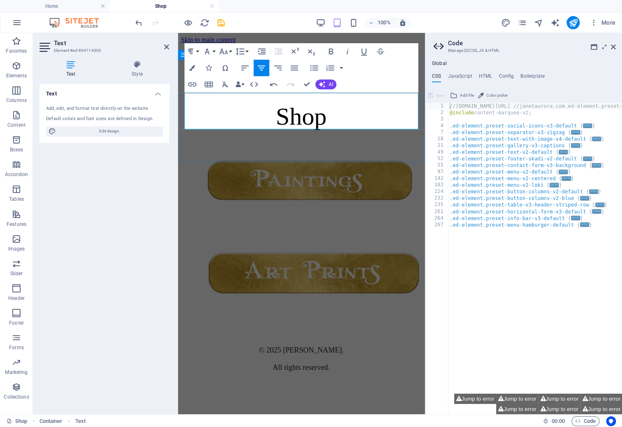
click at [242, 119] on p "Shop" at bounding box center [301, 116] width 240 height 28
click at [392, 113] on p "Shop" at bounding box center [301, 116] width 240 height 28
click at [359, 323] on div at bounding box center [301, 333] width 240 height 21
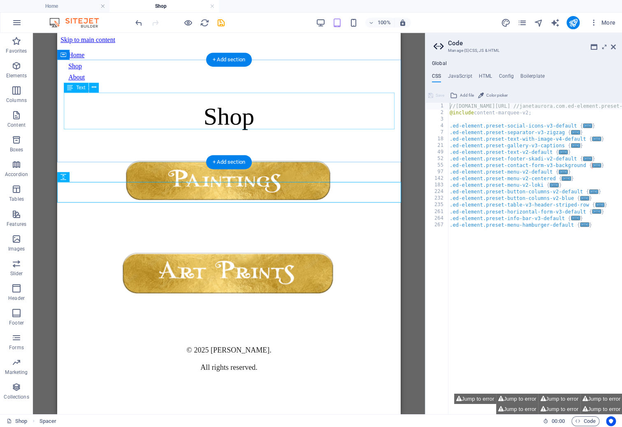
click at [265, 111] on div "Shop" at bounding box center [228, 116] width 336 height 28
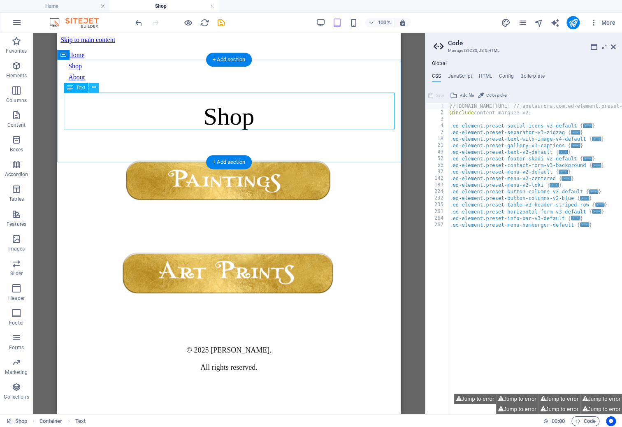
click at [93, 88] on icon at bounding box center [94, 87] width 5 height 9
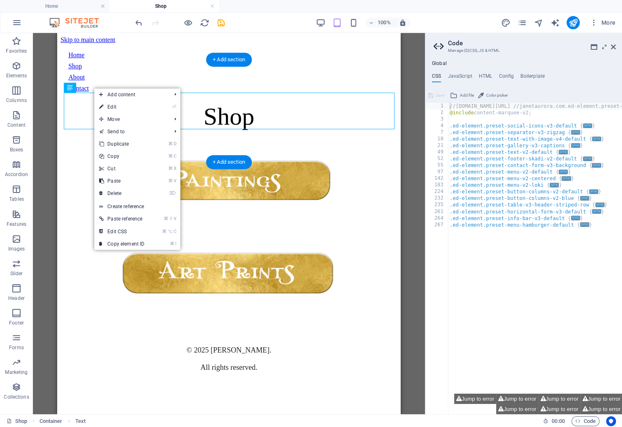
click at [81, 102] on div "Shop" at bounding box center [228, 116] width 336 height 28
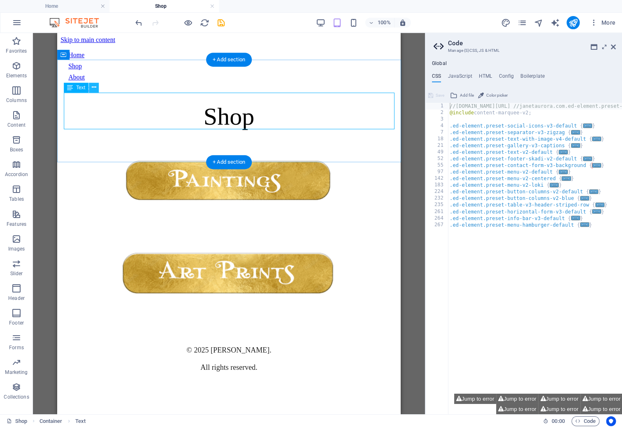
click at [92, 88] on icon at bounding box center [94, 87] width 5 height 9
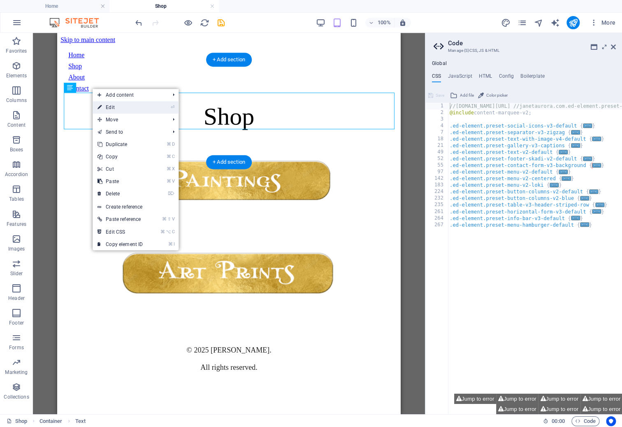
click at [107, 103] on link "⏎ Edit" at bounding box center [120, 107] width 55 height 12
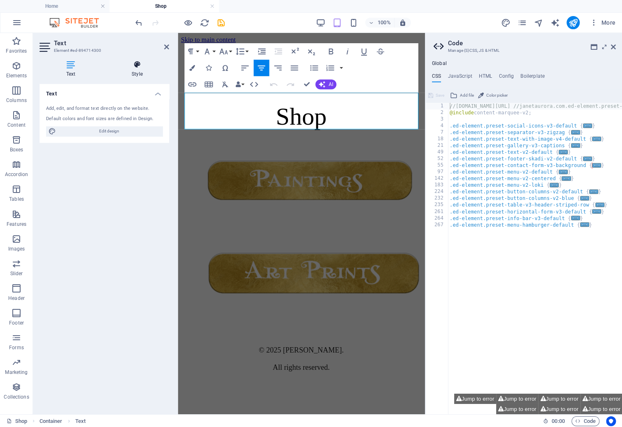
click at [139, 73] on h4 "Style" at bounding box center [137, 68] width 64 height 17
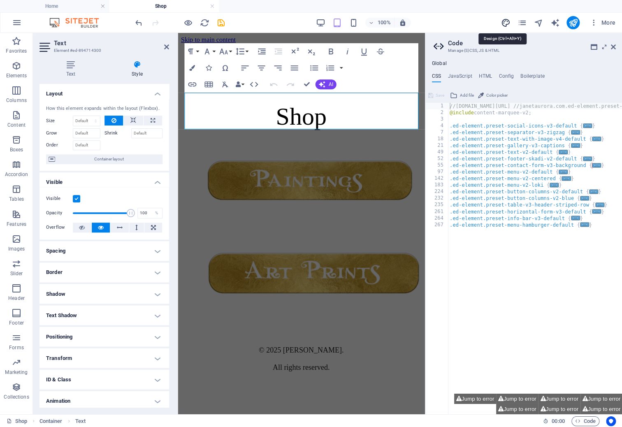
click at [507, 21] on icon "design" at bounding box center [504, 22] width 9 height 9
select select "px"
select select "400"
select select "px"
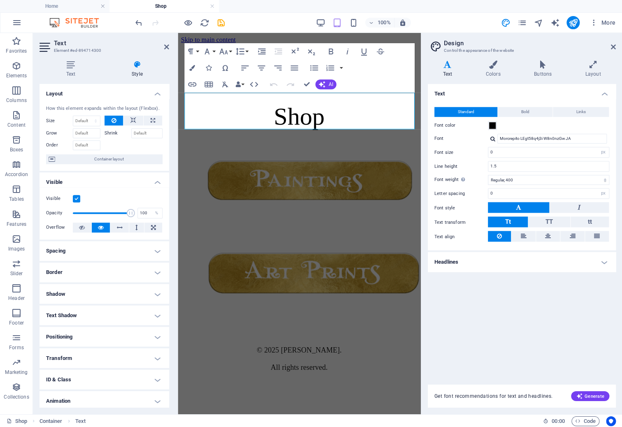
click at [492, 138] on div at bounding box center [492, 138] width 5 height 5
click at [513, 188] on div "Morcrepito LEgt58q4j3i W8n0nzGwJA" at bounding box center [553, 186] width 109 height 9
click at [290, 111] on span "Shop" at bounding box center [298, 116] width 51 height 27
drag, startPoint x: 290, startPoint y: 111, endPoint x: 273, endPoint y: 109, distance: 16.5
click at [273, 109] on span "Shop" at bounding box center [298, 116] width 51 height 27
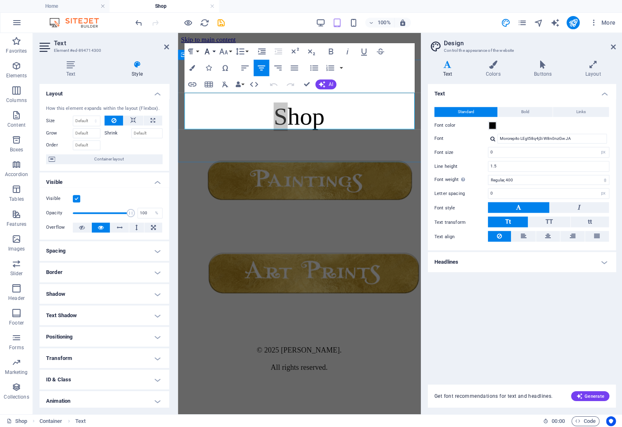
click at [213, 51] on button "Font Family" at bounding box center [209, 51] width 16 height 16
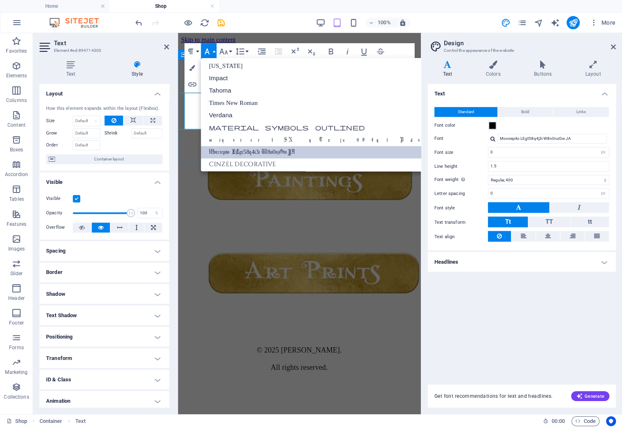
click at [243, 146] on link "Morcrepito LEgt58q4j3i W8n0nzGwJA" at bounding box center [345, 152] width 288 height 12
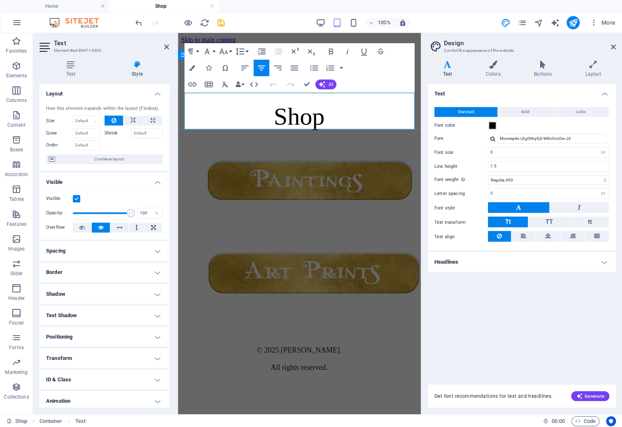
click at [243, 131] on div "Shop" at bounding box center [299, 116] width 236 height 28
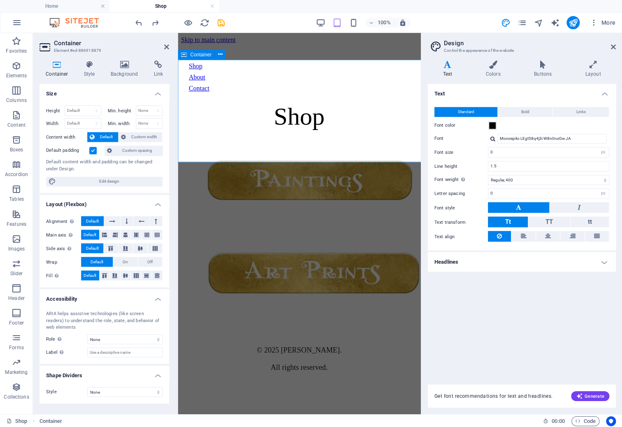
click at [319, 131] on div "Shop" at bounding box center [299, 116] width 236 height 28
click at [341, 114] on div "Shop" at bounding box center [299, 116] width 236 height 28
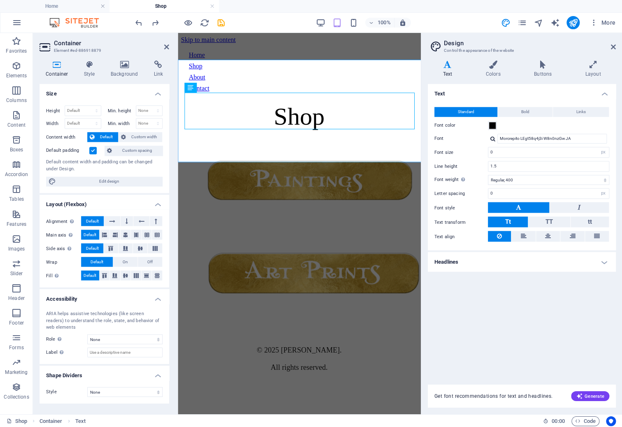
click at [171, 49] on aside "Container Element #ed-886918879 Container Style Background Link Size Height Def…" at bounding box center [105, 223] width 145 height 381
click at [166, 47] on icon at bounding box center [166, 47] width 5 height 7
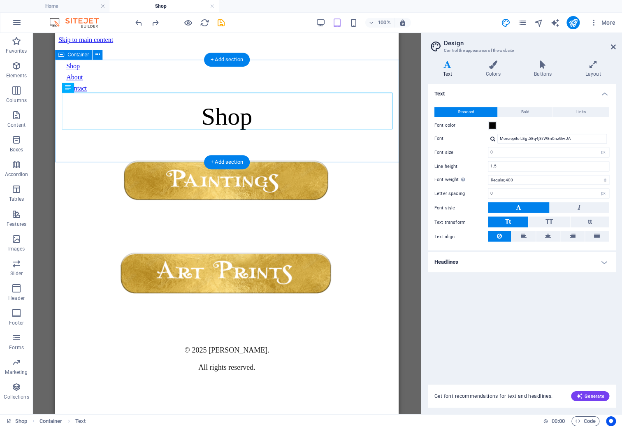
click at [263, 102] on div "Shop" at bounding box center [226, 116] width 336 height 28
click at [255, 114] on div "Shop" at bounding box center [226, 116] width 336 height 28
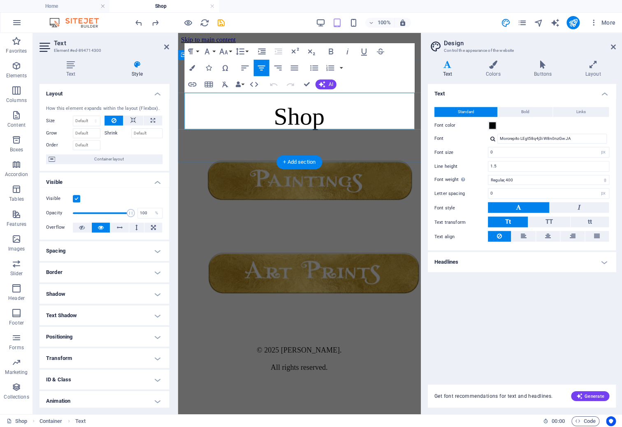
click at [331, 111] on p "Shop" at bounding box center [299, 116] width 236 height 28
click at [490, 292] on div "Text Standard Bold Links Font color Font Morcrepito LEgt58q4j3i W8n0nzGwJA Mana…" at bounding box center [521, 229] width 188 height 290
click at [491, 139] on div at bounding box center [492, 138] width 5 height 5
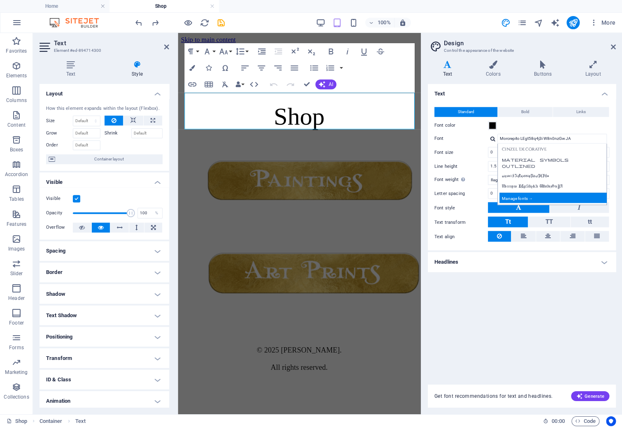
click at [516, 199] on div "Manage fonts →" at bounding box center [553, 197] width 109 height 10
select select "popularity"
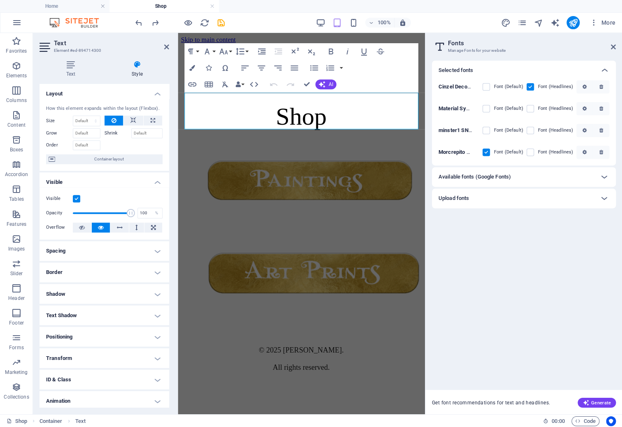
click at [530, 87] on label at bounding box center [529, 86] width 7 height 7
click at [0, 0] on Decorative "checkbox" at bounding box center [0, 0] width 0 height 0
click at [532, 151] on label at bounding box center [529, 151] width 7 height 7
click at [0, 0] on W8n0nzGwJA "checkbox" at bounding box center [0, 0] width 0 height 0
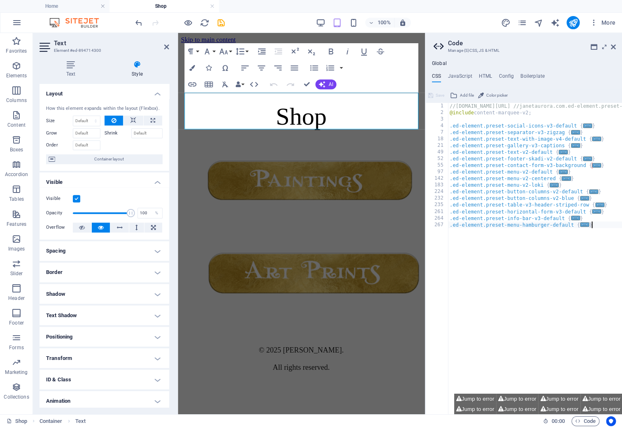
click at [510, 244] on div "//[DOMAIN_NAME][URL] //janetaurora.com.ed-element.preset-content-marquee-v2-def…" at bounding box center [590, 265] width 287 height 325
type textarea "}"
click at [611, 42] on h2 "Code" at bounding box center [531, 42] width 168 height 7
click at [611, 44] on icon at bounding box center [612, 47] width 5 height 7
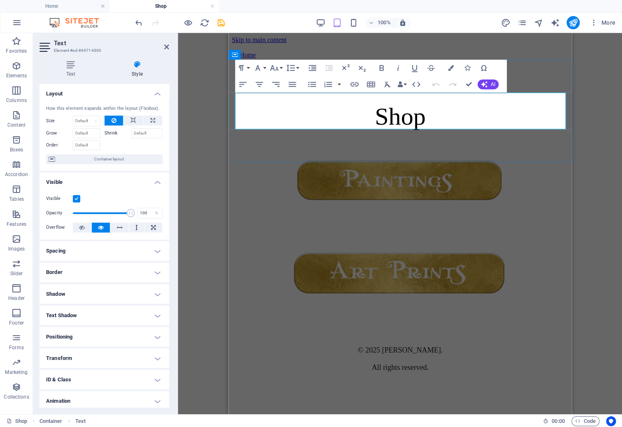
click at [385, 112] on span "Shop" at bounding box center [399, 116] width 51 height 27
drag, startPoint x: 385, startPoint y: 112, endPoint x: 377, endPoint y: 112, distance: 8.2
click at [377, 112] on span "Shop" at bounding box center [399, 116] width 51 height 27
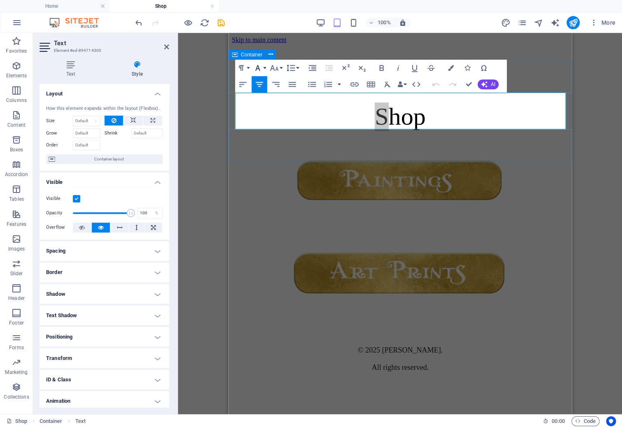
click at [259, 65] on icon "button" at bounding box center [257, 68] width 10 height 10
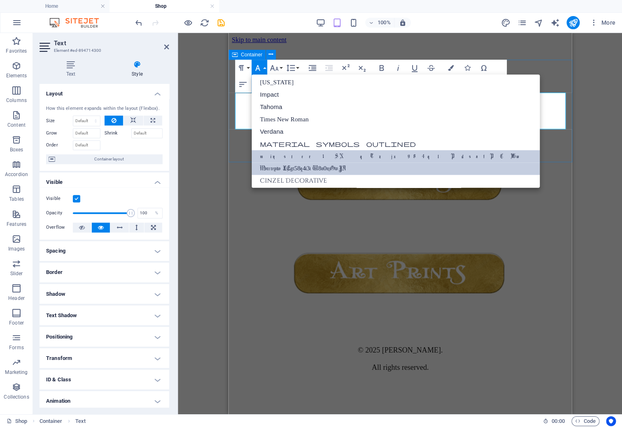
click at [281, 153] on link "minster1 SNqTzjx984qlPdsafPCFGw" at bounding box center [395, 156] width 288 height 12
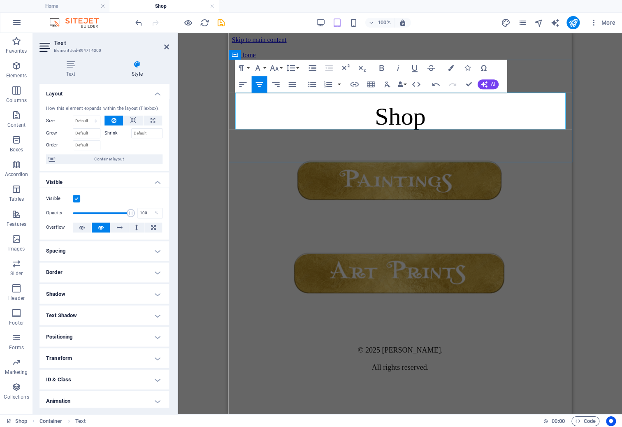
click at [282, 109] on p "S hop" at bounding box center [399, 116] width 336 height 28
click at [437, 118] on p "S hop" at bounding box center [399, 116] width 336 height 28
click at [598, 98] on div "Container Text Image Image Button series Spacer Reference Button Button Button …" at bounding box center [400, 223] width 444 height 381
click at [421, 131] on div "S hop" at bounding box center [399, 116] width 336 height 28
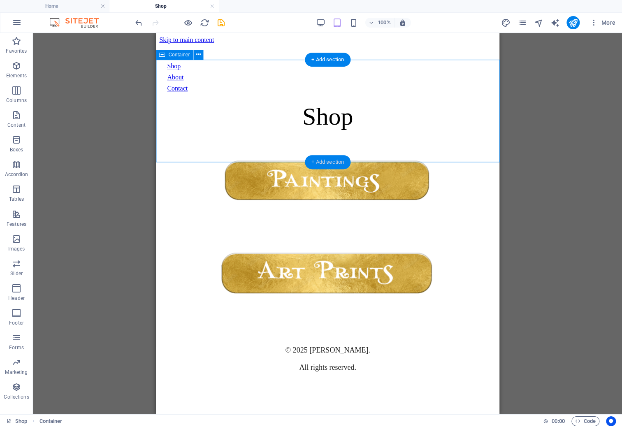
click at [339, 162] on div "+ Add section" at bounding box center [328, 162] width 46 height 14
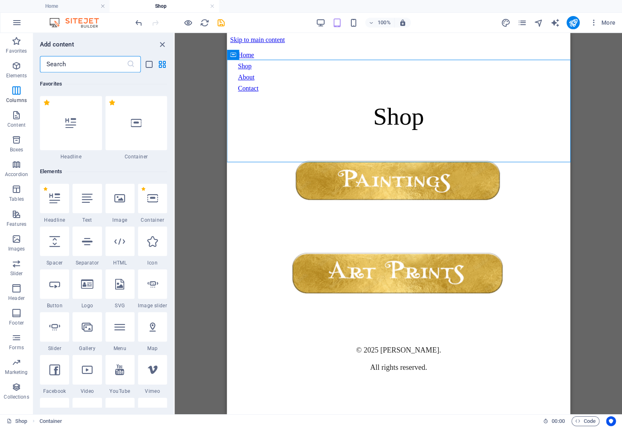
scroll to position [0, 0]
click at [82, 218] on span "Text" at bounding box center [86, 219] width 29 height 7
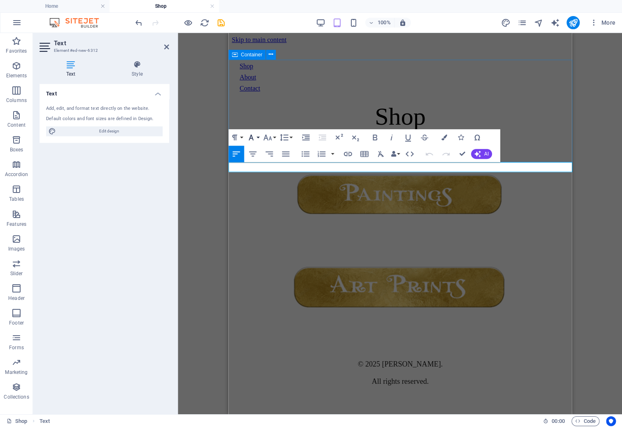
click at [254, 135] on icon "button" at bounding box center [251, 137] width 10 height 10
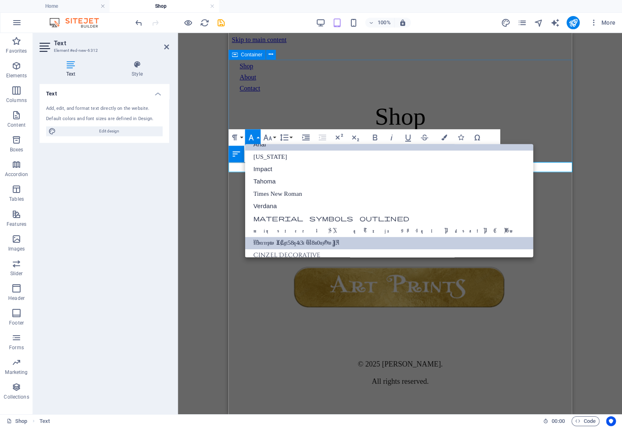
click at [269, 241] on link "Morcrepito LEgt58q4j3i W8n0nzGwJA" at bounding box center [389, 243] width 288 height 12
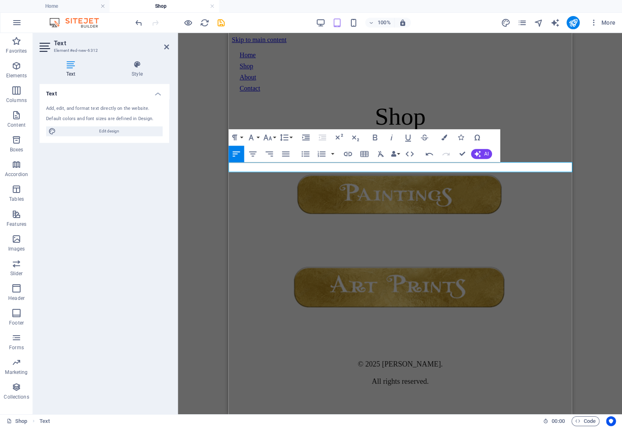
click at [280, 145] on p "Shop" at bounding box center [399, 140] width 336 height 7
click at [253, 153] on icon "button" at bounding box center [253, 154] width 10 height 10
click at [412, 145] on p "Shop" at bounding box center [399, 140] width 336 height 7
click at [256, 137] on icon "button" at bounding box center [251, 137] width 10 height 10
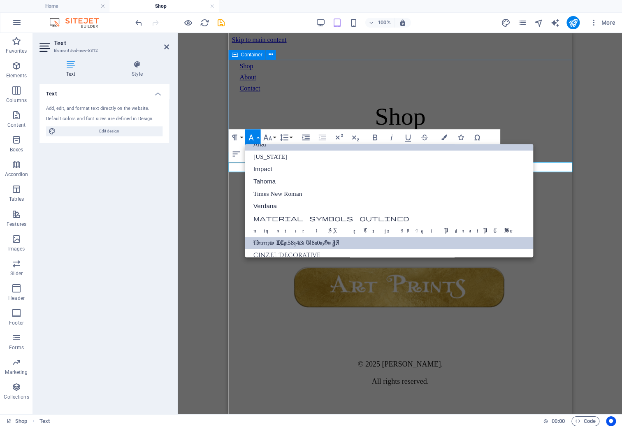
click at [278, 237] on link "Morcrepito LEgt58q4j3i W8n0nzGwJA" at bounding box center [389, 243] width 288 height 12
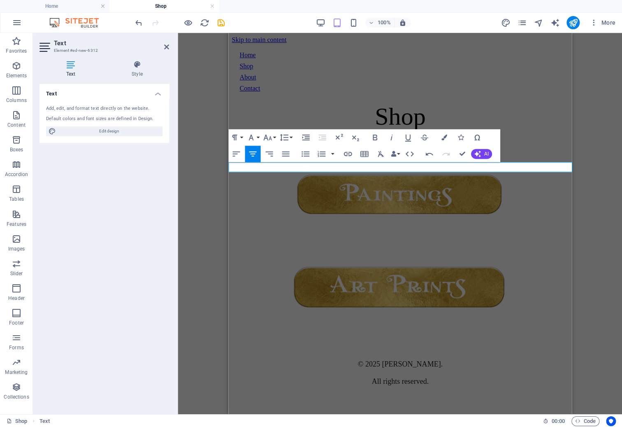
click at [437, 145] on p "Shop" at bounding box center [399, 140] width 336 height 7
click at [487, 145] on p at bounding box center [399, 140] width 336 height 7
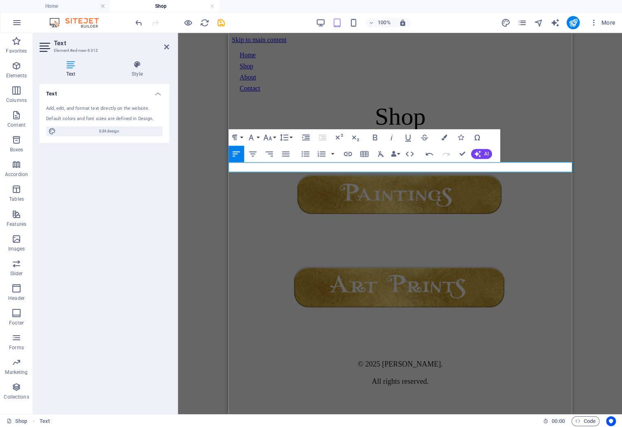
click at [492, 145] on p at bounding box center [399, 140] width 336 height 7
click at [164, 44] on icon at bounding box center [166, 47] width 5 height 7
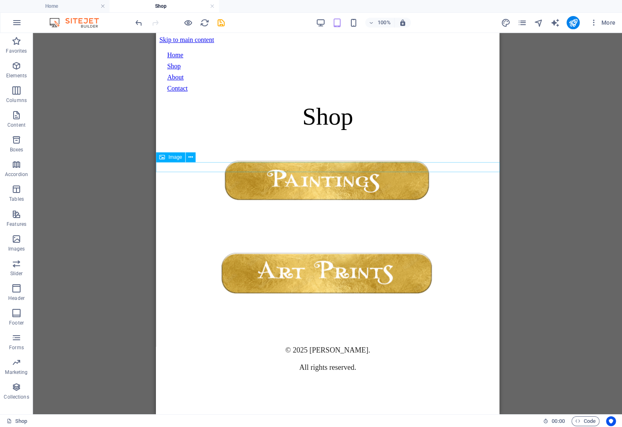
click at [360, 163] on figure at bounding box center [327, 182] width 336 height 91
select select "px"
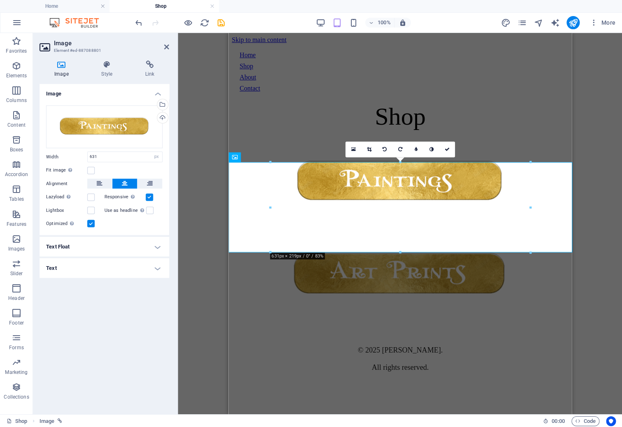
click at [581, 143] on div "Drag here to replace the existing content. Press “Ctrl” if you want to create a…" at bounding box center [400, 223] width 444 height 381
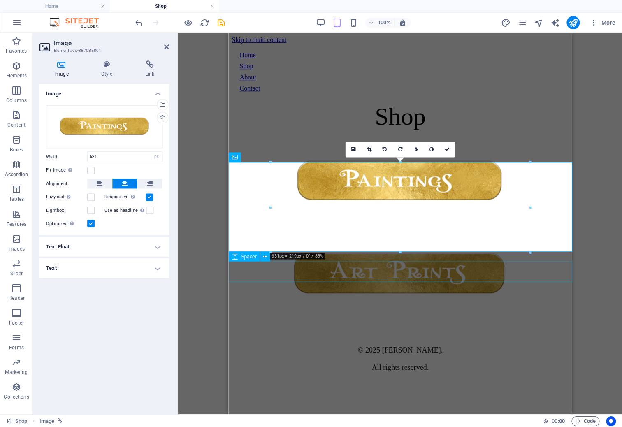
click at [522, 323] on div at bounding box center [399, 333] width 336 height 21
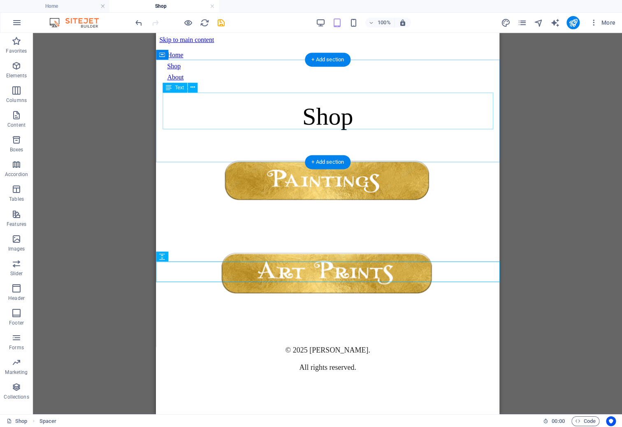
click at [361, 106] on div "S hop" at bounding box center [327, 116] width 336 height 28
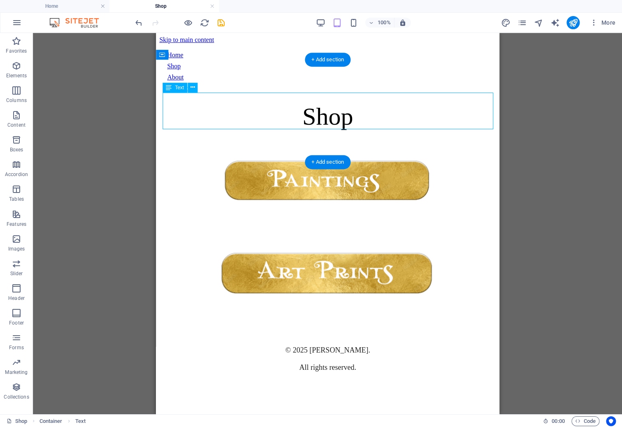
click at [346, 112] on div "S hop" at bounding box center [327, 116] width 336 height 28
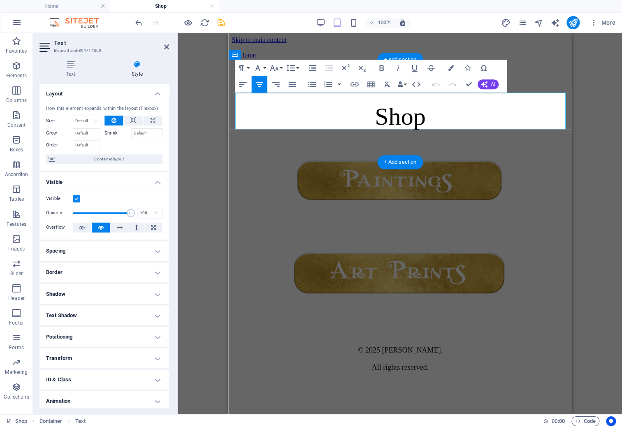
click at [426, 111] on p "S hop" at bounding box center [399, 116] width 336 height 28
click at [503, 23] on icon "design" at bounding box center [504, 22] width 9 height 9
select select "px"
select select "400"
select select "px"
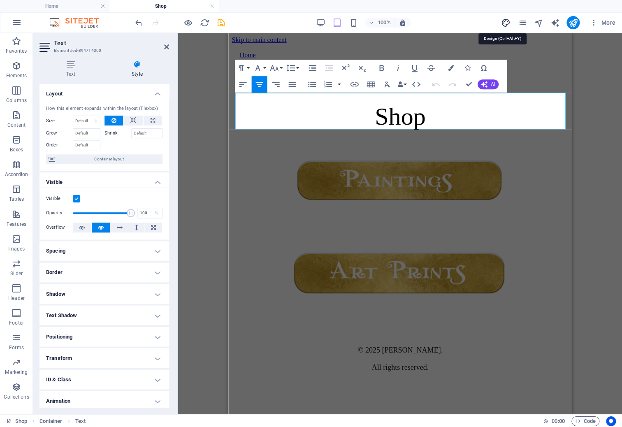
select select "700"
select select "px"
select select "rem"
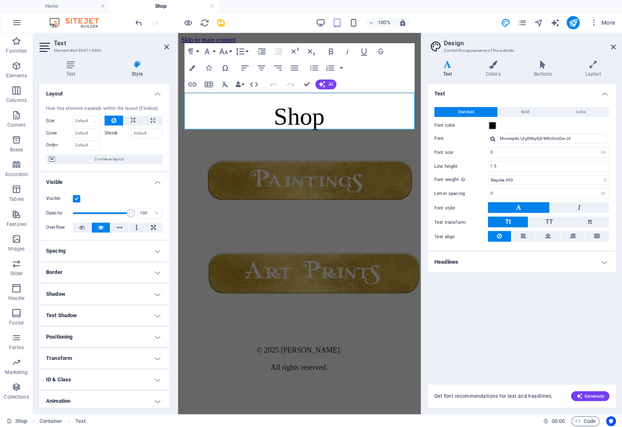
click at [492, 263] on h4 "Headlines" at bounding box center [521, 262] width 188 height 20
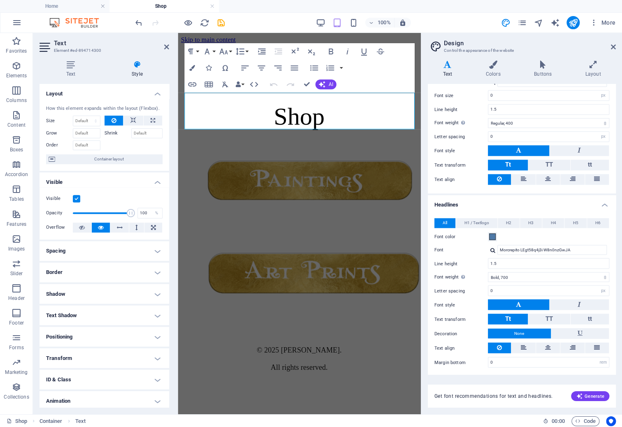
scroll to position [56, 0]
click at [491, 250] on div at bounding box center [492, 250] width 5 height 5
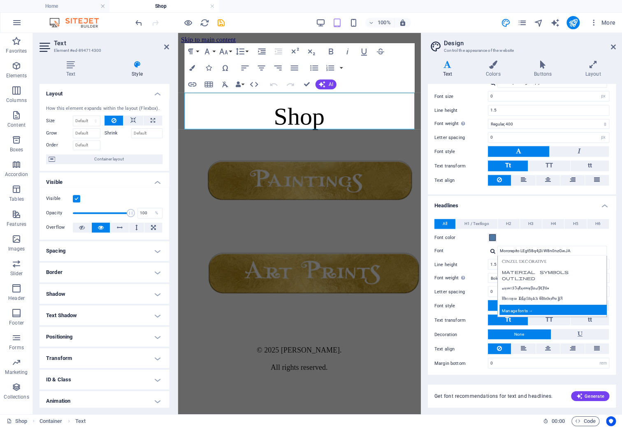
click at [510, 311] on div "Manage fonts →" at bounding box center [553, 309] width 109 height 10
select select "popularity"
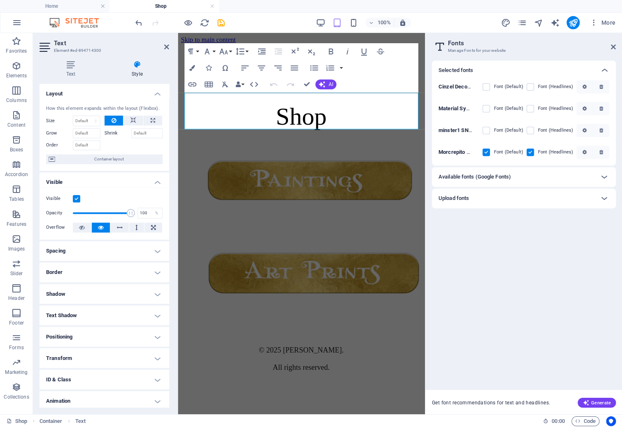
click at [498, 268] on div "Selected fonts Cinzel Decorative Font (Default) Font (Headlines) Material Symbo…" at bounding box center [523, 221] width 184 height 322
click at [586, 151] on icon "button" at bounding box center [583, 152] width 4 height 5
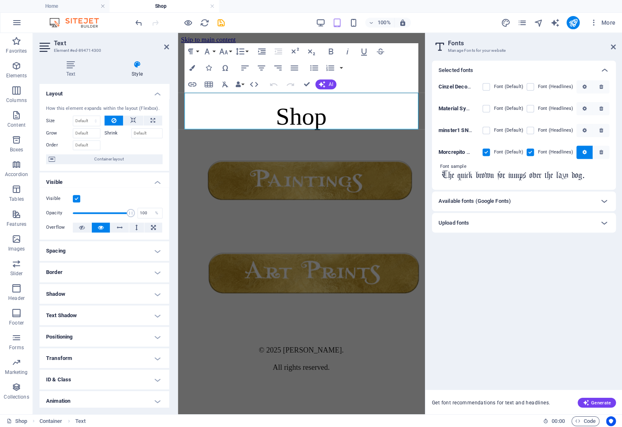
click at [568, 176] on input "The quick brown fox jumps over the lazy dog." at bounding box center [523, 175] width 171 height 11
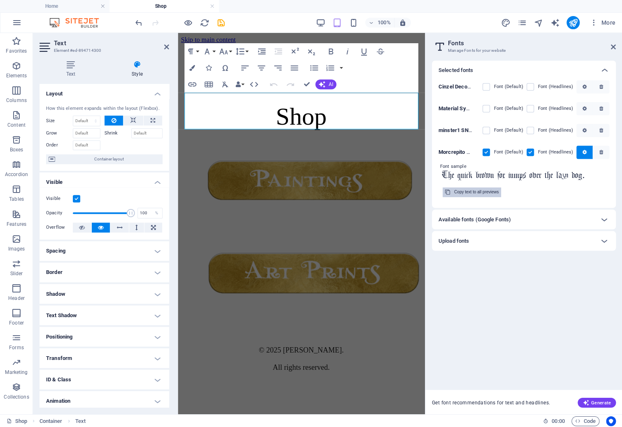
click at [498, 192] on div "Copy text to all previews" at bounding box center [476, 192] width 44 height 10
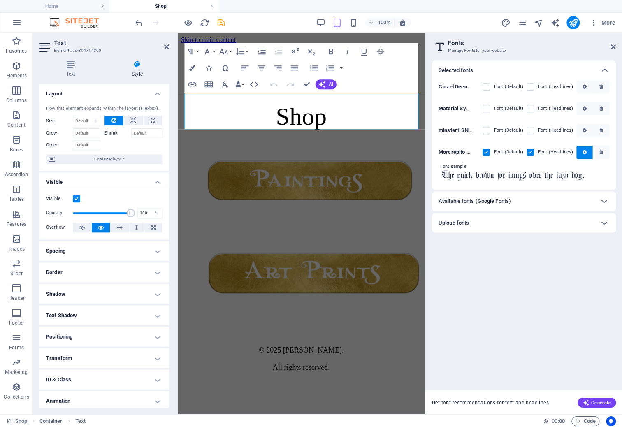
click at [551, 360] on div "Selected fonts Cinzel Decorative Font (Default) Font (Headlines) Material Symbo…" at bounding box center [523, 221] width 184 height 322
click at [296, 103] on span "hop" at bounding box center [307, 116] width 37 height 27
click at [287, 106] on span "S" at bounding box center [282, 116] width 14 height 27
drag, startPoint x: 286, startPoint y: 106, endPoint x: 275, endPoint y: 106, distance: 11.1
click at [275, 106] on span "S" at bounding box center [282, 116] width 14 height 27
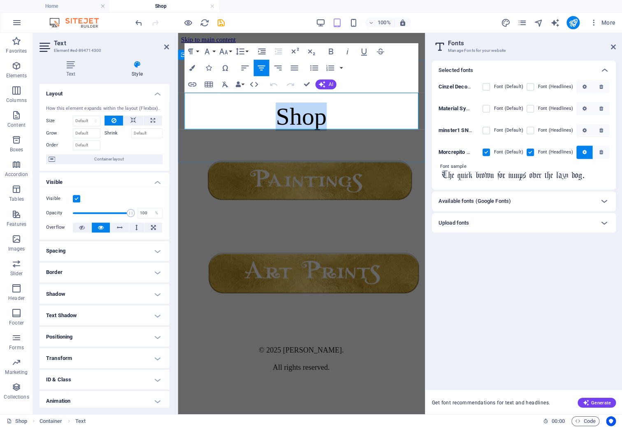
click at [275, 106] on span "S" at bounding box center [282, 116] width 14 height 27
drag, startPoint x: 278, startPoint y: 106, endPoint x: 283, endPoint y: 106, distance: 5.3
click at [283, 106] on span "S" at bounding box center [282, 116] width 14 height 27
click at [205, 49] on icon "button" at bounding box center [207, 51] width 10 height 10
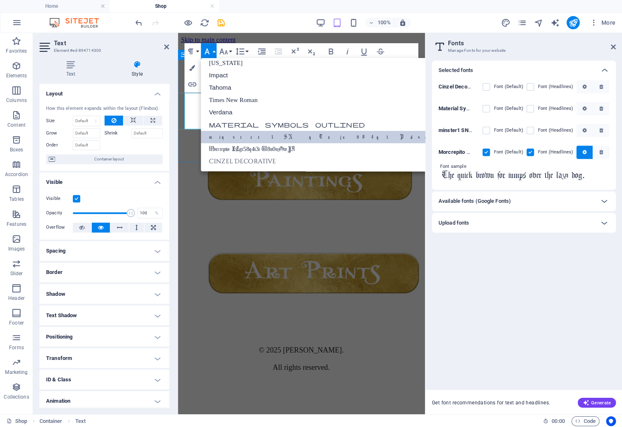
scroll to position [14, 0]
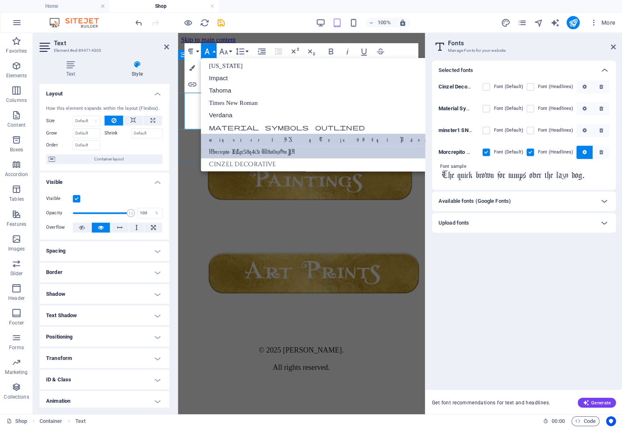
click at [228, 146] on link "Morcrepito LEgt58q4j3i W8n0nzGwJA" at bounding box center [345, 152] width 288 height 12
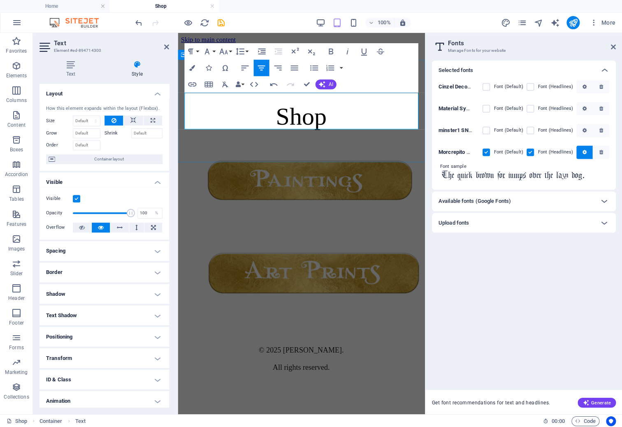
click at [229, 120] on p "Shop" at bounding box center [301, 116] width 240 height 28
click at [338, 117] on p "Shop" at bounding box center [301, 116] width 240 height 28
click at [317, 131] on div "Shop" at bounding box center [301, 116] width 240 height 28
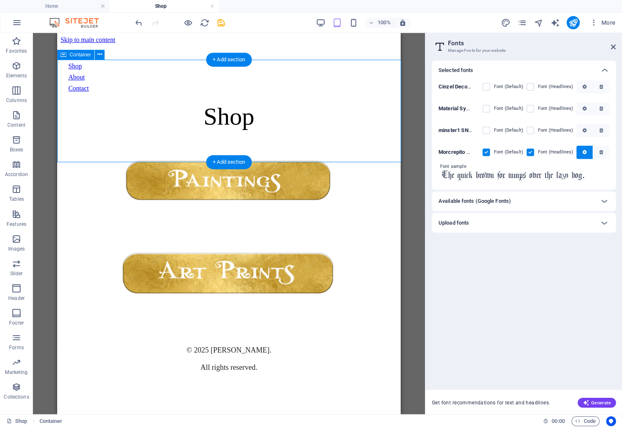
scroll to position [0, 0]
click at [610, 48] on icon at bounding box center [612, 47] width 5 height 7
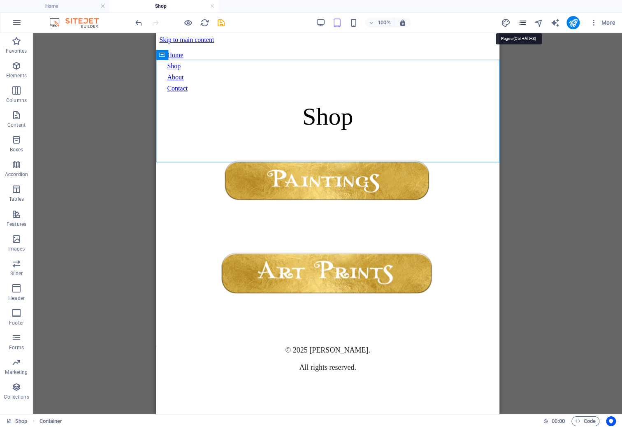
click at [519, 25] on icon "pages" at bounding box center [520, 22] width 9 height 9
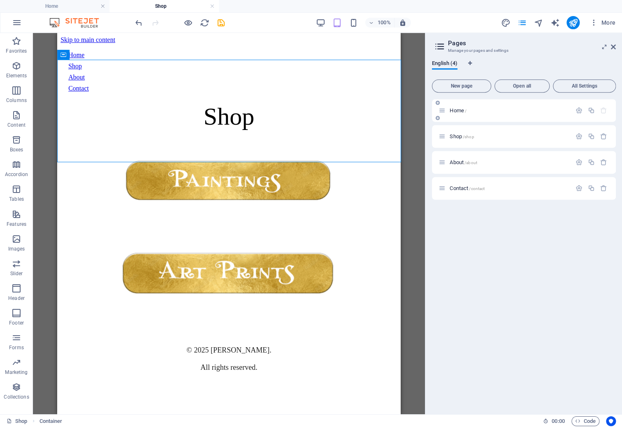
click at [463, 113] on span "Home /" at bounding box center [457, 110] width 17 height 6
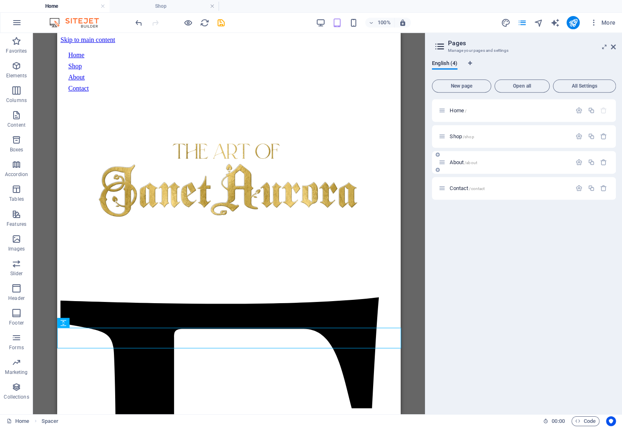
click at [469, 159] on div "About /about" at bounding box center [504, 161] width 133 height 9
click at [458, 161] on span "About /about" at bounding box center [463, 162] width 28 height 6
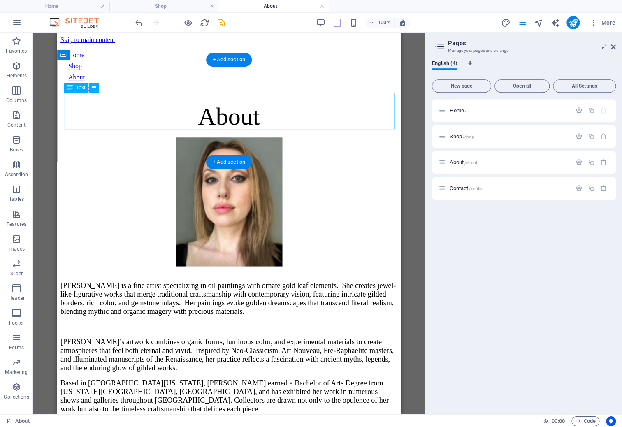
click at [238, 111] on div "About" at bounding box center [228, 116] width 336 height 28
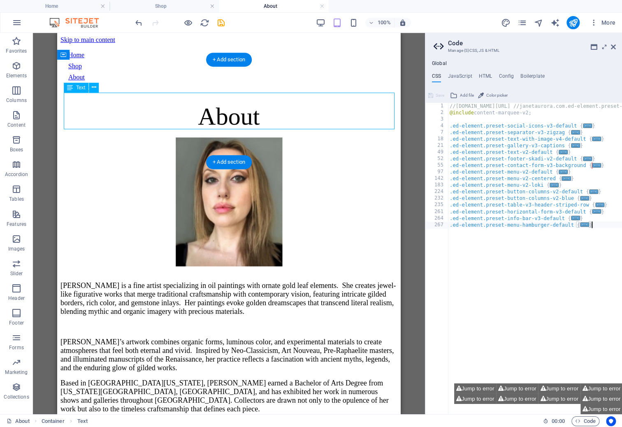
click at [238, 111] on div "About" at bounding box center [228, 116] width 336 height 28
click at [258, 110] on div "About" at bounding box center [228, 116] width 336 height 28
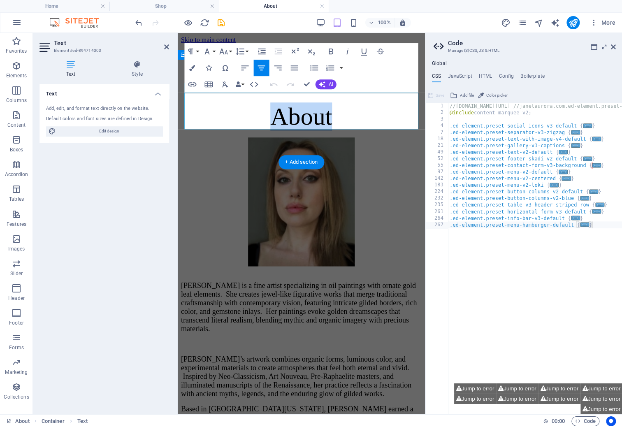
drag, startPoint x: 270, startPoint y: 113, endPoint x: 336, endPoint y: 117, distance: 66.3
click at [336, 117] on p "About" at bounding box center [301, 116] width 240 height 28
click at [207, 50] on icon "button" at bounding box center [207, 51] width 10 height 10
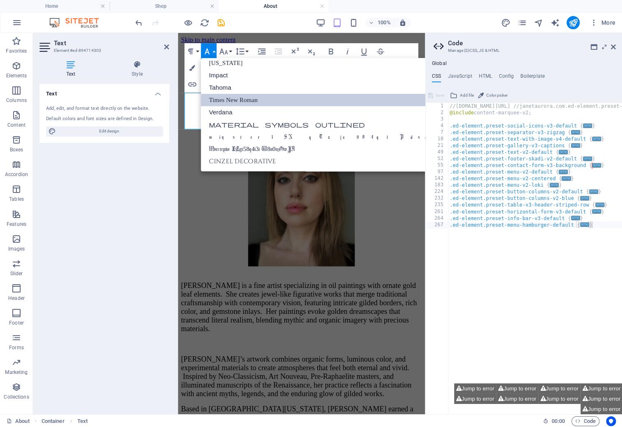
scroll to position [14, 0]
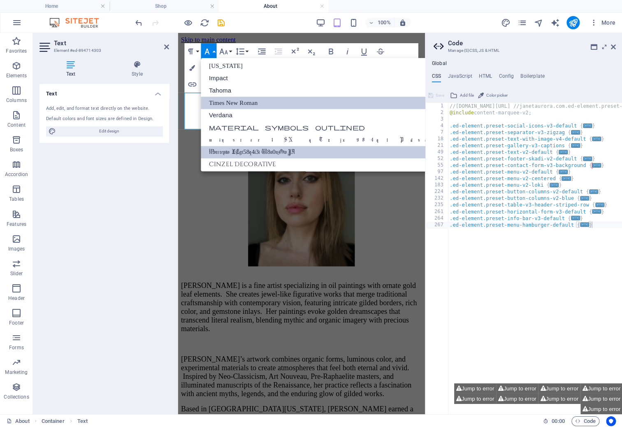
click at [234, 146] on link "Morcrepito LEgt58q4j3i W8n0nzGwJA" at bounding box center [345, 152] width 288 height 12
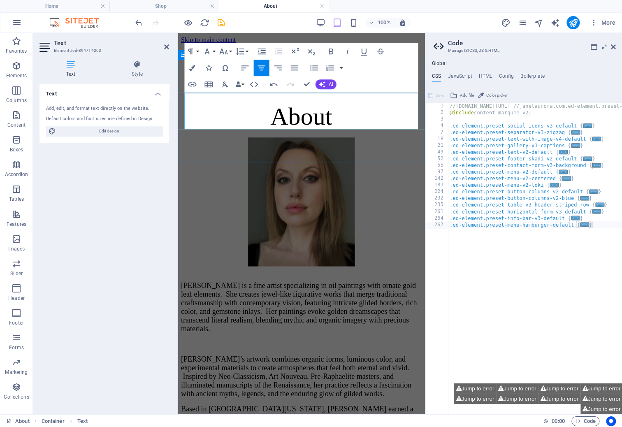
click at [280, 107] on span "About" at bounding box center [301, 116] width 62 height 27
drag, startPoint x: 280, startPoint y: 107, endPoint x: 272, endPoint y: 107, distance: 7.4
click at [272, 107] on span "About" at bounding box center [301, 116] width 62 height 27
click at [207, 51] on icon "button" at bounding box center [206, 52] width 5 height 6
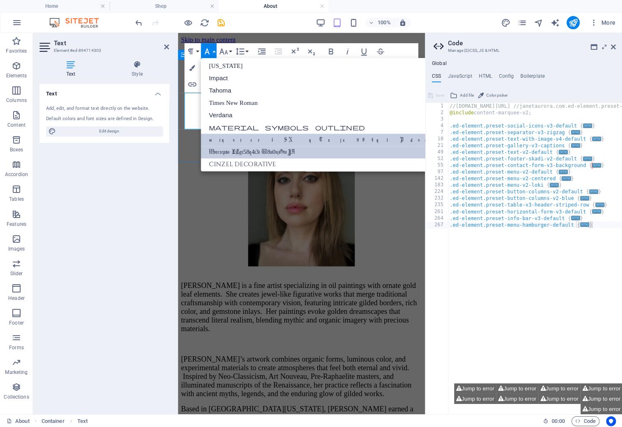
click at [221, 139] on link "minster1 SNqTzjx984qlPdsafPCFGw" at bounding box center [345, 140] width 288 height 12
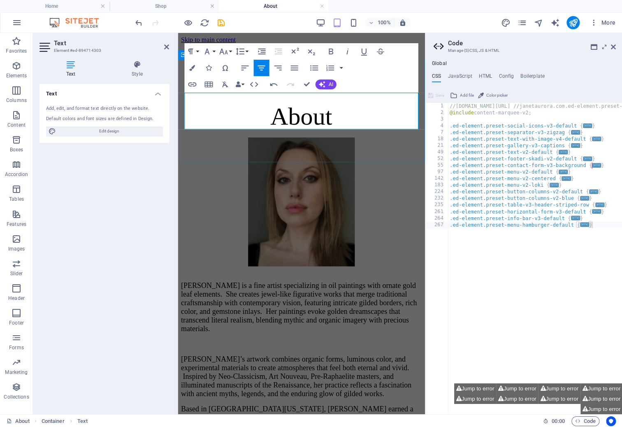
click at [229, 111] on p "A bout" at bounding box center [301, 116] width 240 height 28
click at [115, 132] on span "Edit design" at bounding box center [109, 131] width 102 height 10
select select "px"
select select "400"
select select "px"
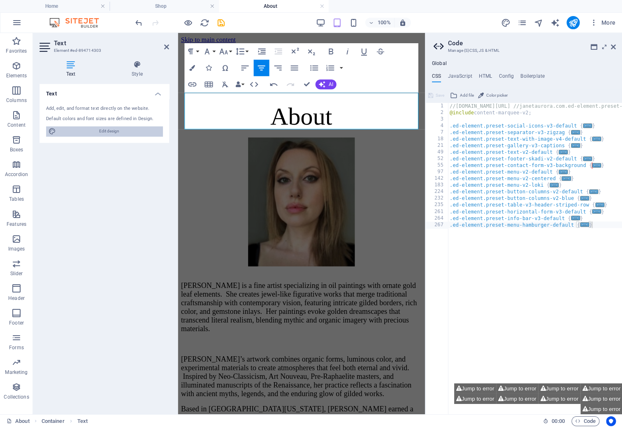
select select "700"
select select "px"
select select "rem"
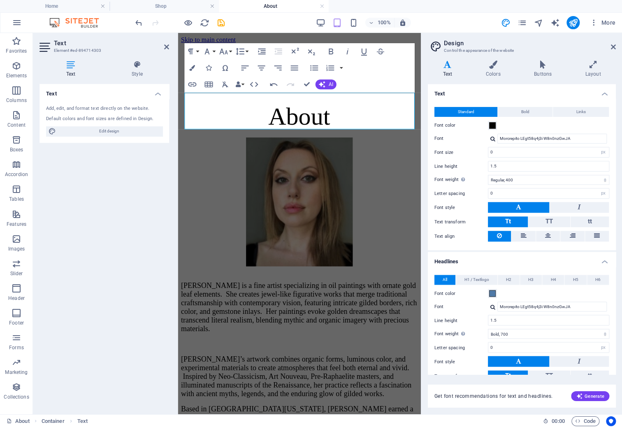
scroll to position [0, 0]
drag, startPoint x: 284, startPoint y: 109, endPoint x: 262, endPoint y: 109, distance: 21.4
click at [262, 109] on p "A bout" at bounding box center [299, 116] width 236 height 28
click at [210, 52] on icon "button" at bounding box center [207, 51] width 10 height 10
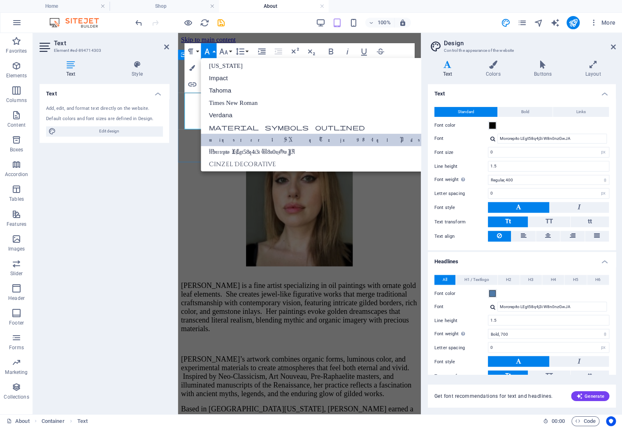
scroll to position [14, 0]
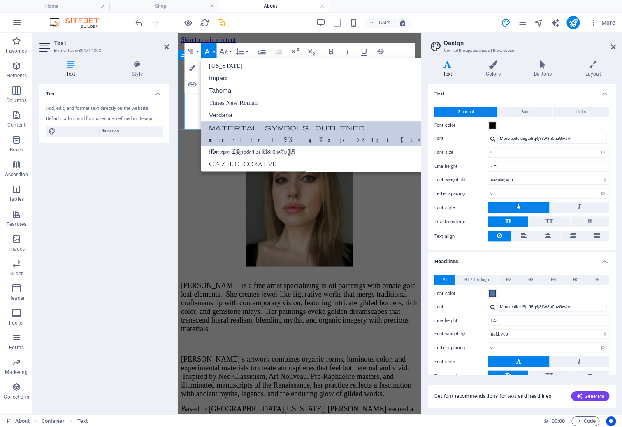
click at [215, 125] on link "Material Symbols Outlined" at bounding box center [345, 127] width 288 height 12
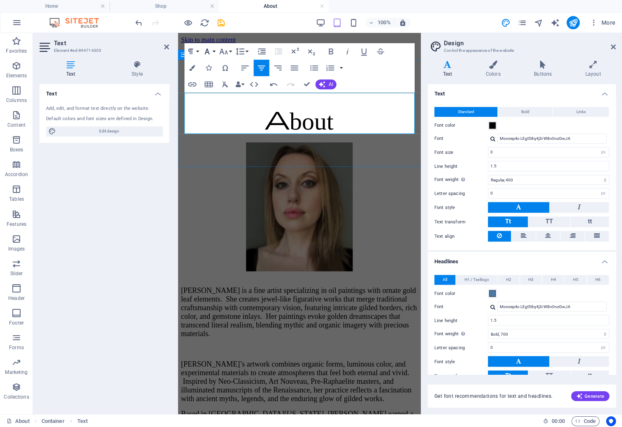
click at [211, 47] on icon "button" at bounding box center [207, 51] width 10 height 10
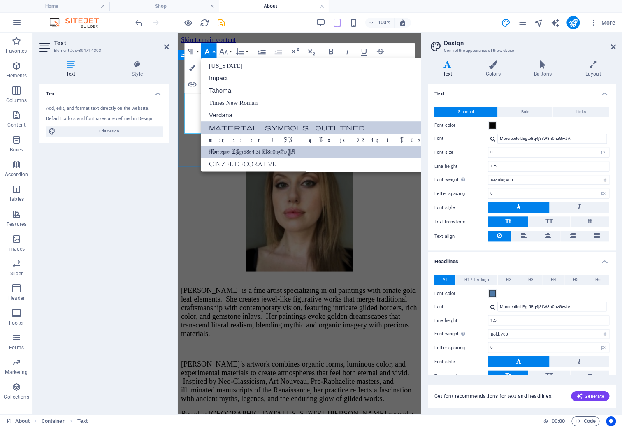
click at [219, 146] on link "Morcrepito LEgt58q4j3i W8n0nzGwJA" at bounding box center [345, 152] width 288 height 12
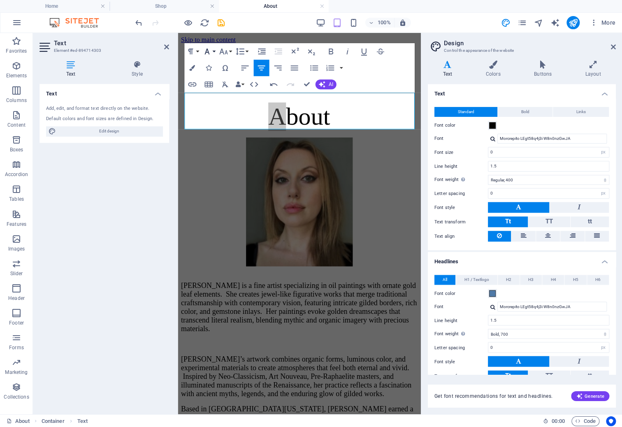
click at [211, 47] on icon "button" at bounding box center [207, 51] width 10 height 10
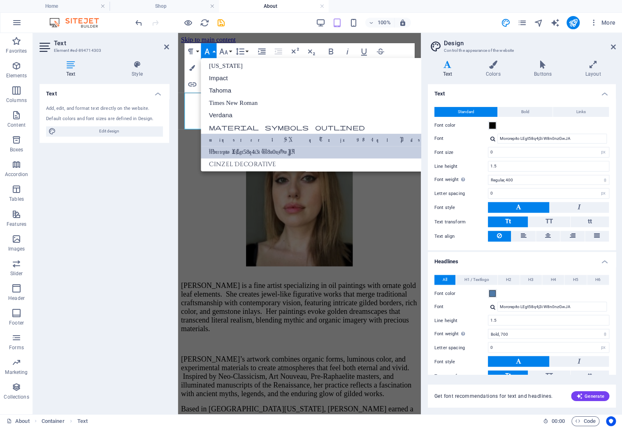
click at [217, 135] on link "minster1 SNqTzjx984qlPdsafPCFGw" at bounding box center [345, 140] width 288 height 12
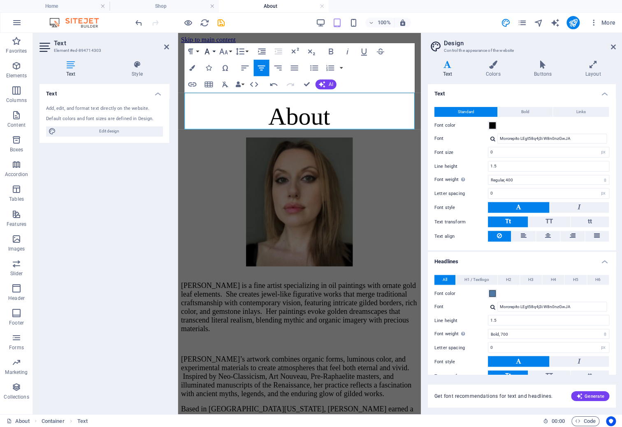
click at [213, 50] on button "Font Family" at bounding box center [209, 51] width 16 height 16
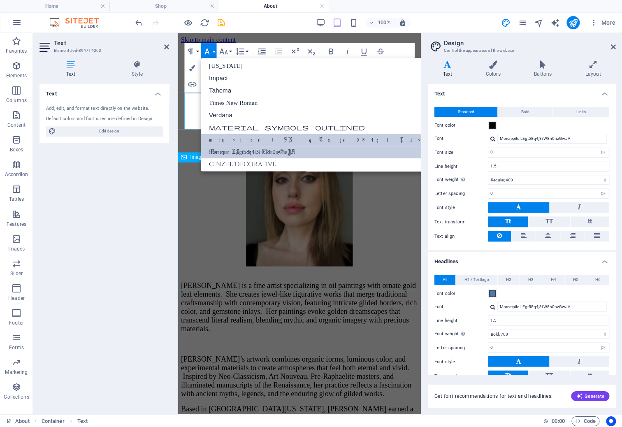
click at [216, 148] on link "Morcrepito LEgt58q4j3i W8n0nzGwJA" at bounding box center [345, 152] width 288 height 12
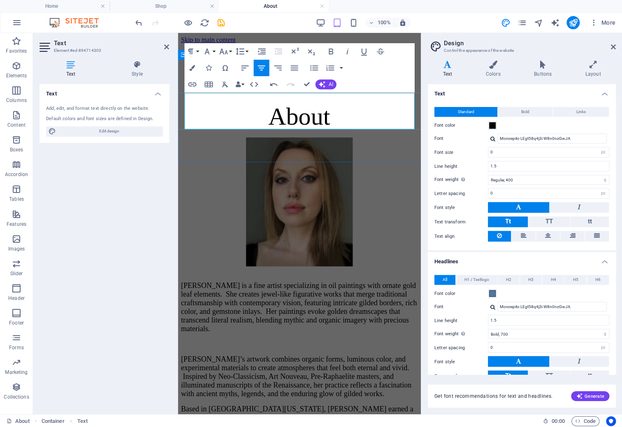
click at [233, 121] on p "About" at bounding box center [299, 116] width 236 height 28
click at [611, 45] on icon at bounding box center [612, 47] width 5 height 7
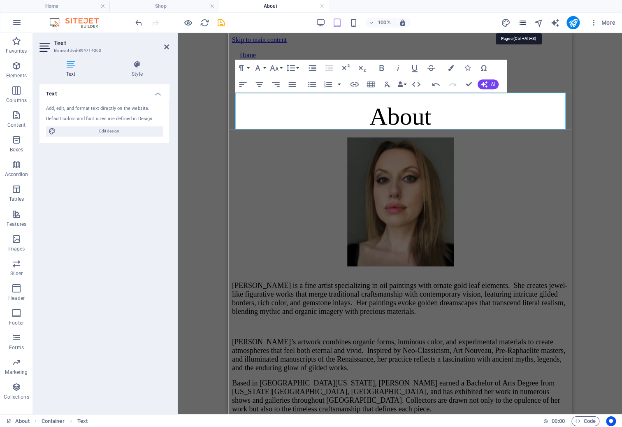
click at [520, 24] on icon "pages" at bounding box center [520, 22] width 9 height 9
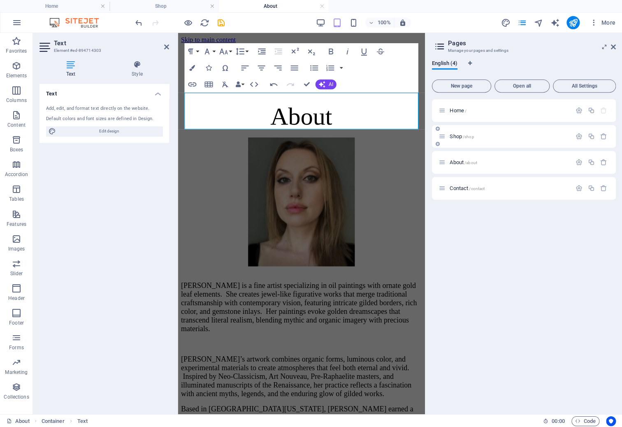
click at [462, 134] on span "/shop" at bounding box center [468, 136] width 12 height 5
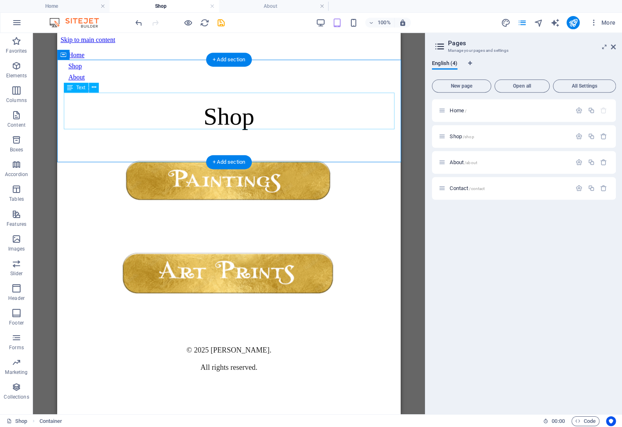
click at [208, 112] on div "Shop" at bounding box center [228, 116] width 336 height 28
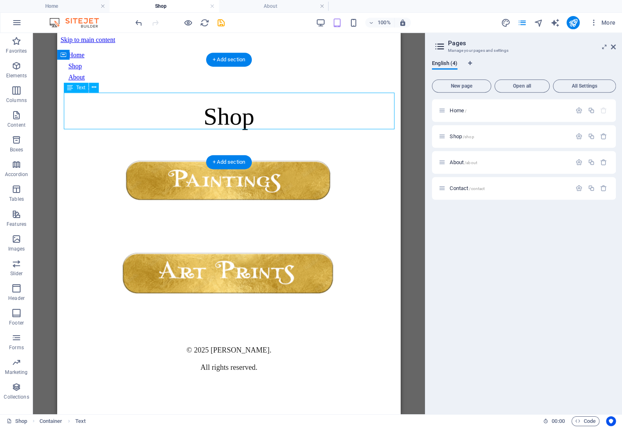
click at [213, 109] on div "Shop" at bounding box center [228, 116] width 336 height 28
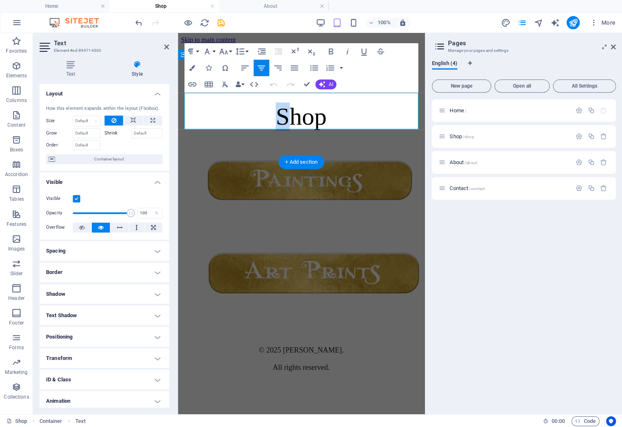
drag, startPoint x: 267, startPoint y: 111, endPoint x: 289, endPoint y: 111, distance: 22.2
click at [289, 111] on p "Shop" at bounding box center [301, 116] width 240 height 28
click at [210, 51] on icon "button" at bounding box center [207, 51] width 10 height 10
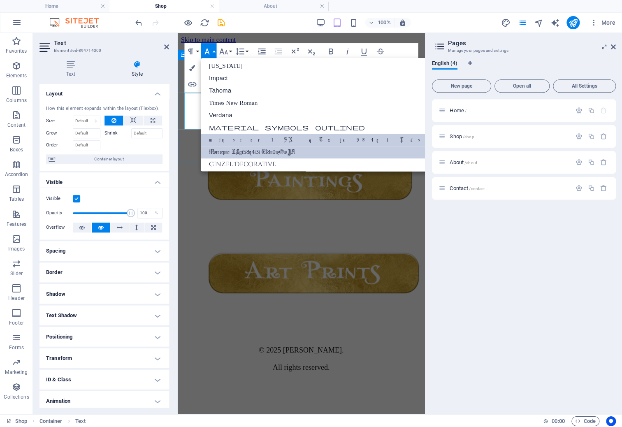
click at [222, 138] on link "minster1 SNqTzjx984qlPdsafPCFGw" at bounding box center [345, 140] width 288 height 12
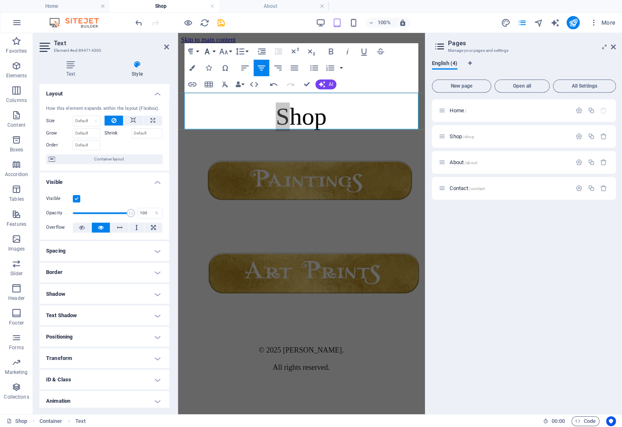
click at [212, 54] on icon "button" at bounding box center [207, 51] width 10 height 10
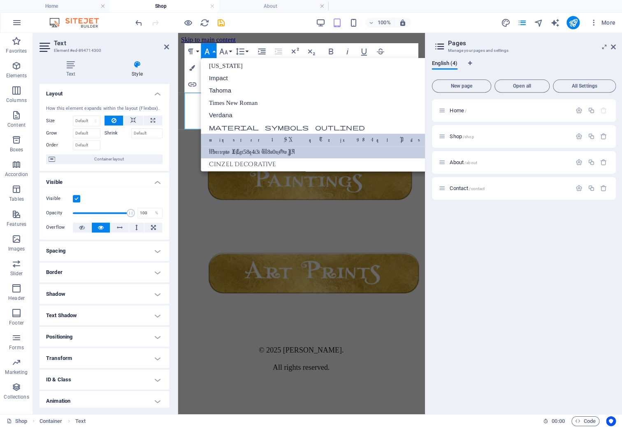
click at [215, 148] on link "Morcrepito LEgt58q4j3i W8n0nzGwJA" at bounding box center [345, 152] width 288 height 12
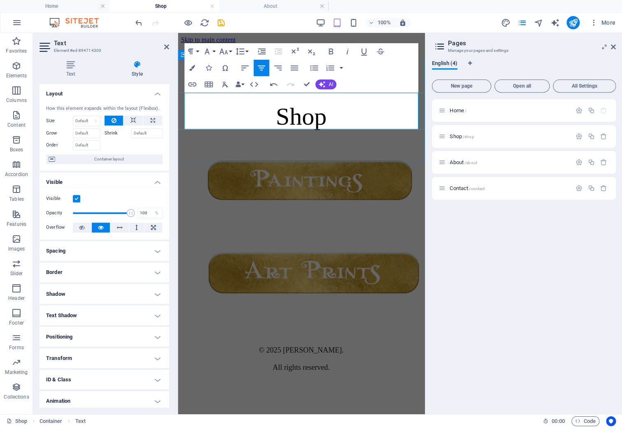
click at [231, 123] on p "Shop" at bounding box center [301, 116] width 240 height 28
click at [475, 161] on span "/about" at bounding box center [470, 162] width 13 height 5
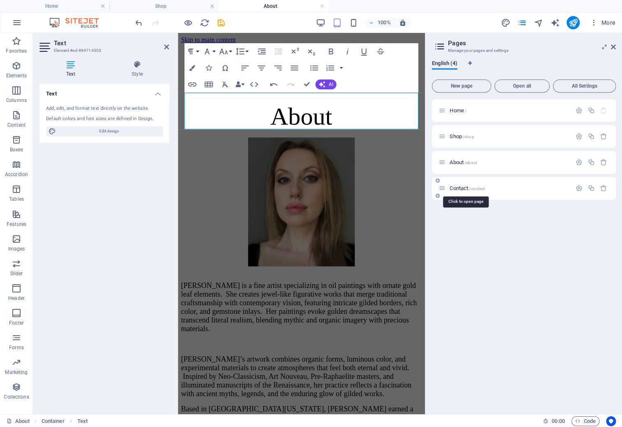
click at [481, 190] on span "/contact" at bounding box center [476, 188] width 16 height 5
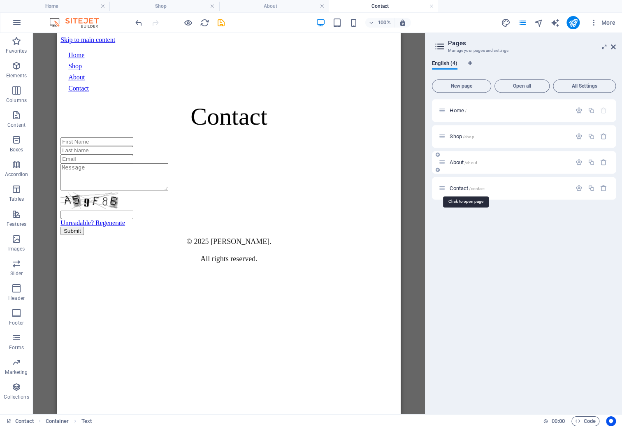
scroll to position [0, 0]
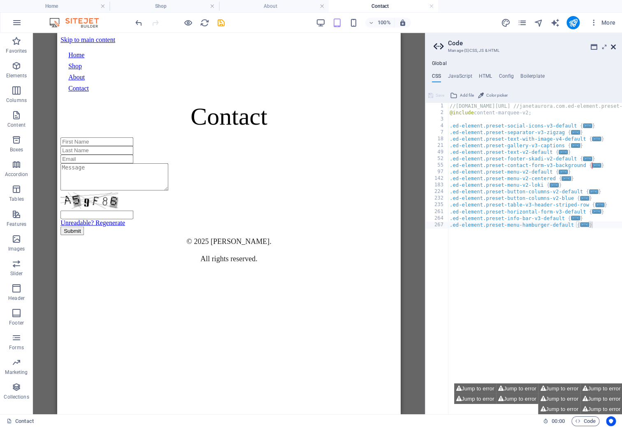
click at [611, 46] on icon at bounding box center [612, 47] width 5 height 7
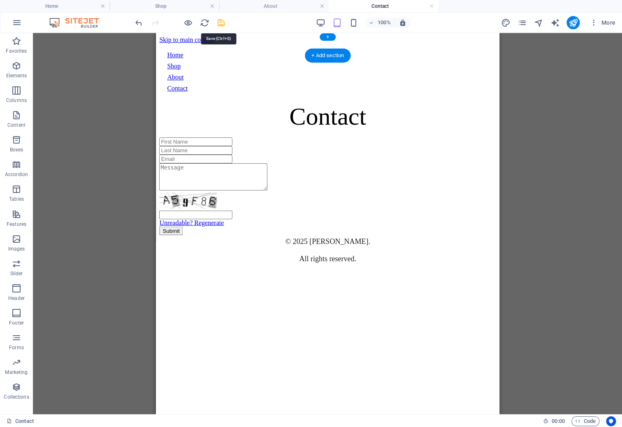
click at [220, 25] on icon "save" at bounding box center [220, 22] width 9 height 9
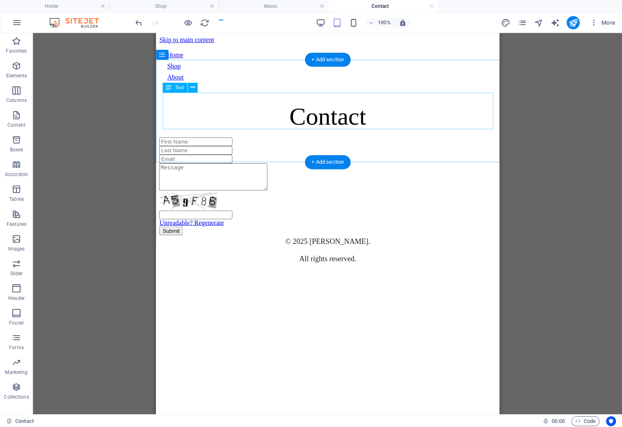
click at [298, 117] on div "Contact" at bounding box center [327, 116] width 336 height 28
click at [306, 107] on div "Contact" at bounding box center [327, 116] width 336 height 28
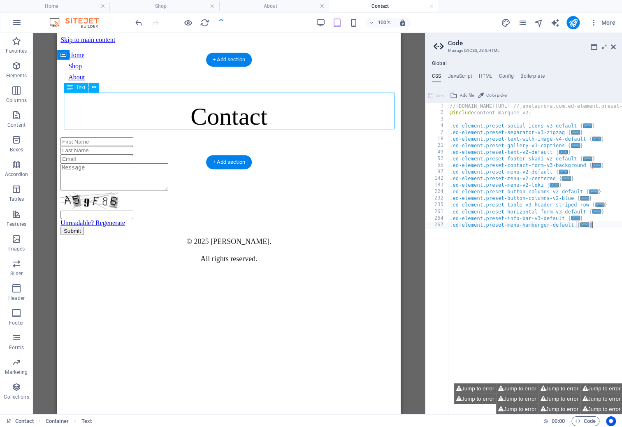
click at [306, 107] on div "Contact" at bounding box center [228, 116] width 336 height 28
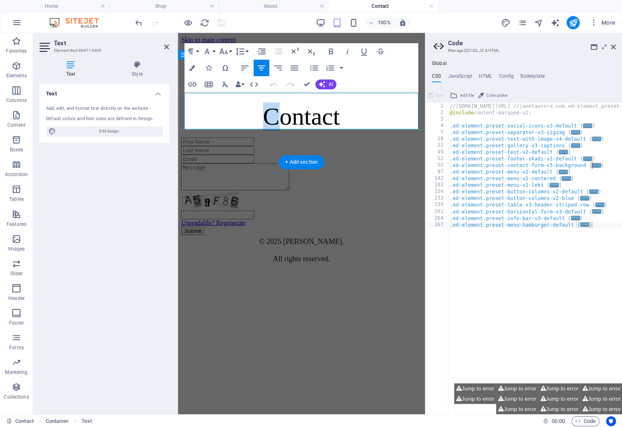
drag, startPoint x: 275, startPoint y: 113, endPoint x: 255, endPoint y: 107, distance: 21.0
click at [255, 107] on p "Contact" at bounding box center [301, 116] width 240 height 28
click at [343, 113] on p "Contact" at bounding box center [301, 116] width 240 height 28
drag, startPoint x: 349, startPoint y: 113, endPoint x: 264, endPoint y: 112, distance: 85.1
click at [264, 112] on p "Contact" at bounding box center [301, 116] width 240 height 28
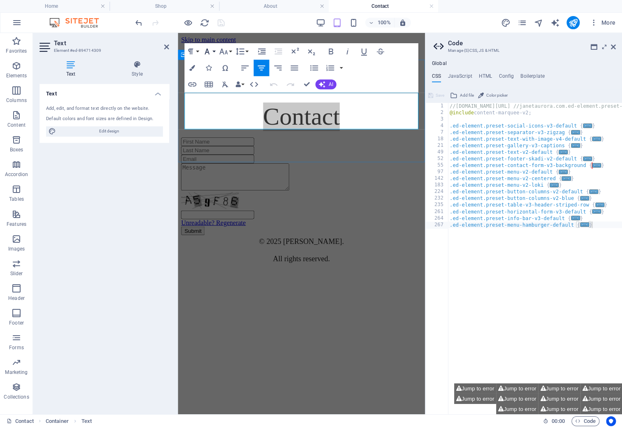
click at [212, 50] on icon "button" at bounding box center [207, 51] width 10 height 10
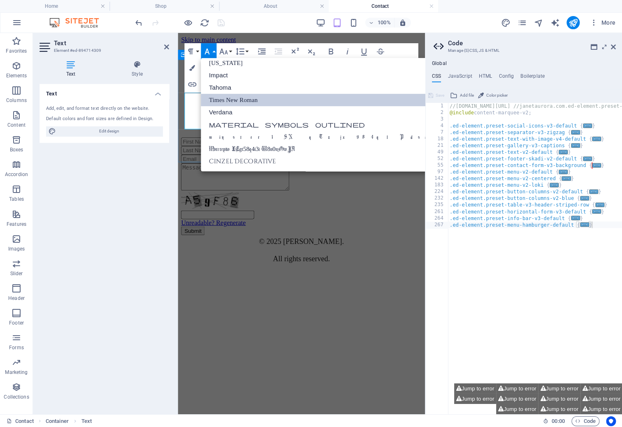
scroll to position [14, 0]
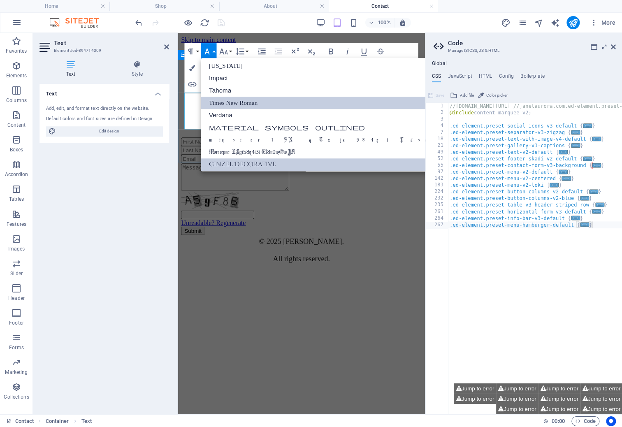
click at [227, 158] on link "Cinzel Decorative" at bounding box center [345, 164] width 288 height 12
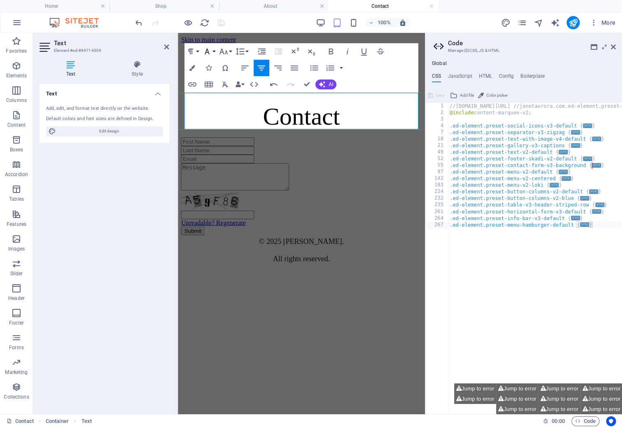
click at [208, 51] on icon "button" at bounding box center [207, 51] width 10 height 10
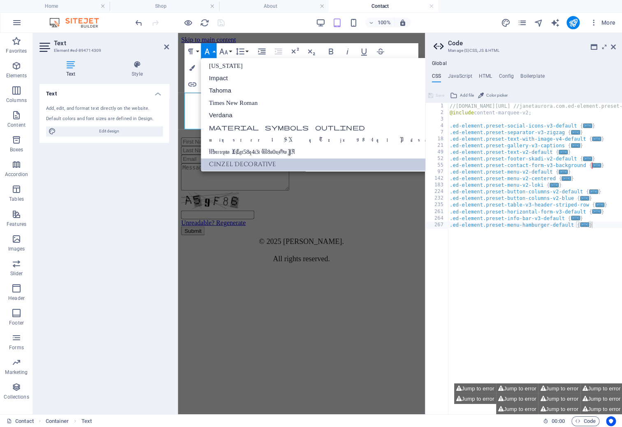
click at [208, 51] on icon "button" at bounding box center [207, 51] width 10 height 10
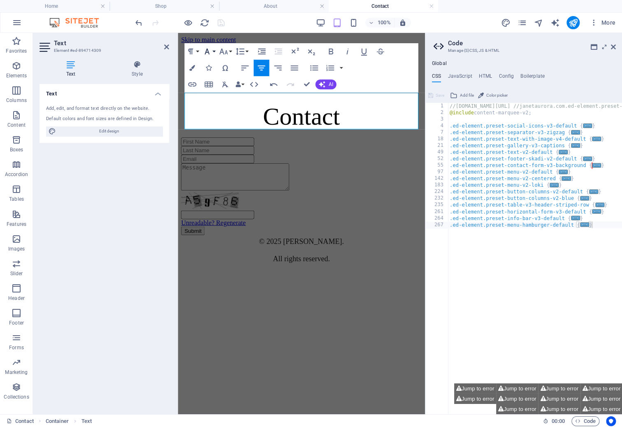
click at [208, 51] on icon "button" at bounding box center [207, 51] width 10 height 10
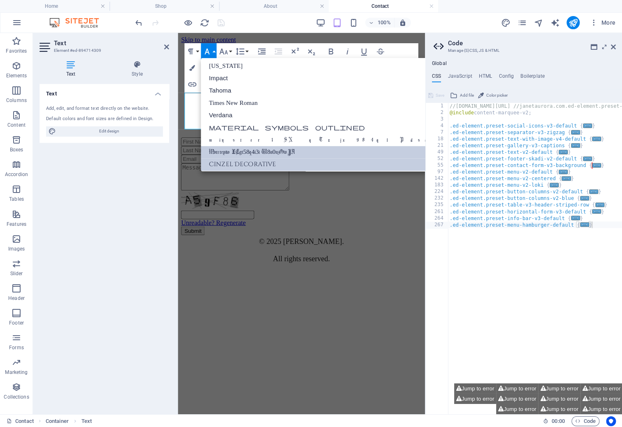
click at [224, 146] on link "Morcrepito LEgt58q4j3i W8n0nzGwJA" at bounding box center [345, 152] width 288 height 12
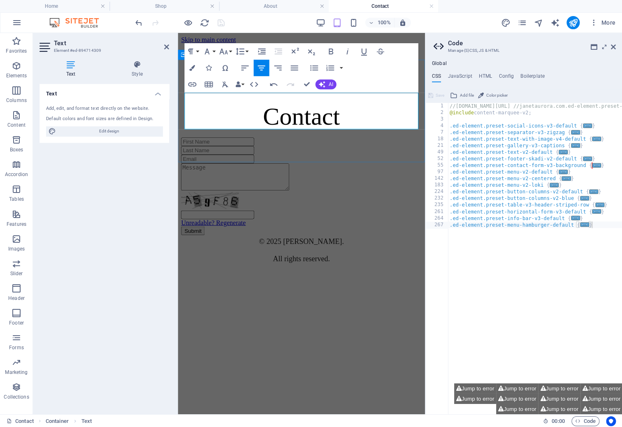
click at [248, 105] on p "Contact" at bounding box center [301, 116] width 240 height 28
click at [454, 27] on div "100% More" at bounding box center [376, 22] width 484 height 13
drag, startPoint x: 280, startPoint y: 116, endPoint x: 257, endPoint y: 113, distance: 23.2
click at [257, 113] on p "Contact" at bounding box center [301, 116] width 240 height 28
click at [208, 53] on icon "button" at bounding box center [206, 52] width 5 height 6
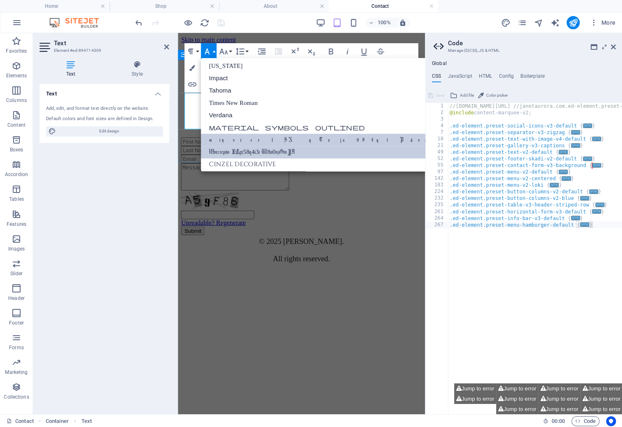
click at [229, 134] on link "minster1 SNqTzjx984qlPdsafPCFGw" at bounding box center [345, 140] width 288 height 12
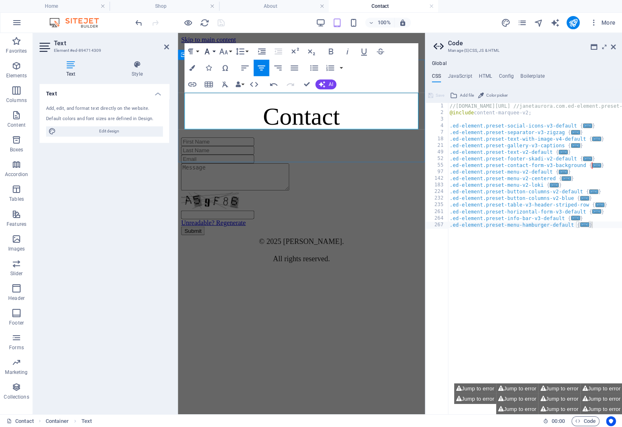
click at [213, 54] on button "Font Family" at bounding box center [209, 51] width 16 height 16
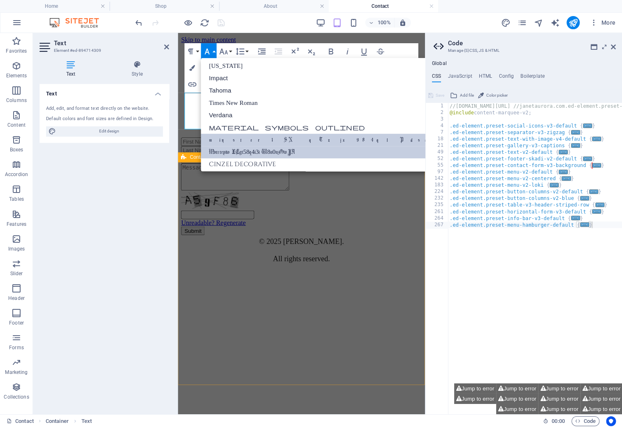
click at [228, 152] on link "Morcrepito LEgt58q4j3i W8n0nzGwJA" at bounding box center [345, 152] width 288 height 12
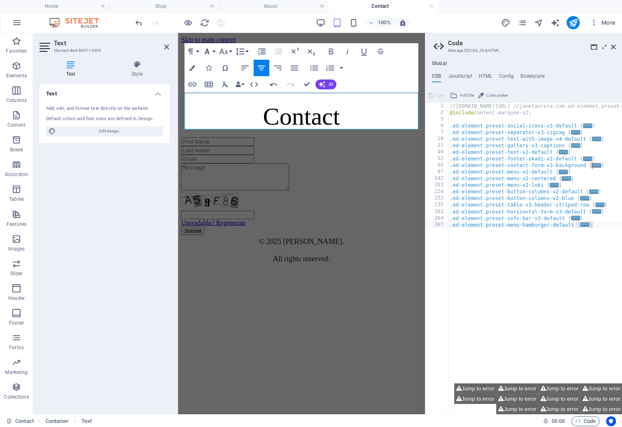
click at [210, 51] on icon "button" at bounding box center [207, 51] width 10 height 10
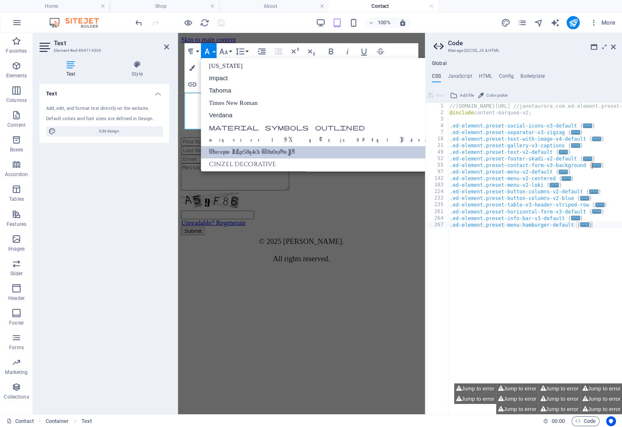
click at [193, 112] on p "Contact" at bounding box center [301, 116] width 240 height 28
click at [192, 116] on p "Contact" at bounding box center [301, 116] width 240 height 28
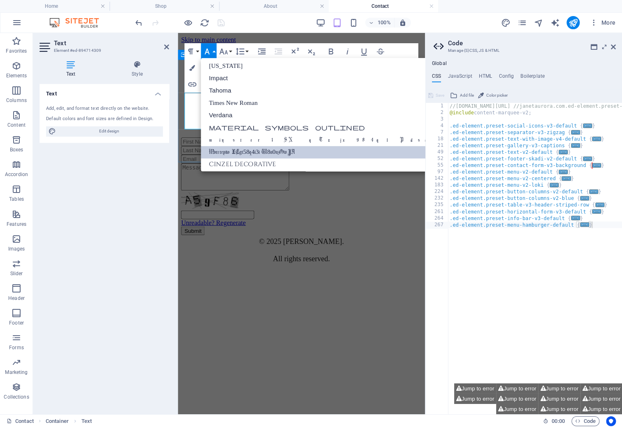
click at [396, 107] on p "Contact" at bounding box center [301, 116] width 240 height 28
click at [214, 49] on button "Font Family" at bounding box center [209, 51] width 16 height 16
